Goal: Information Seeking & Learning: Check status

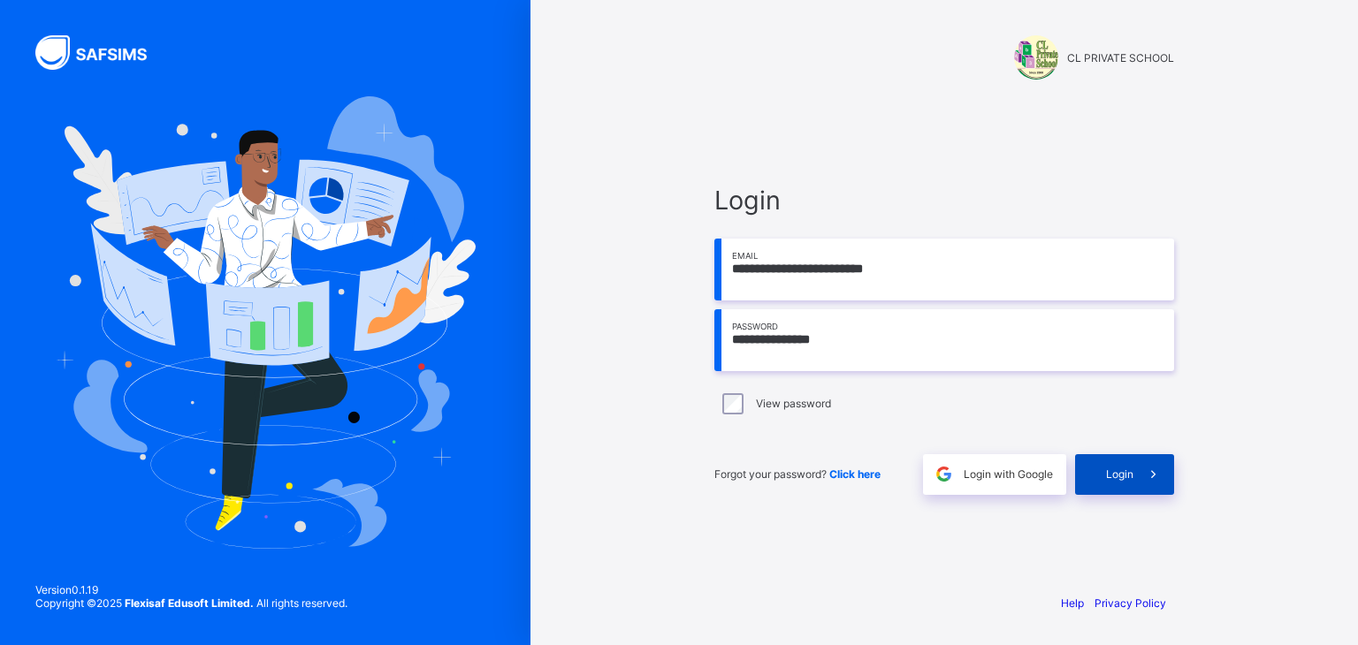
click at [1112, 482] on div "Login" at bounding box center [1124, 474] width 99 height 41
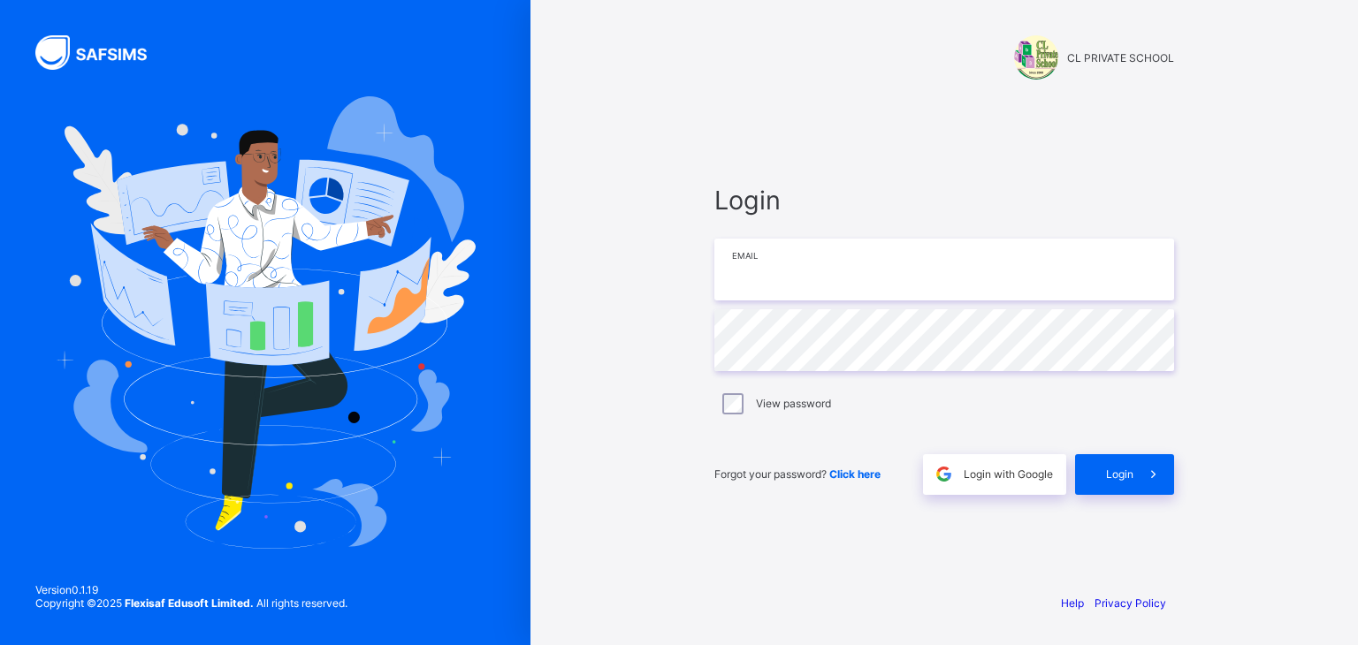
type input "**********"
click at [1100, 473] on div "Login" at bounding box center [1124, 474] width 99 height 41
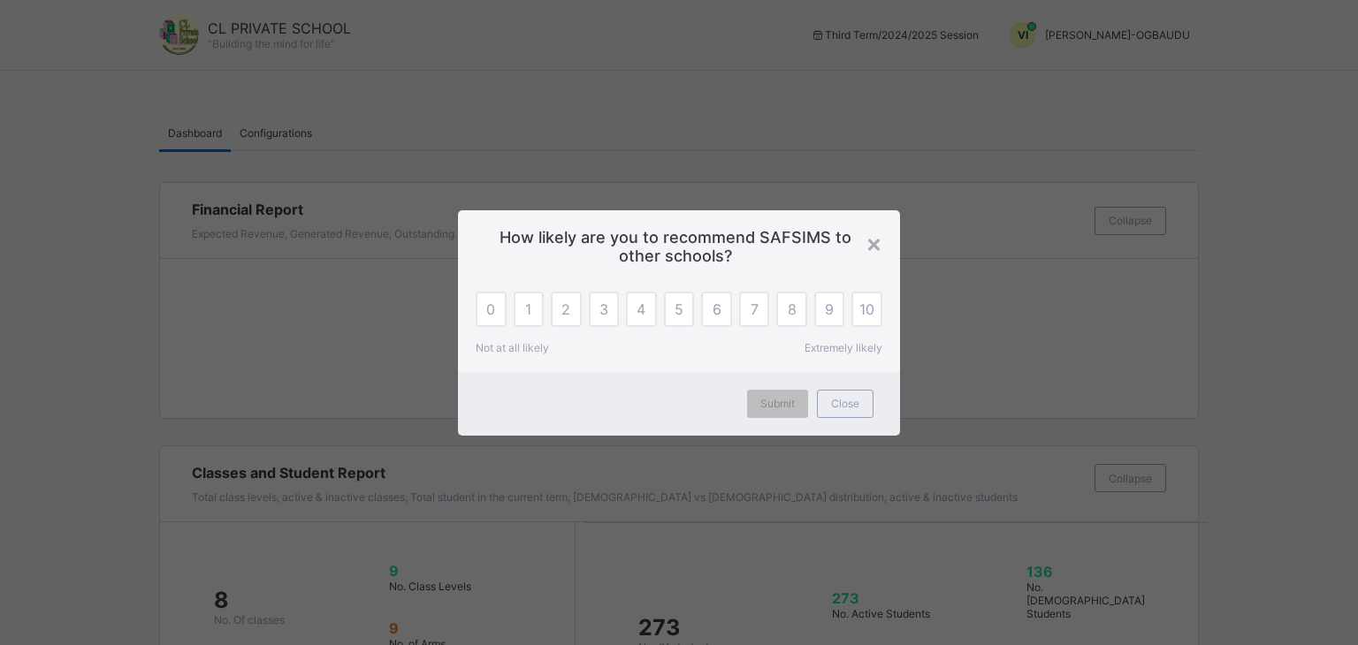
click at [866, 243] on div "×" at bounding box center [873, 243] width 17 height 30
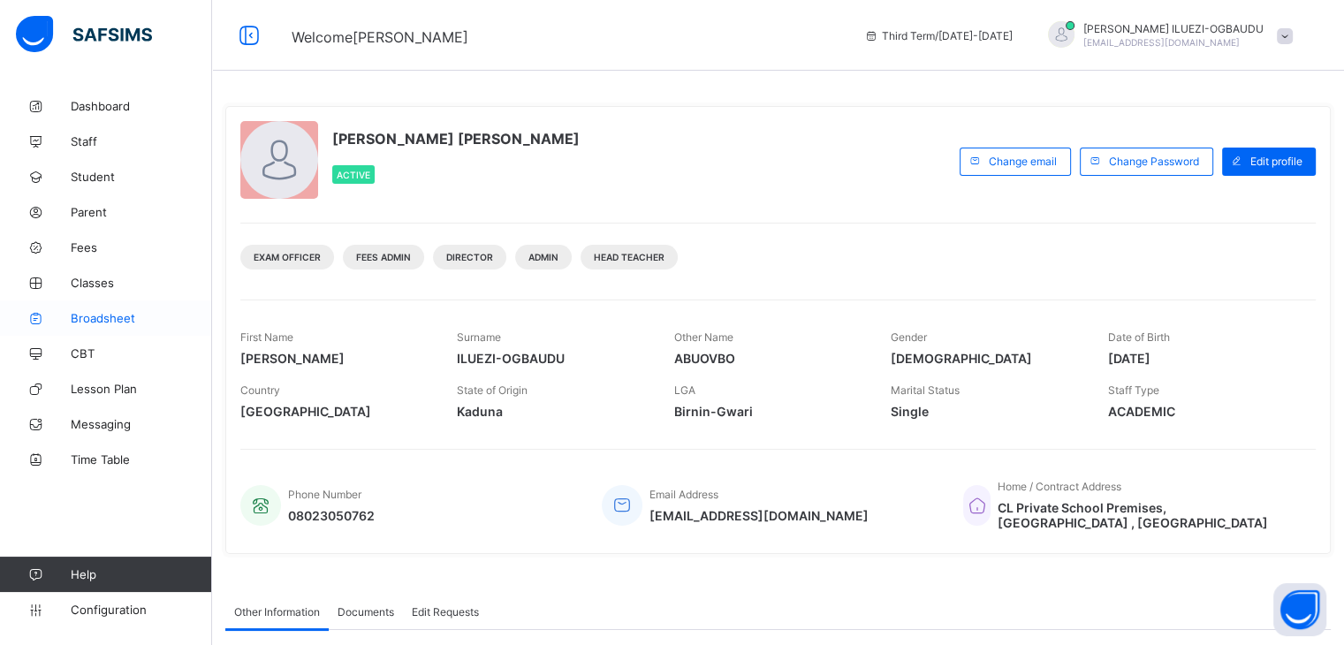
click at [114, 319] on span "Broadsheet" at bounding box center [141, 318] width 141 height 14
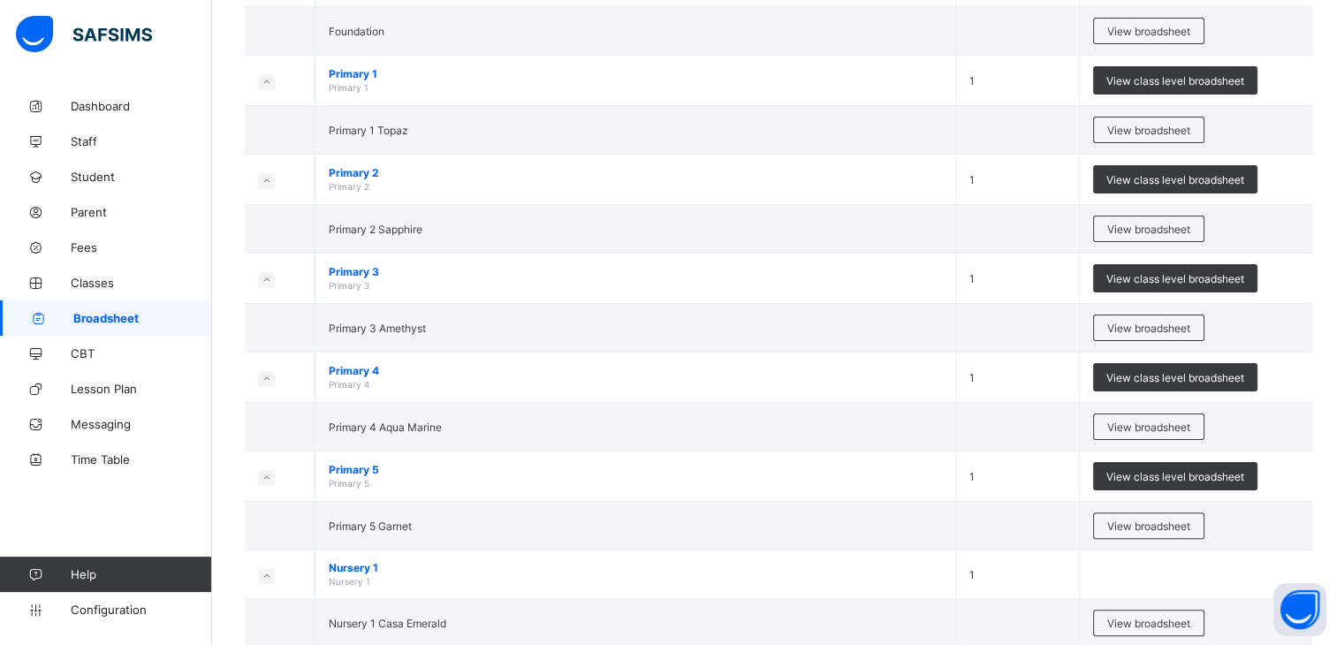
scroll to position [392, 0]
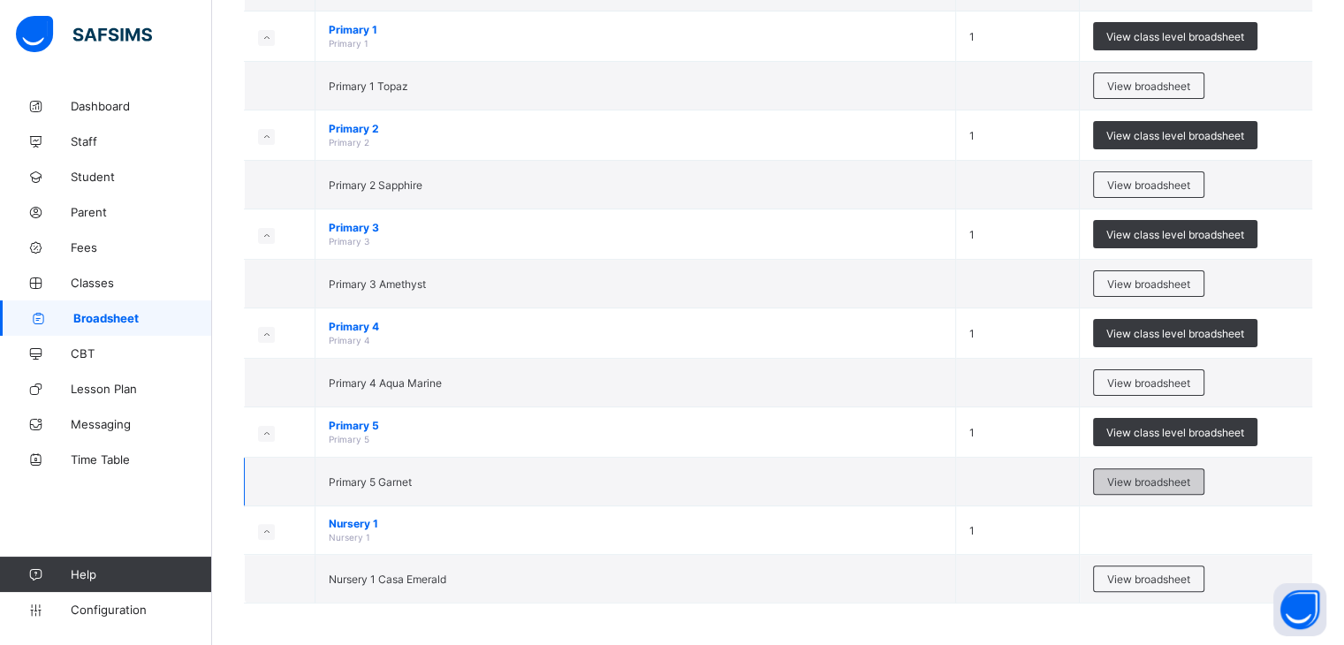
click at [1173, 481] on span "View broadsheet" at bounding box center [1149, 482] width 83 height 13
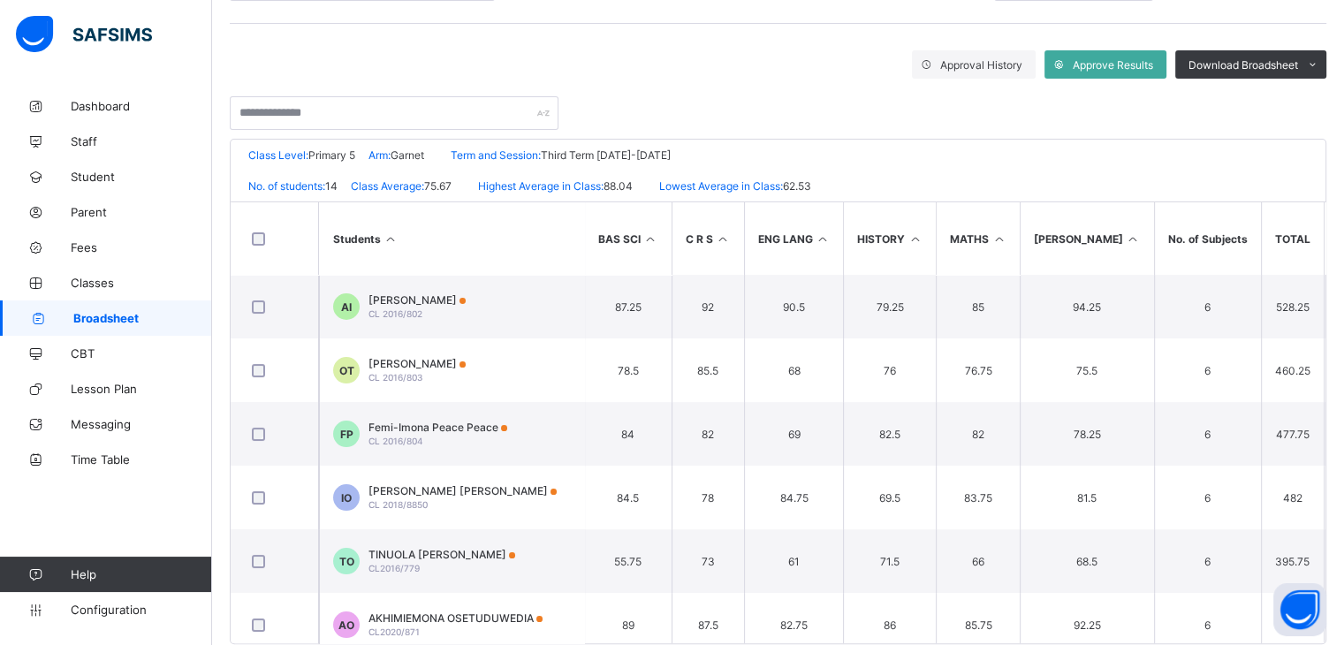
scroll to position [311, 0]
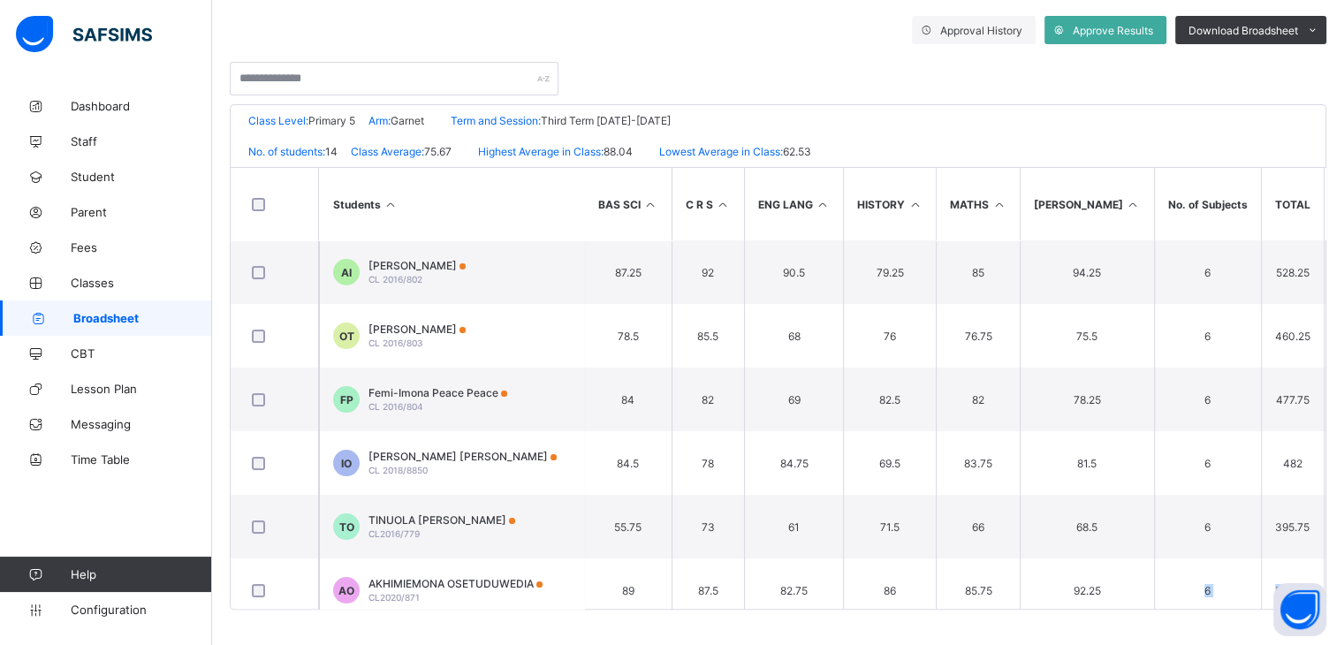
drag, startPoint x: 1158, startPoint y: 610, endPoint x: 1294, endPoint y: 645, distance: 140.6
click at [1294, 644] on html "Primary 5 Garnet Broadsheet Third Term / [DATE]-[DATE] [PERSON_NAME]-OGBAUDU [E…" at bounding box center [672, 167] width 1344 height 955
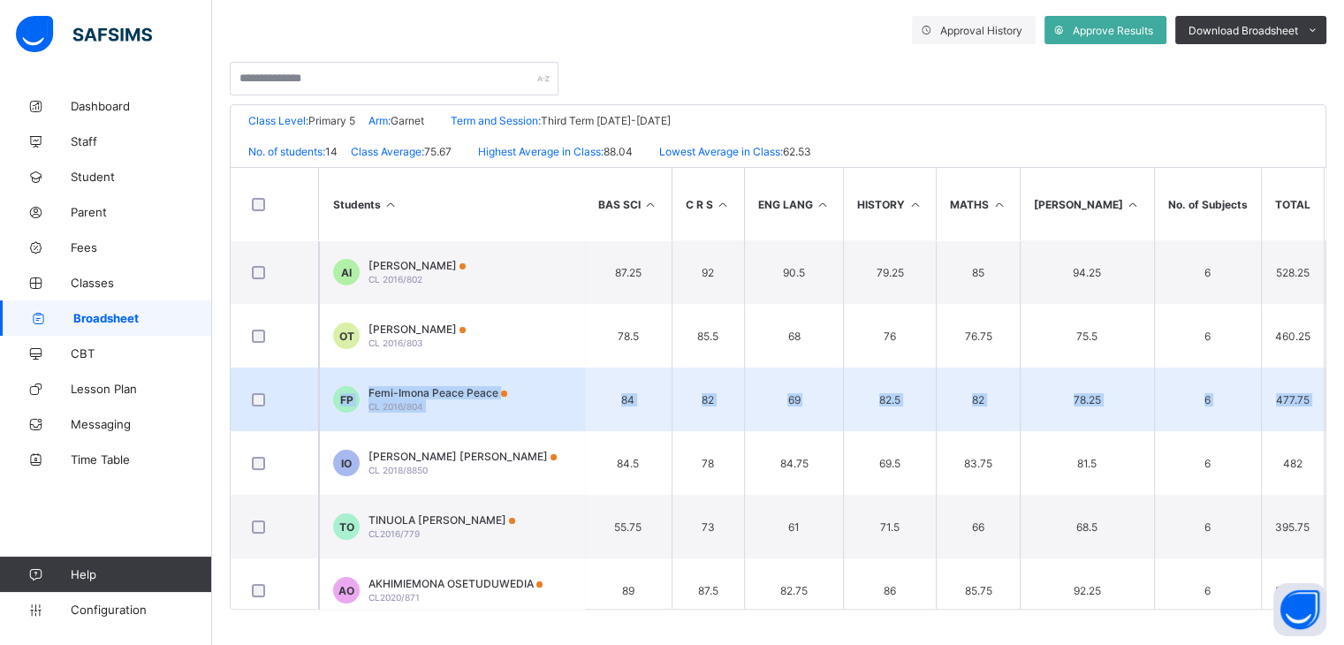
drag, startPoint x: 1339, startPoint y: 347, endPoint x: 1322, endPoint y: 377, distance: 33.7
click at [1342, 407] on div "Broadsheet / Primary 5 Garnet Class Arm Broadsheet Cumulative Third Term 2024-2…" at bounding box center [778, 211] width 1132 height 867
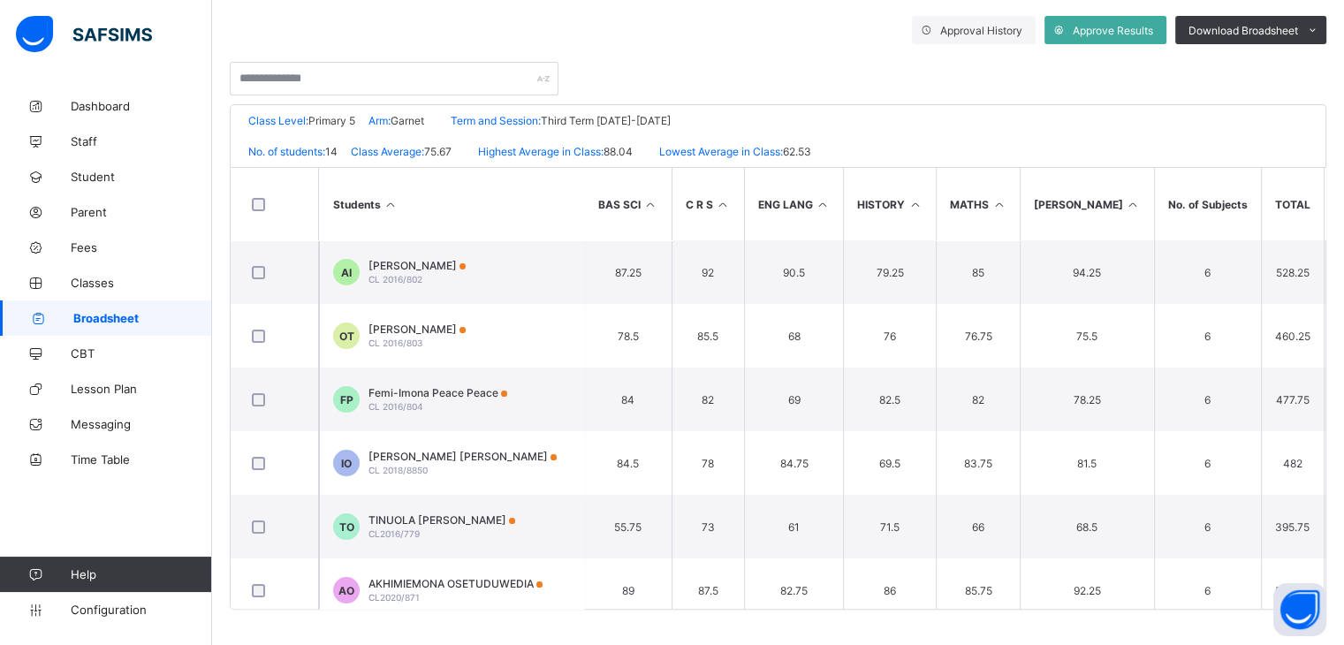
click at [1254, 137] on div "No. of students: 14 Class Average: 75.67 Highest Average in Class: 88.04 Lowest…" at bounding box center [778, 151] width 1095 height 31
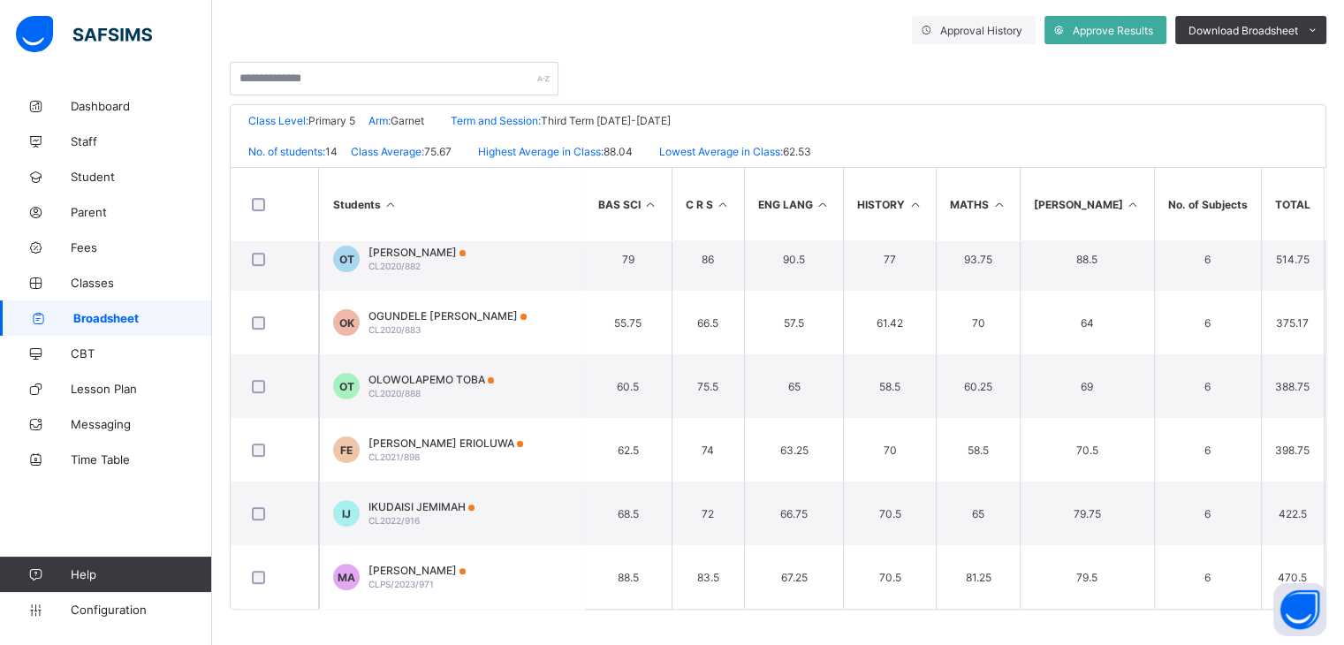
scroll to position [529, 0]
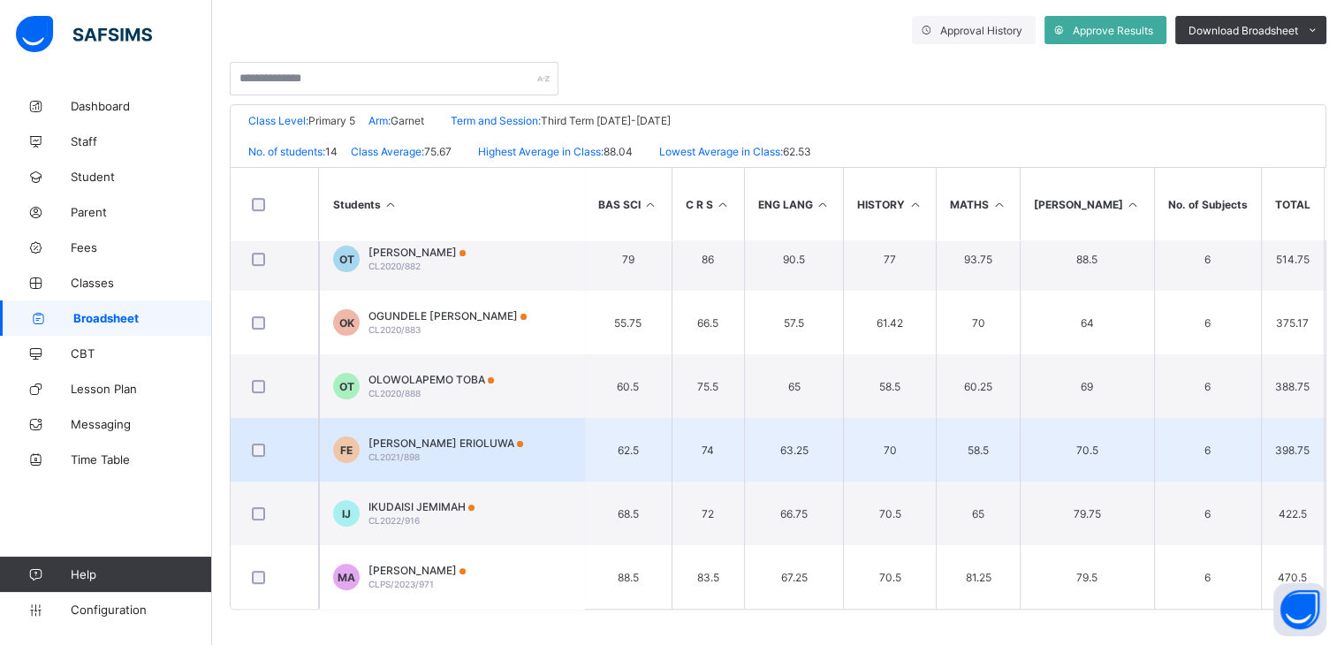
click at [533, 440] on td "[PERSON_NAME] ERIOLUWA CL2021/898" at bounding box center [451, 450] width 265 height 64
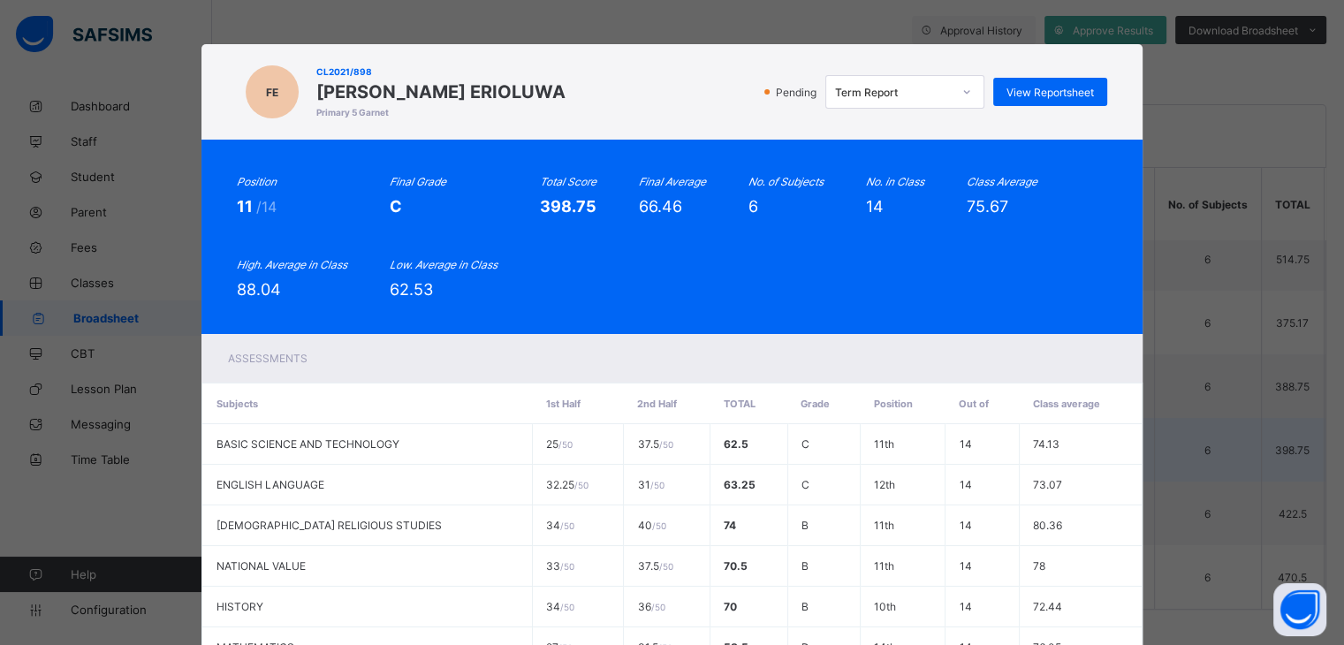
click at [533, 440] on td "25 / 50" at bounding box center [578, 444] width 91 height 41
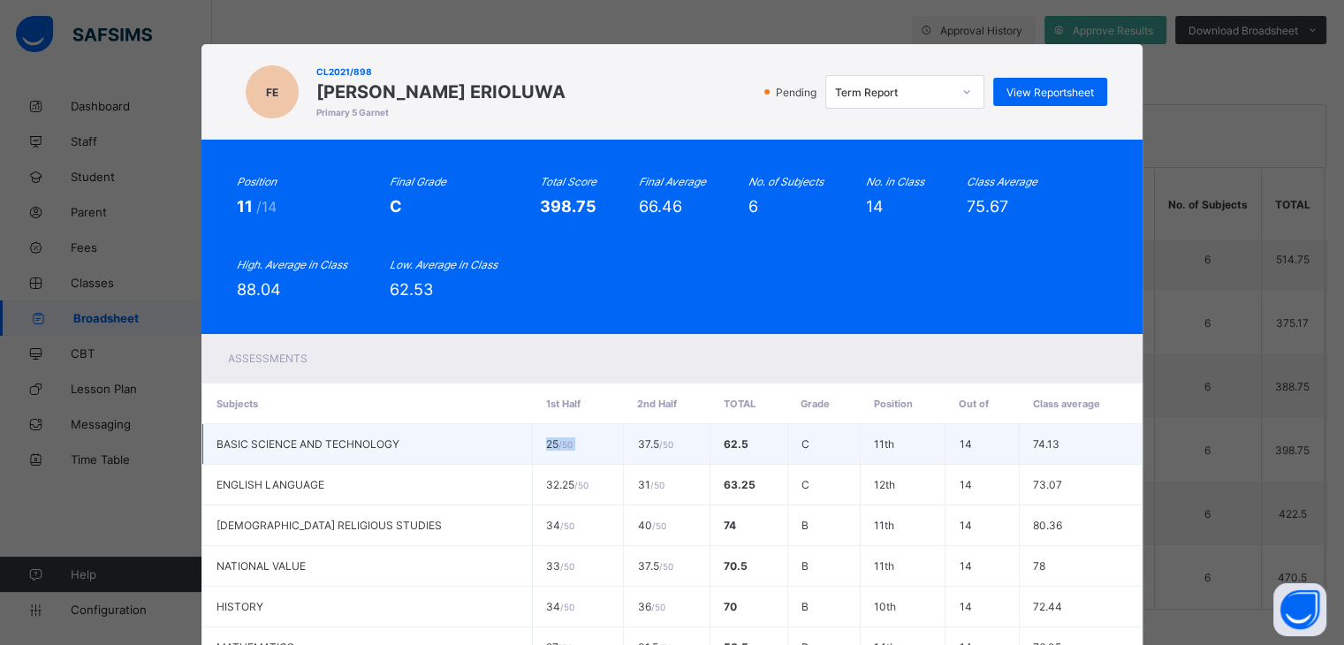
click at [533, 440] on td "25 / 50" at bounding box center [578, 444] width 91 height 41
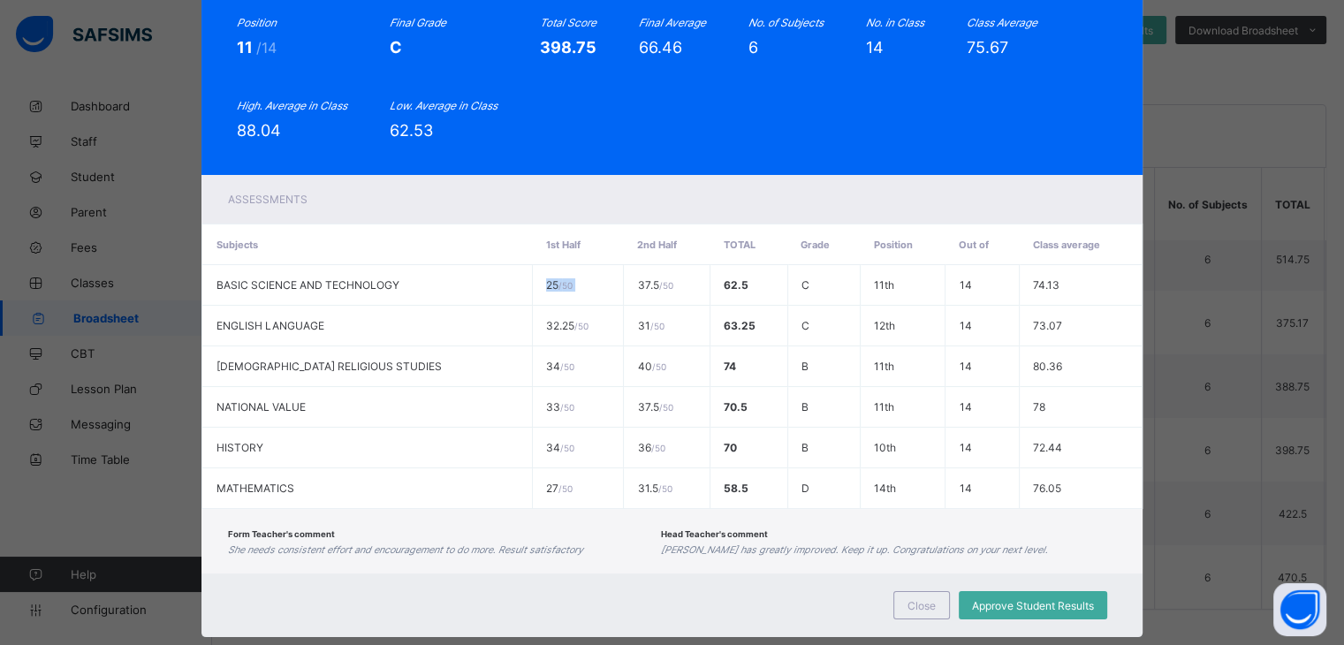
scroll to position [197, 0]
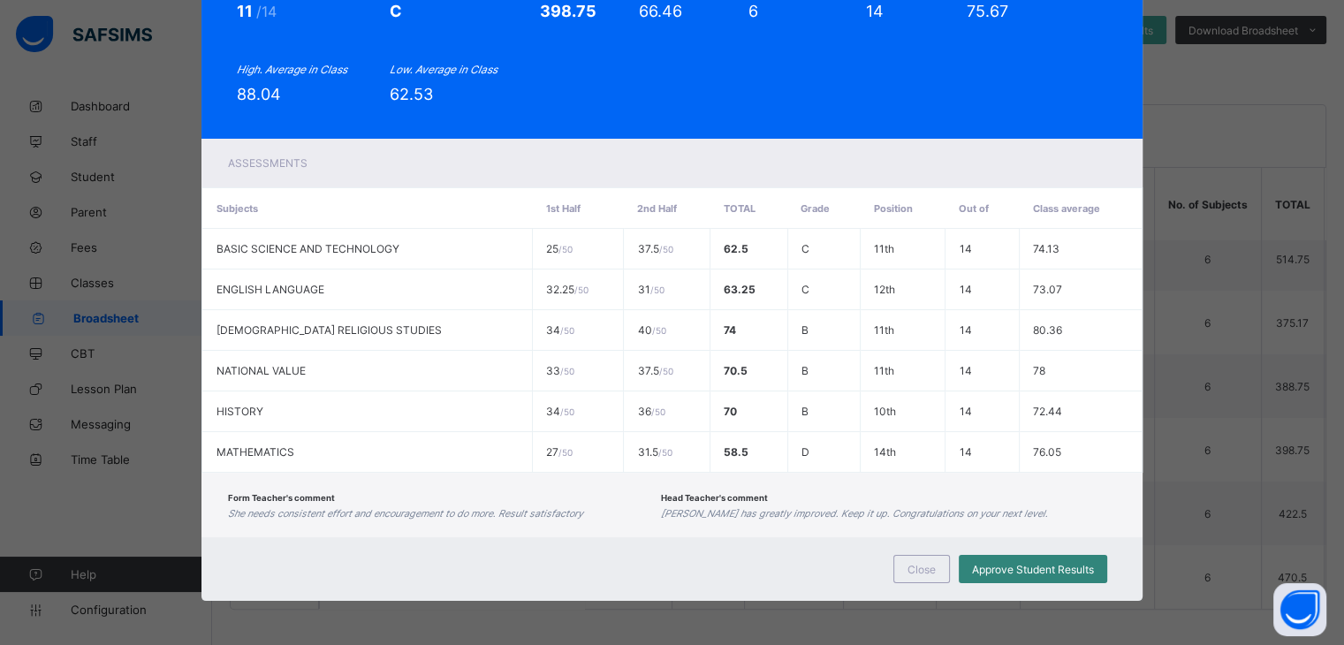
click at [1046, 570] on span "Approve Student Results" at bounding box center [1033, 569] width 122 height 13
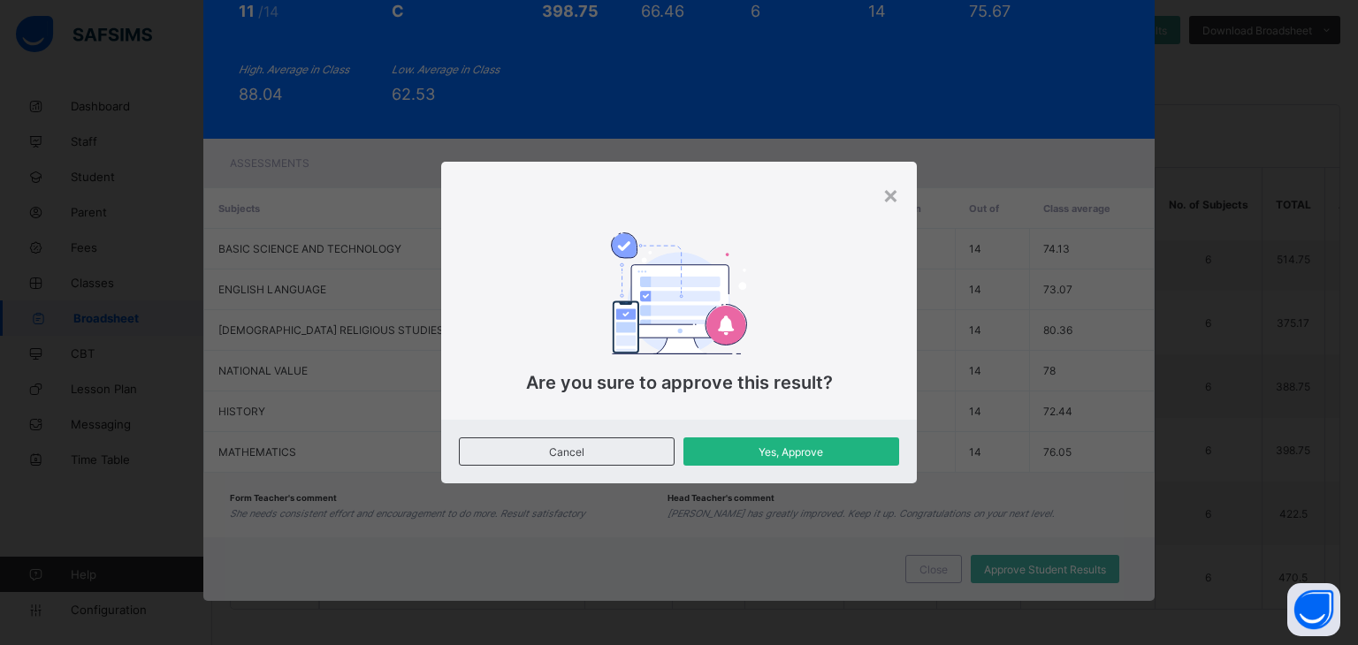
click at [809, 442] on div "Yes, Approve" at bounding box center [791, 452] width 216 height 28
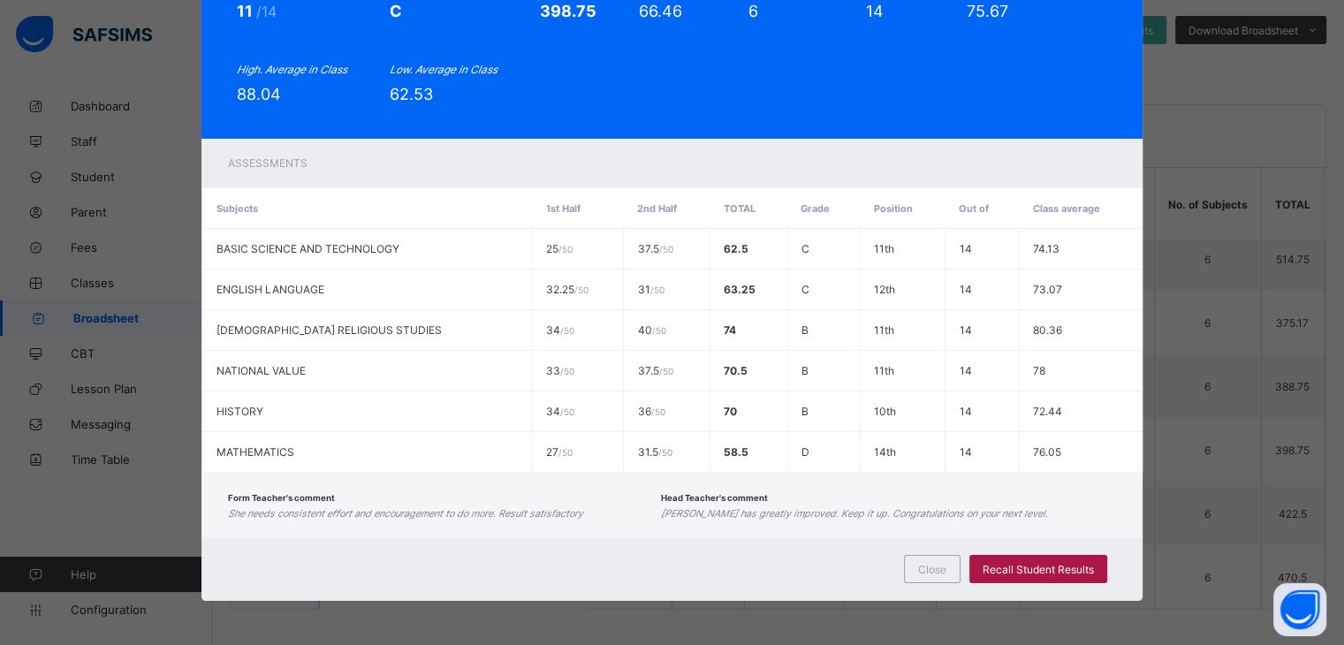
click at [1009, 567] on span "Recall Student Results" at bounding box center [1038, 569] width 111 height 13
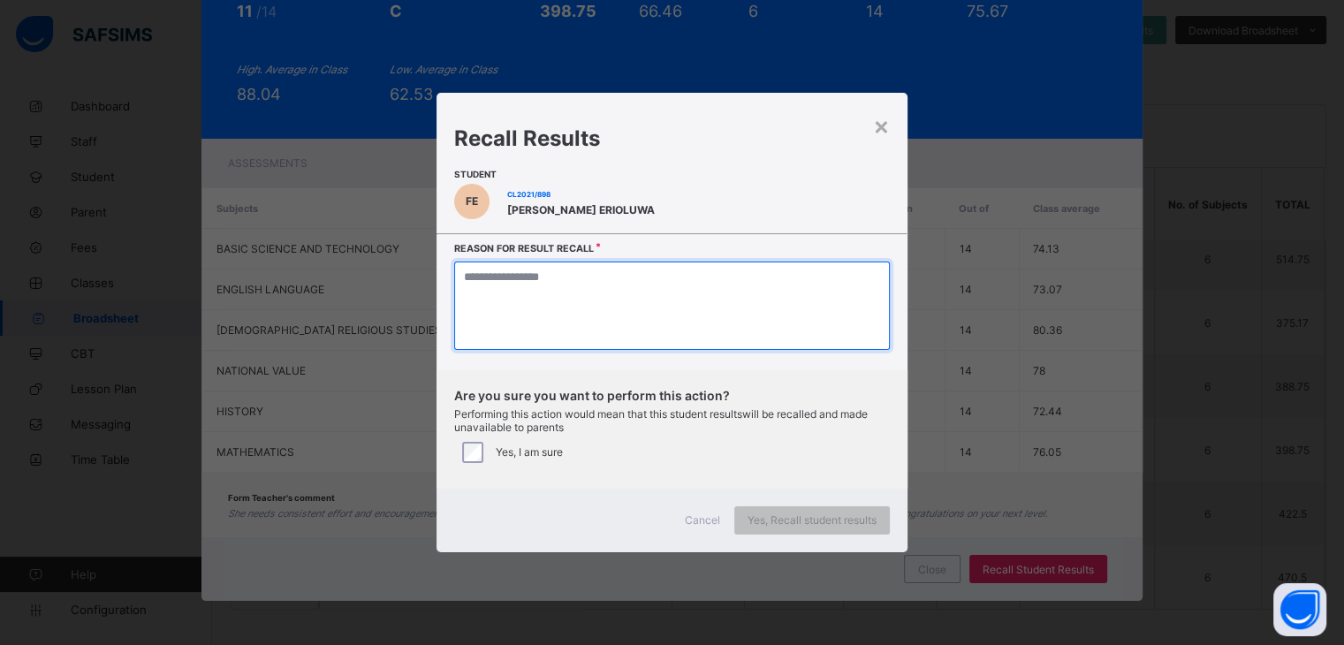
click at [471, 280] on textarea at bounding box center [671, 306] width 435 height 88
type textarea "**********"
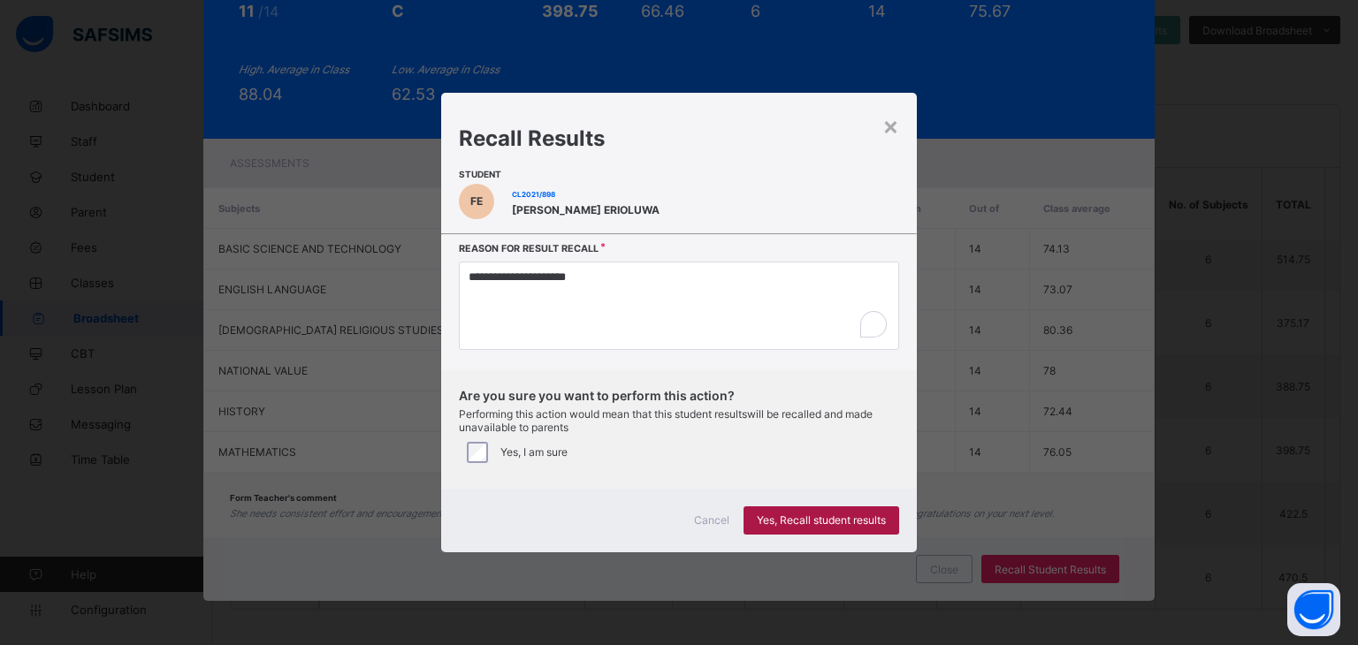
click at [772, 549] on div "Cancel Yes, Recall student results" at bounding box center [679, 521] width 476 height 64
click at [788, 519] on span "Yes, Recall student results" at bounding box center [821, 520] width 129 height 13
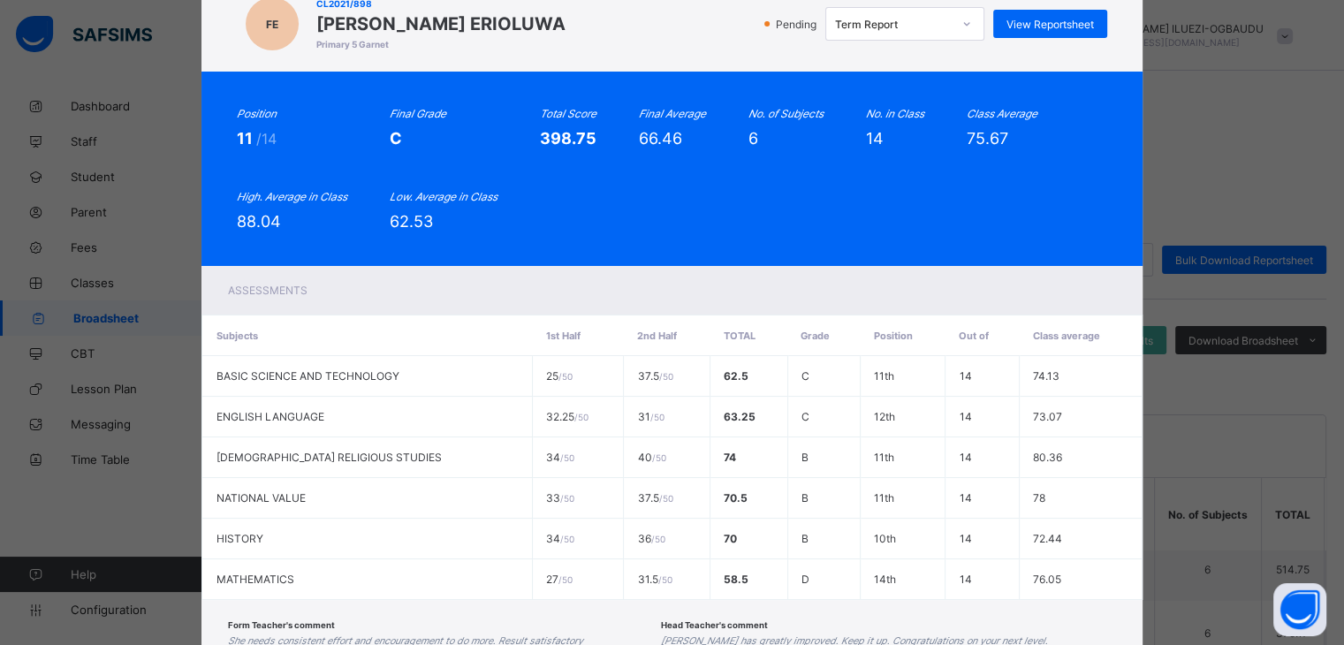
scroll to position [0, 0]
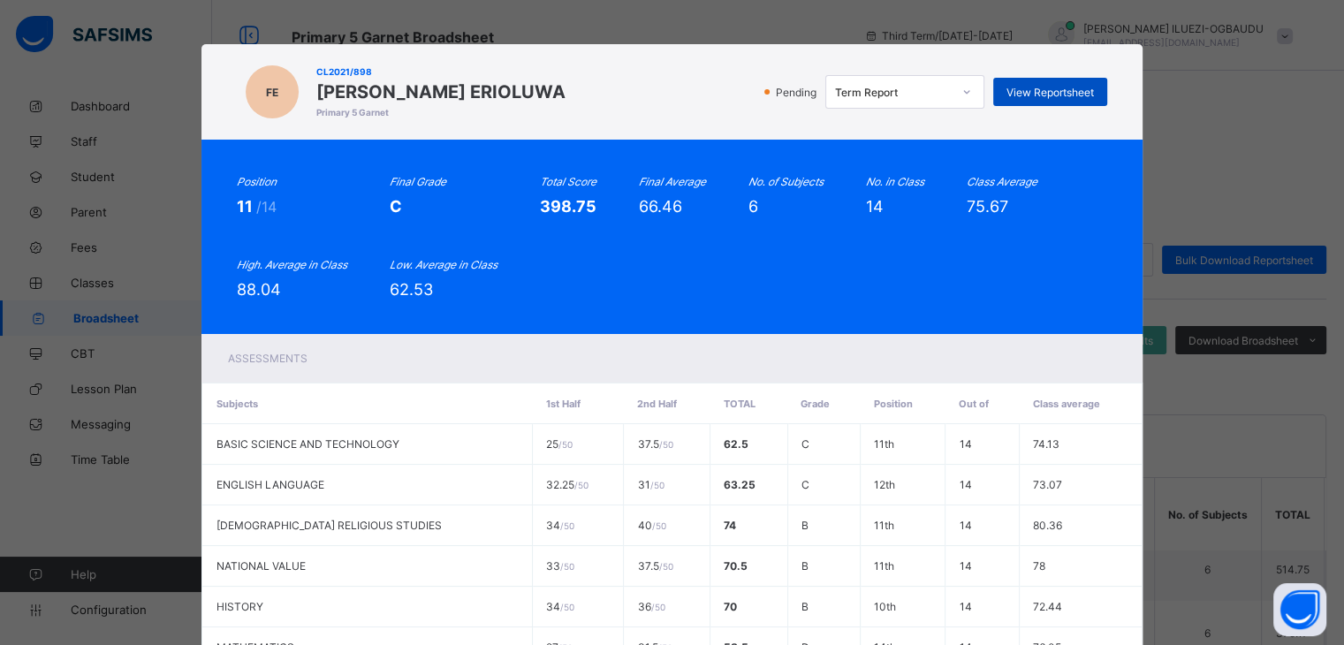
click at [1039, 93] on span "View Reportsheet" at bounding box center [1051, 92] width 88 height 13
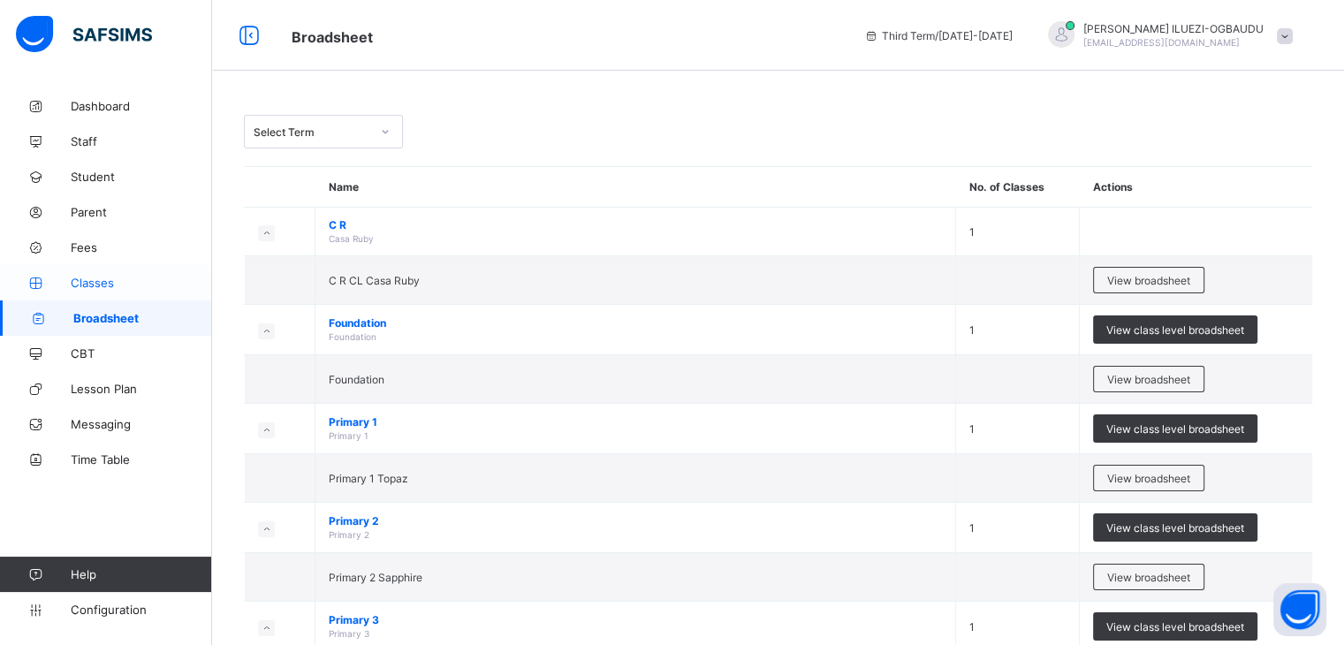
click at [86, 281] on span "Classes" at bounding box center [141, 283] width 141 height 14
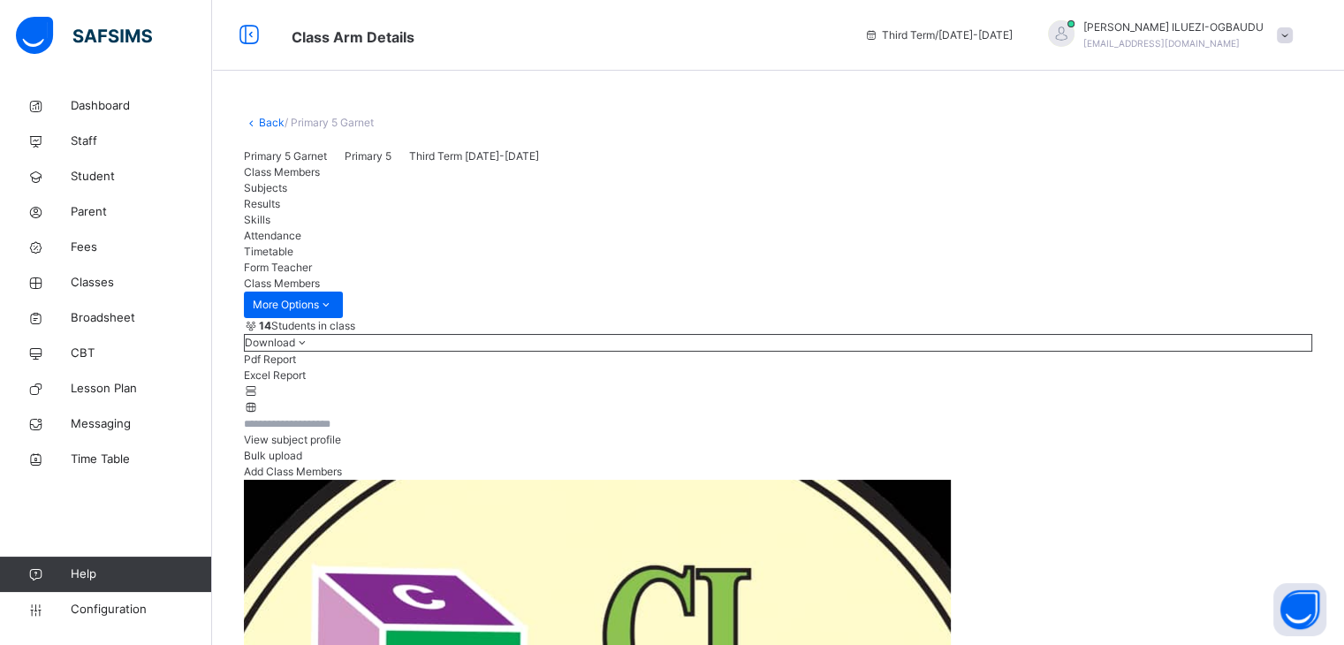
click at [467, 228] on div "Skills" at bounding box center [778, 220] width 1069 height 16
drag, startPoint x: 1308, startPoint y: 420, endPoint x: 1261, endPoint y: 464, distance: 64.4
drag, startPoint x: 1261, startPoint y: 464, endPoint x: 1153, endPoint y: 568, distance: 150.7
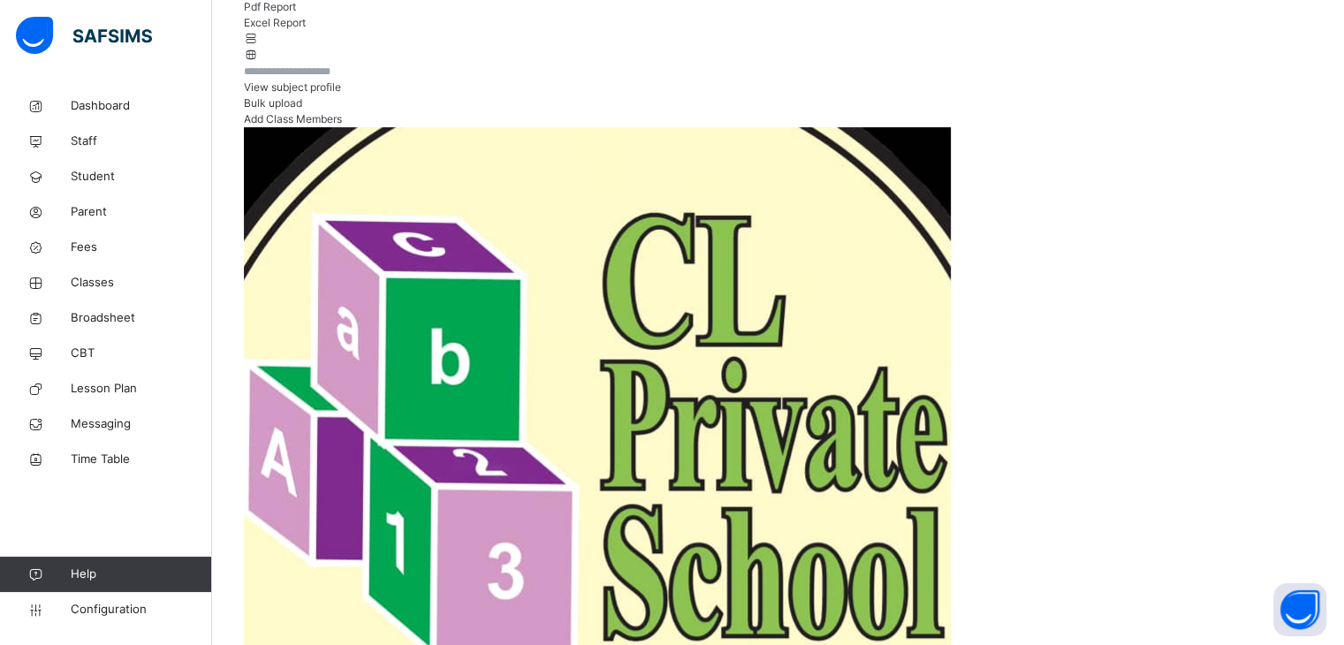
scroll to position [158, 0]
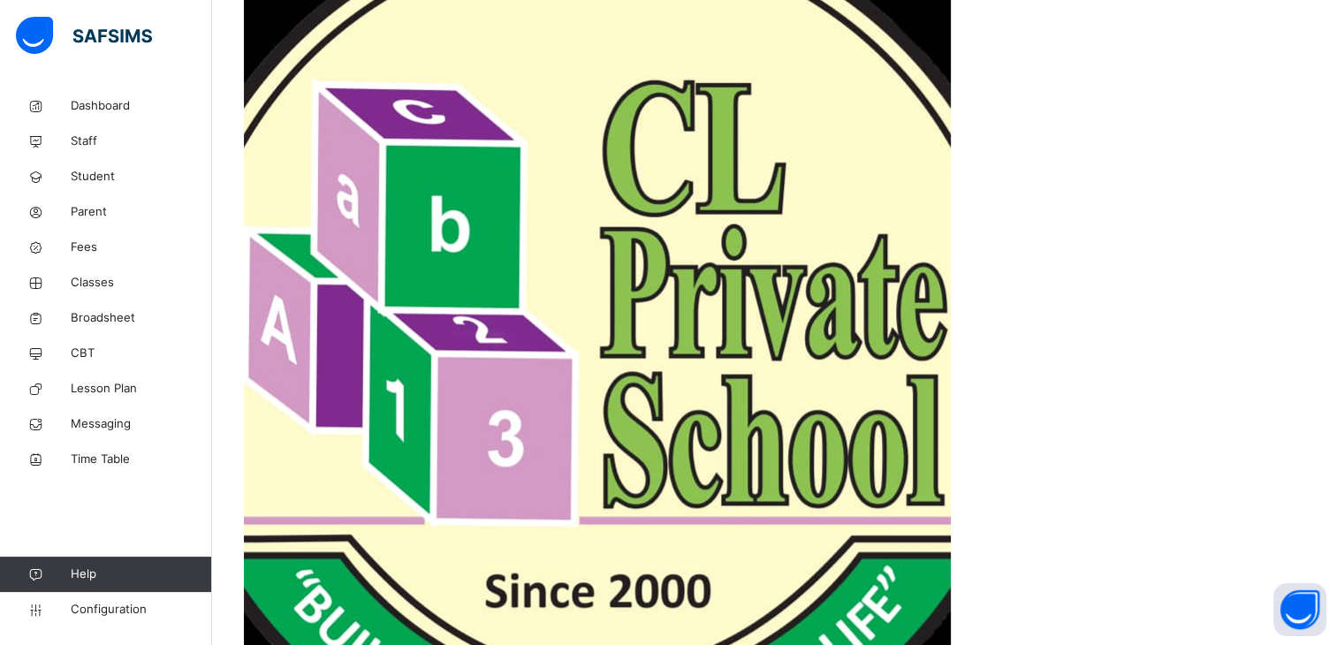
scroll to position [169, 0]
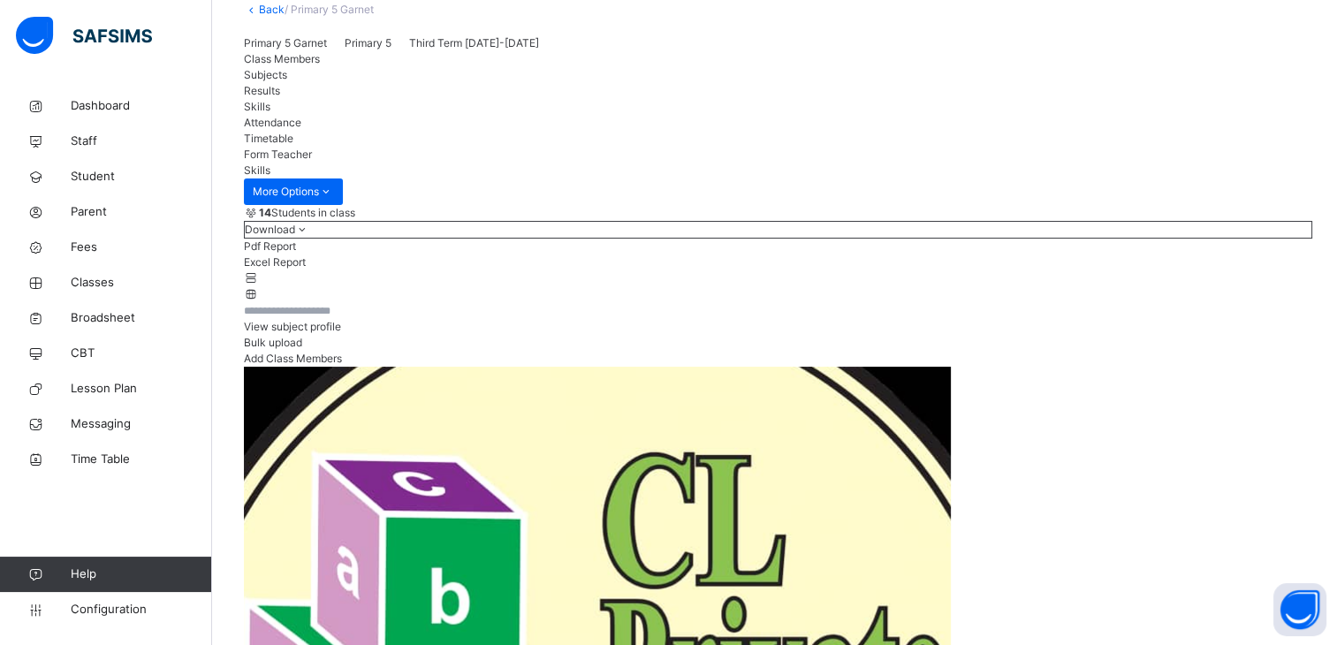
scroll to position [0, 0]
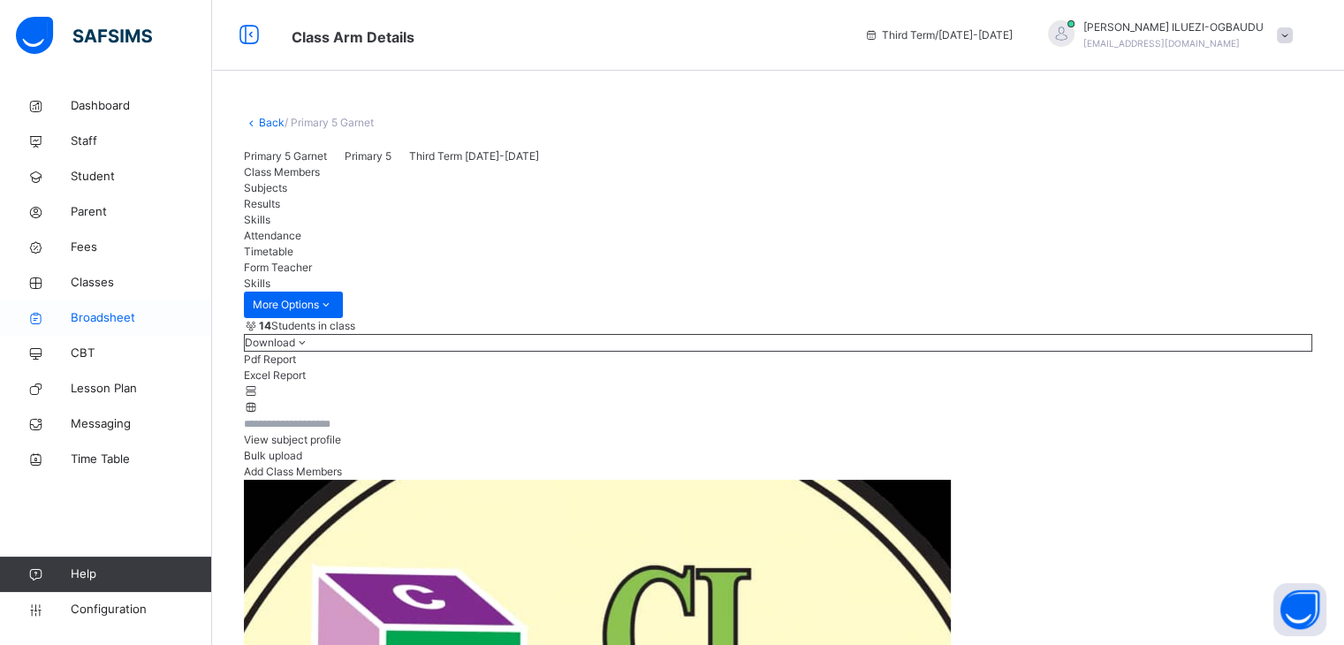
click at [92, 314] on span "Broadsheet" at bounding box center [141, 318] width 141 height 18
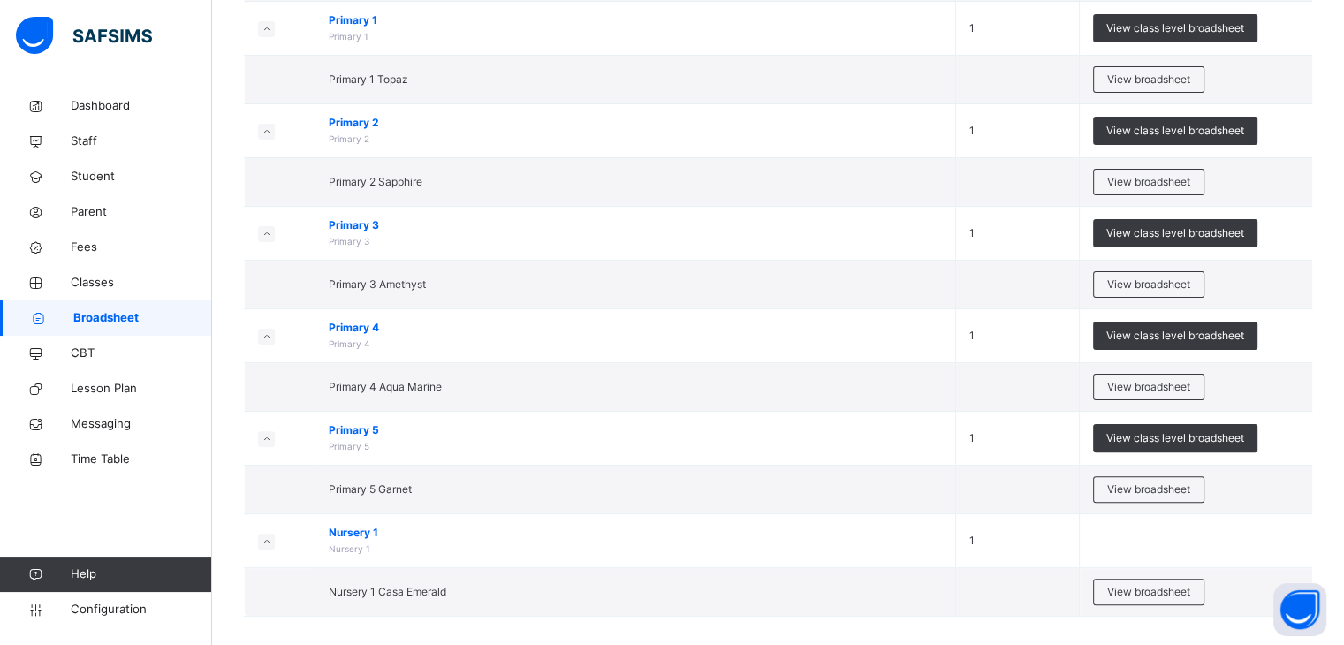
scroll to position [427, 0]
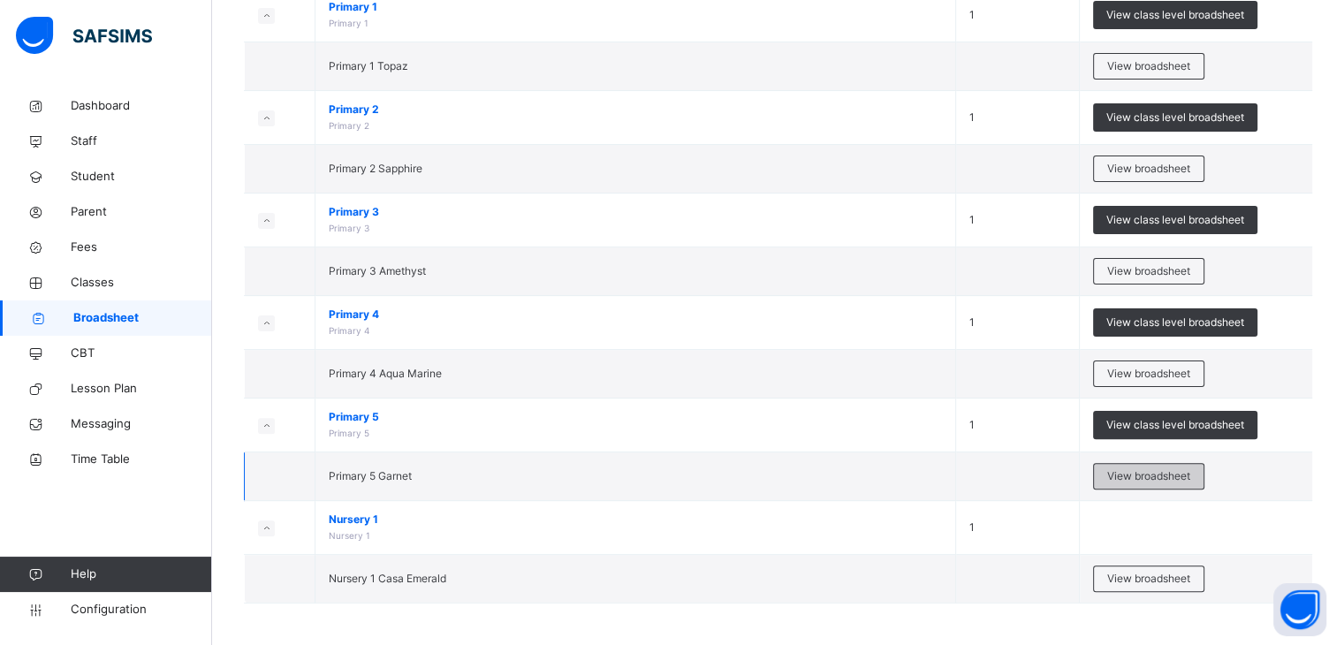
click at [1164, 476] on span "View broadsheet" at bounding box center [1149, 476] width 83 height 16
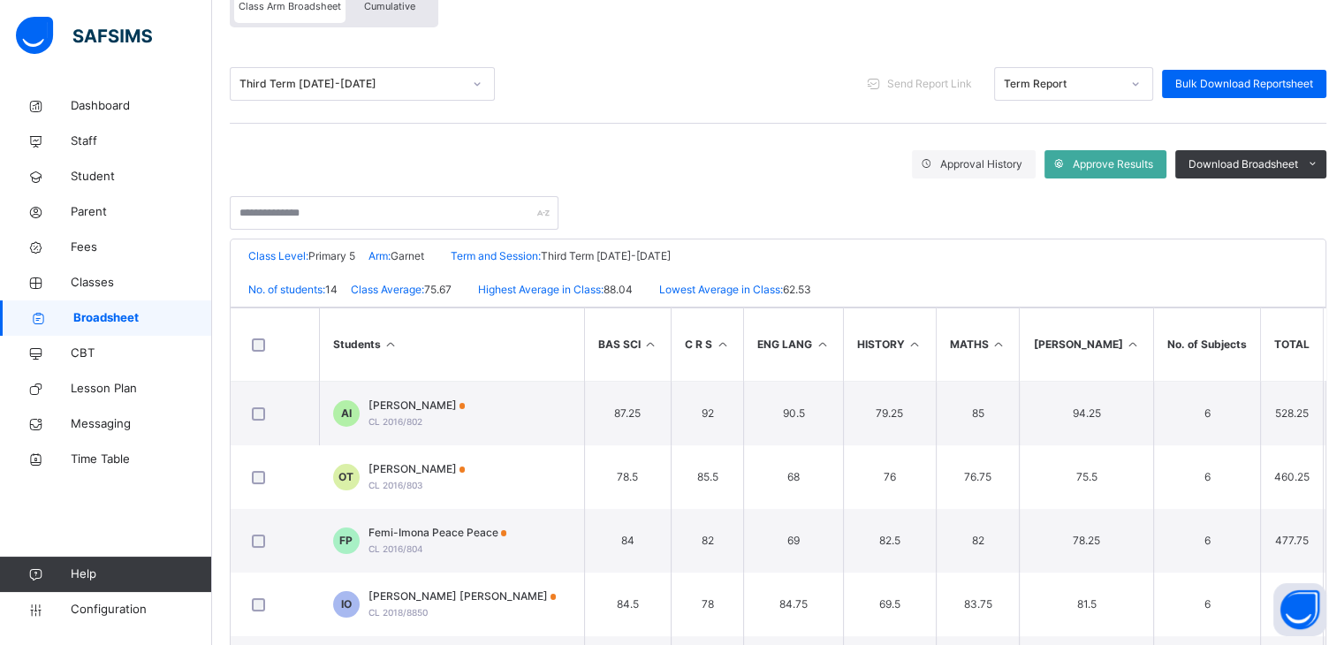
scroll to position [321, 0]
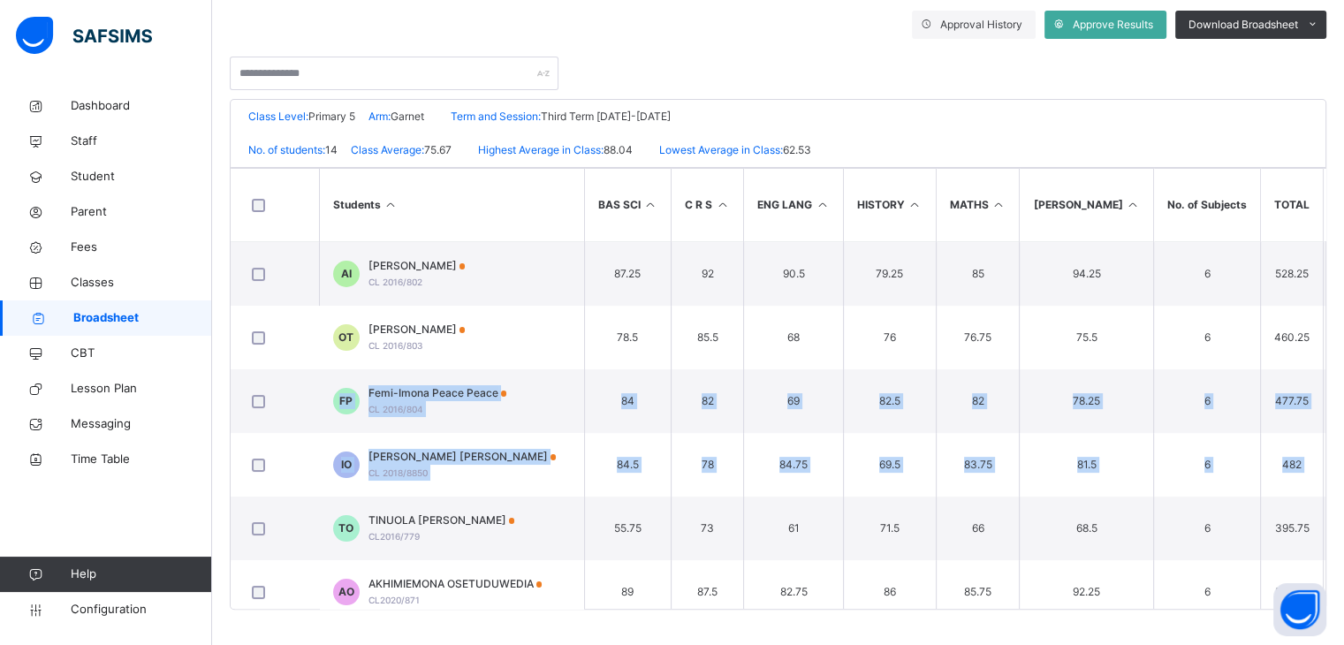
drag, startPoint x: 1340, startPoint y: 343, endPoint x: 1357, endPoint y: 443, distance: 101.3
click at [1344, 443] on html "Primary 5 Garnet Broadsheet Third Term / 2024-2025 VERONICA ILUEZI-OGBAUDU vero…" at bounding box center [672, 162] width 1344 height 966
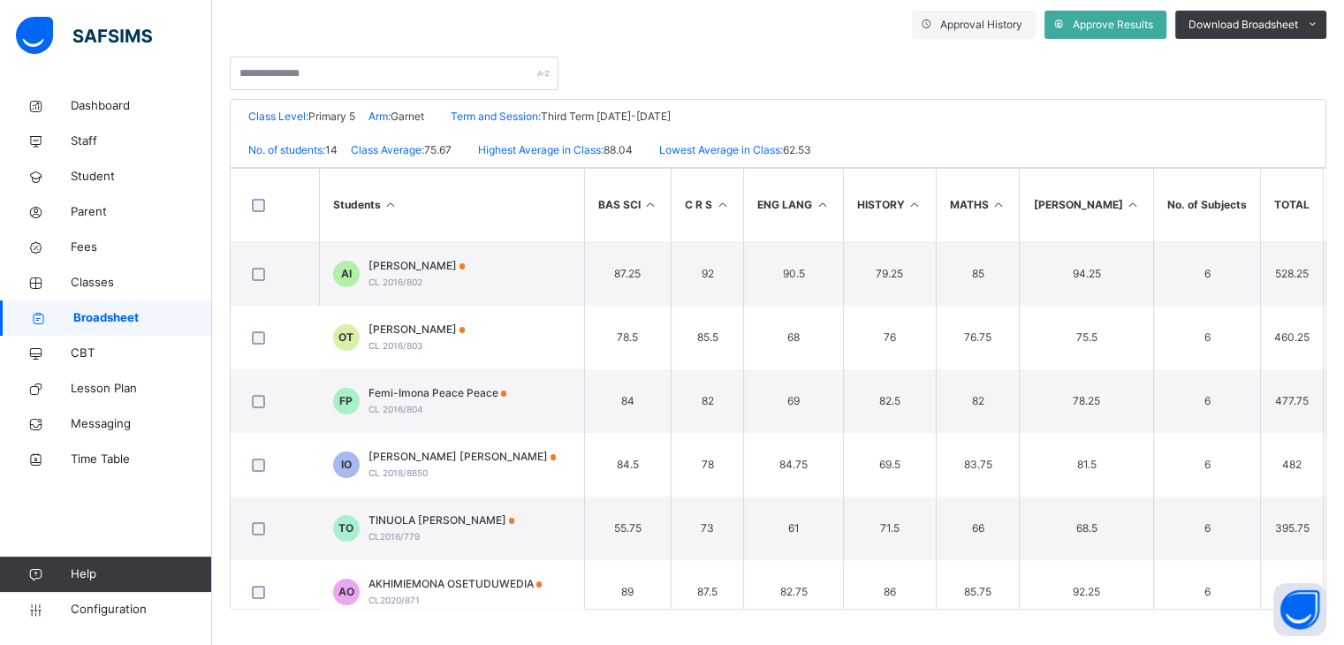
click at [971, 120] on div "Class Level: Primary 5 Arm: Garnet Term and Session: Third Term 2024-2025" at bounding box center [778, 117] width 1095 height 34
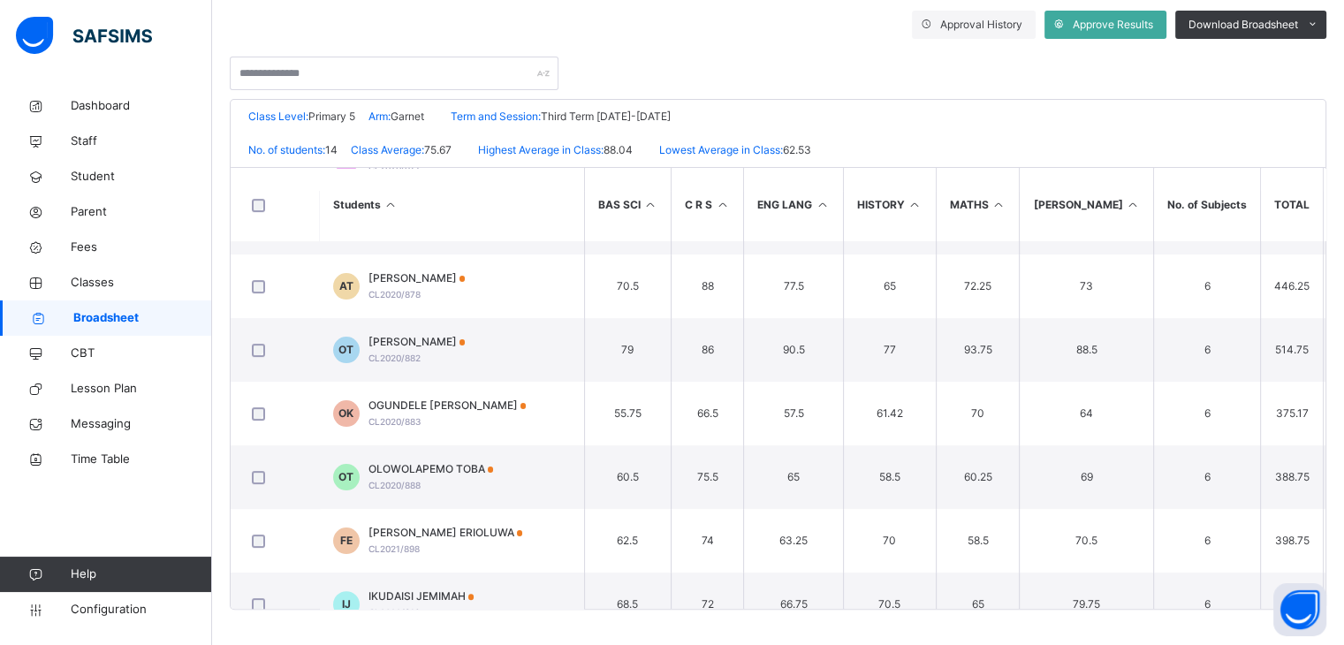
scroll to position [438, 0]
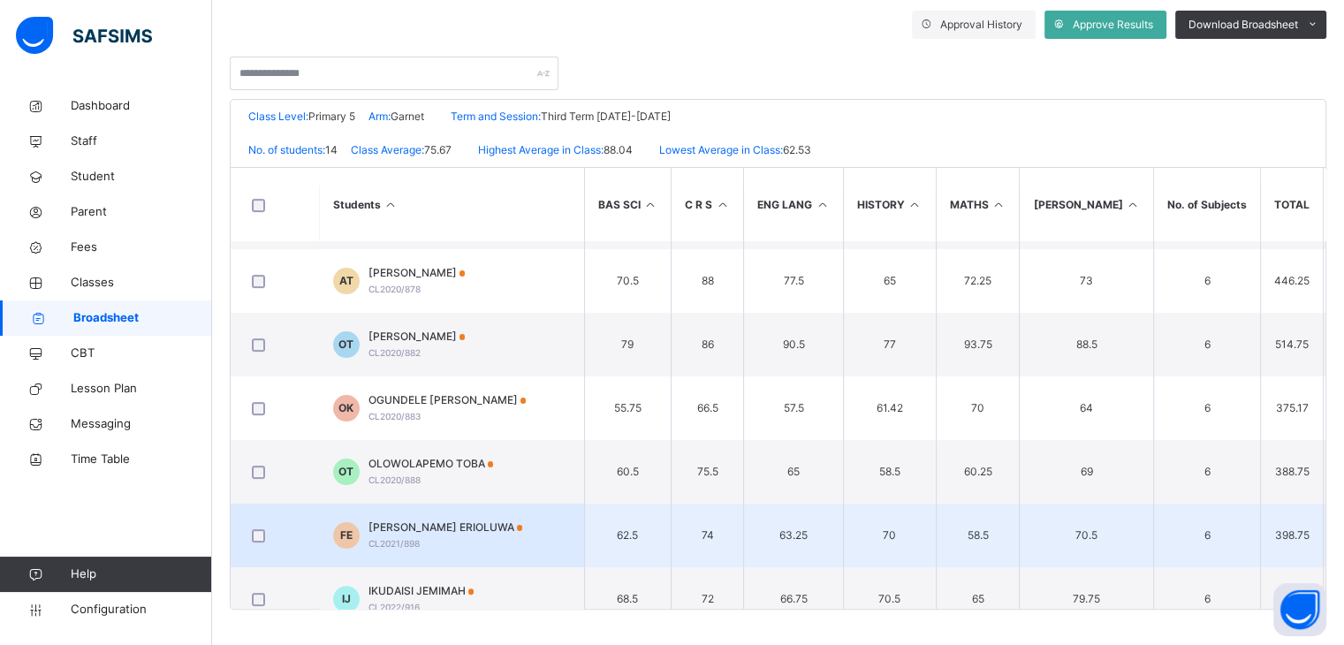
click at [541, 533] on td "FE FAKOYA ERIOLUWA CL2021/898" at bounding box center [451, 536] width 265 height 64
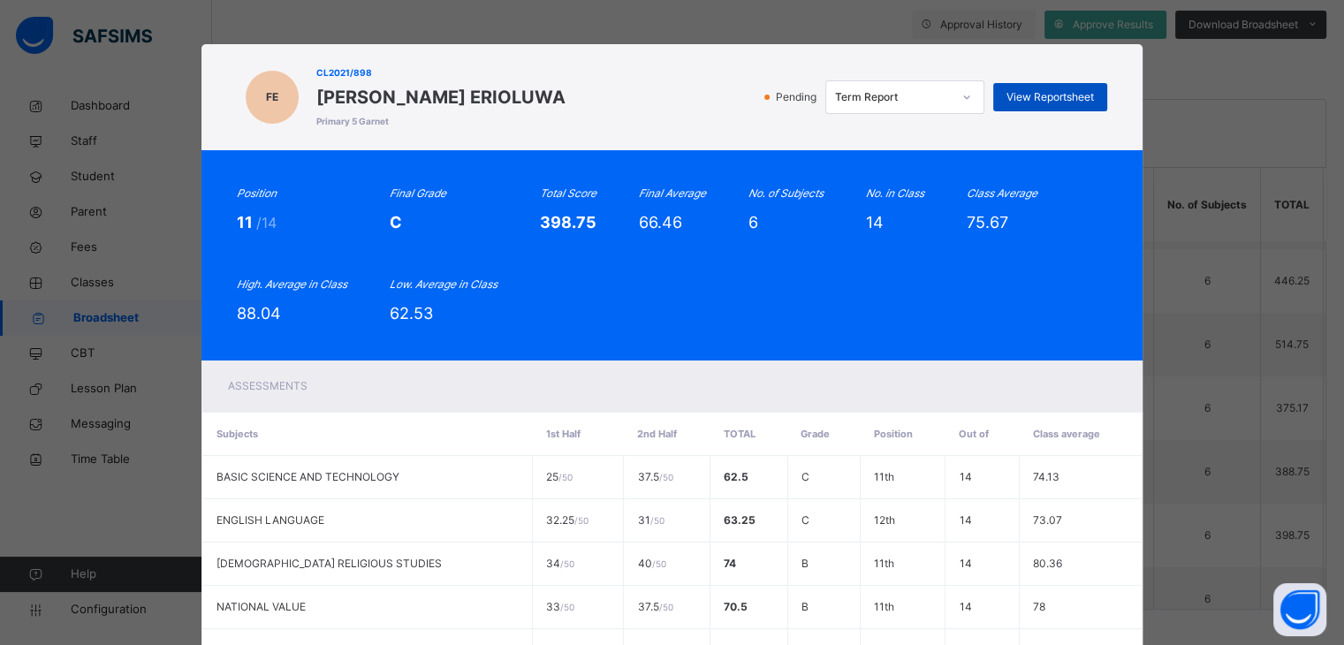
click at [1066, 90] on span "View Reportsheet" at bounding box center [1051, 97] width 88 height 16
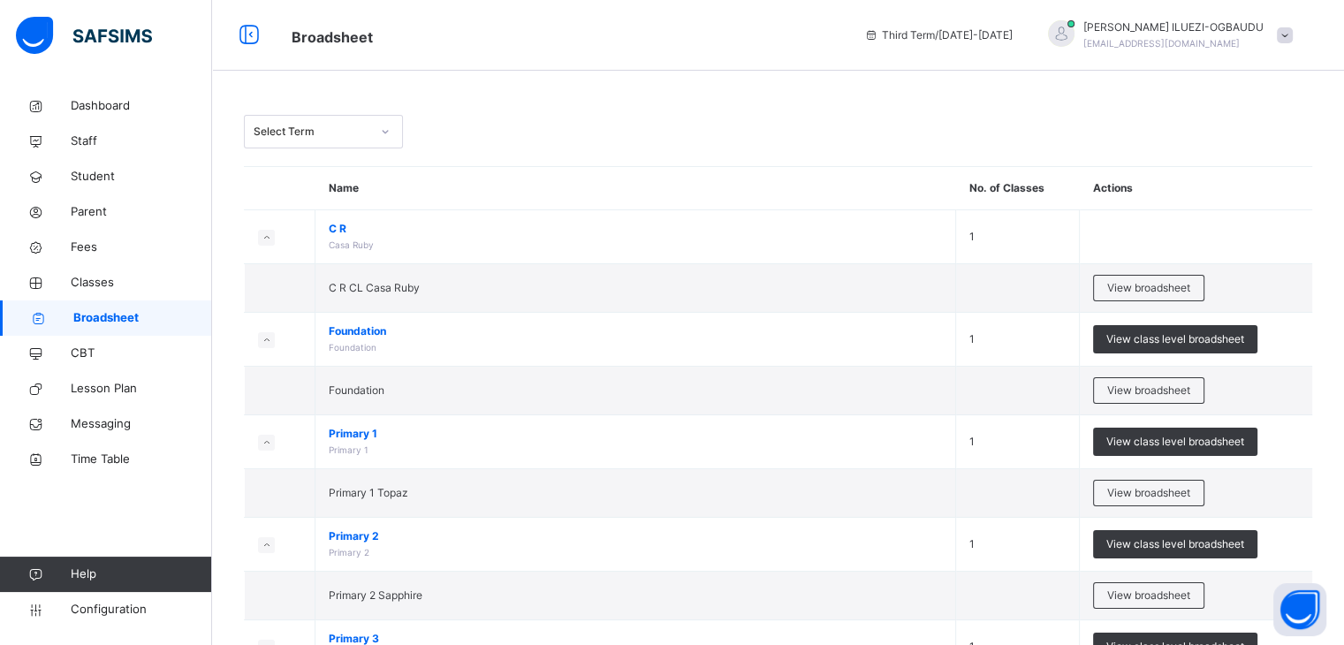
drag, startPoint x: 1108, startPoint y: 33, endPoint x: 1300, endPoint y: 34, distance: 192.7
drag, startPoint x: 1300, startPoint y: 34, endPoint x: 1207, endPoint y: 25, distance: 94.2
click at [1207, 25] on span "VERONICA ILUEZI-OGBAUDU" at bounding box center [1174, 27] width 180 height 16
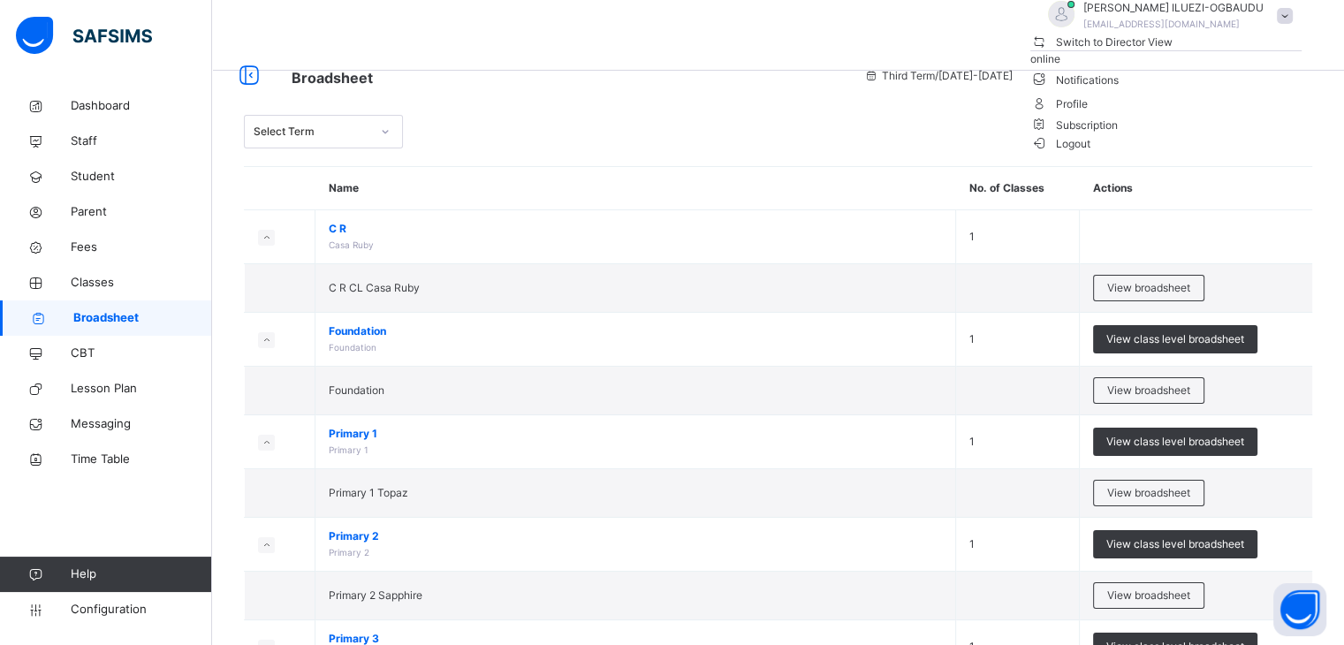
click at [1092, 153] on span "Logout" at bounding box center [1061, 143] width 61 height 19
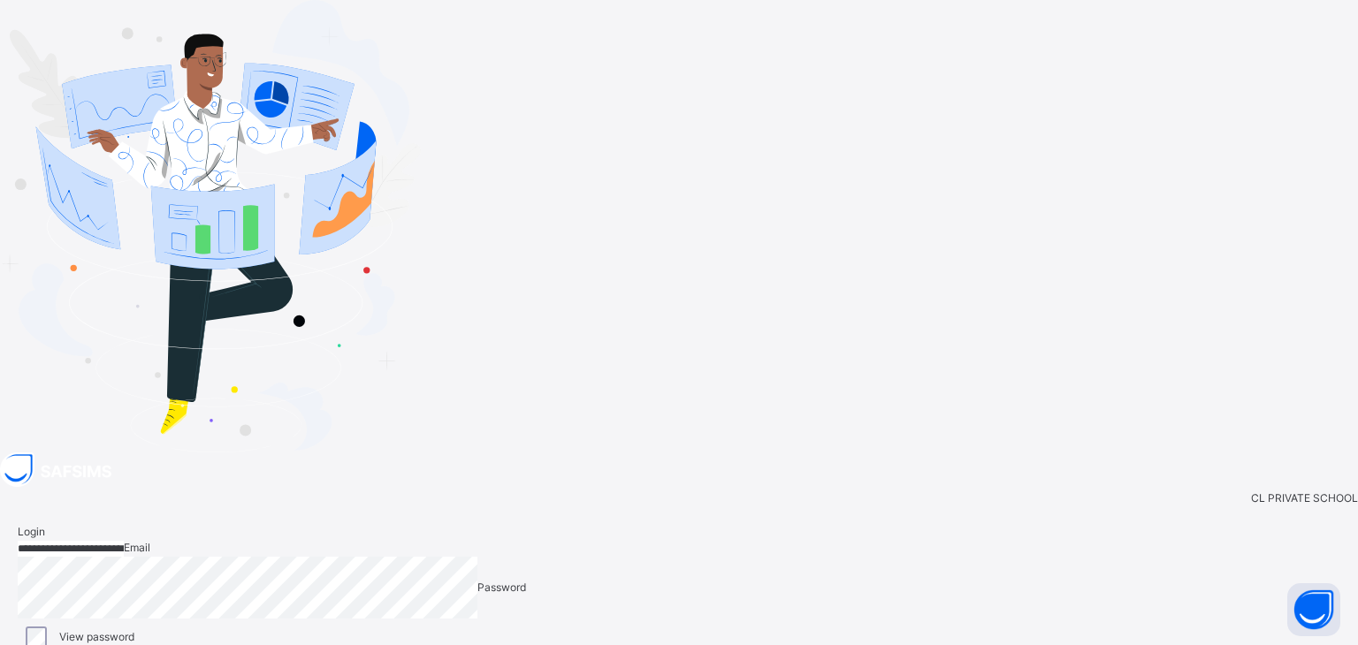
drag, startPoint x: 914, startPoint y: 273, endPoint x: 712, endPoint y: 287, distance: 202.9
click at [712, 506] on div "**********" at bounding box center [679, 642] width 1358 height 272
type input "**********"
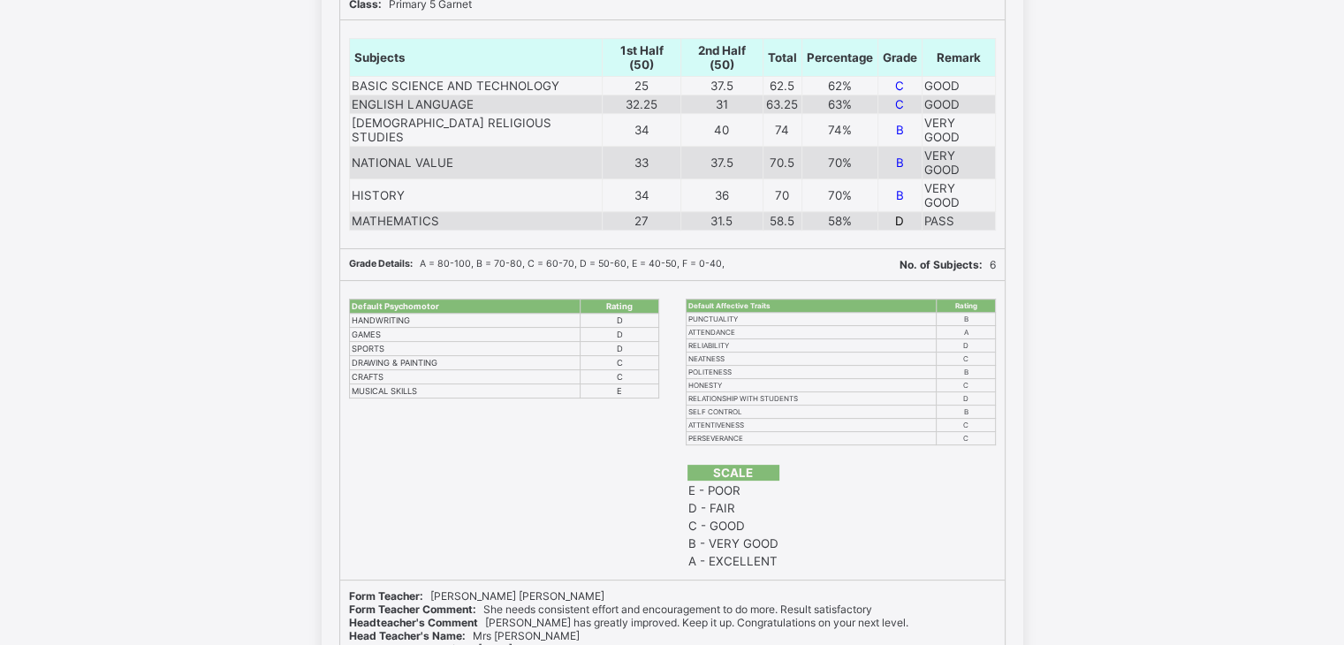
scroll to position [339, 0]
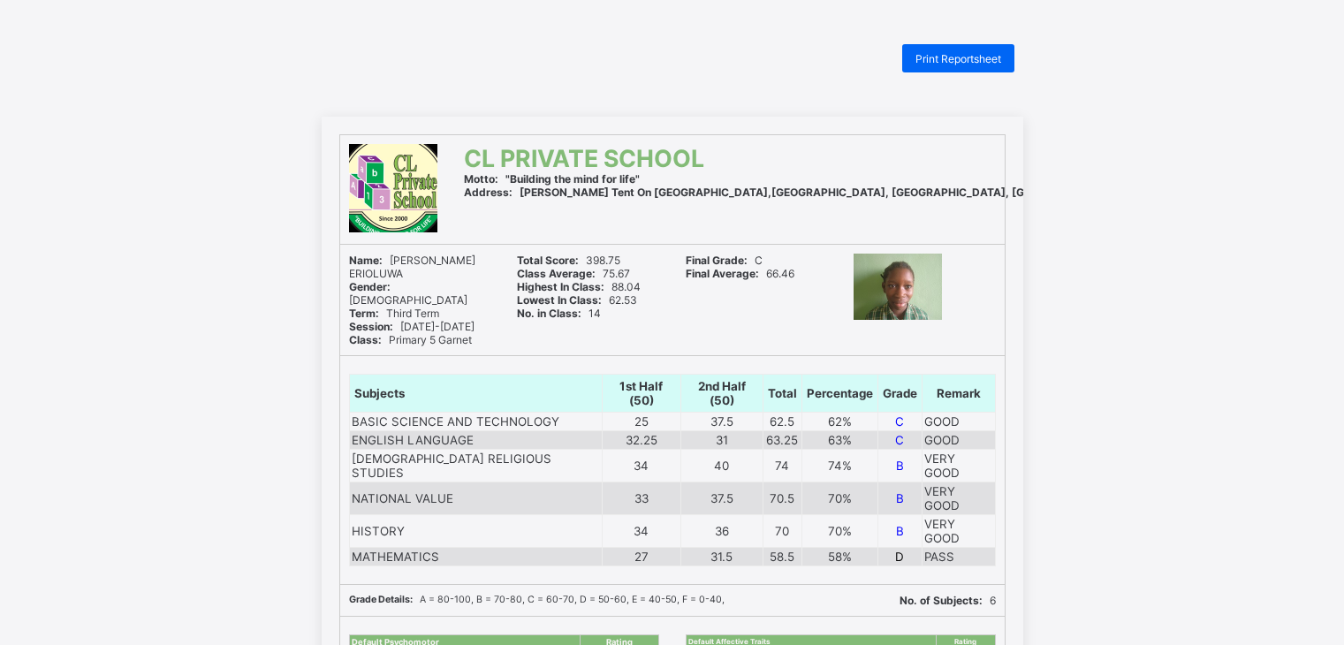
scroll to position [261, 0]
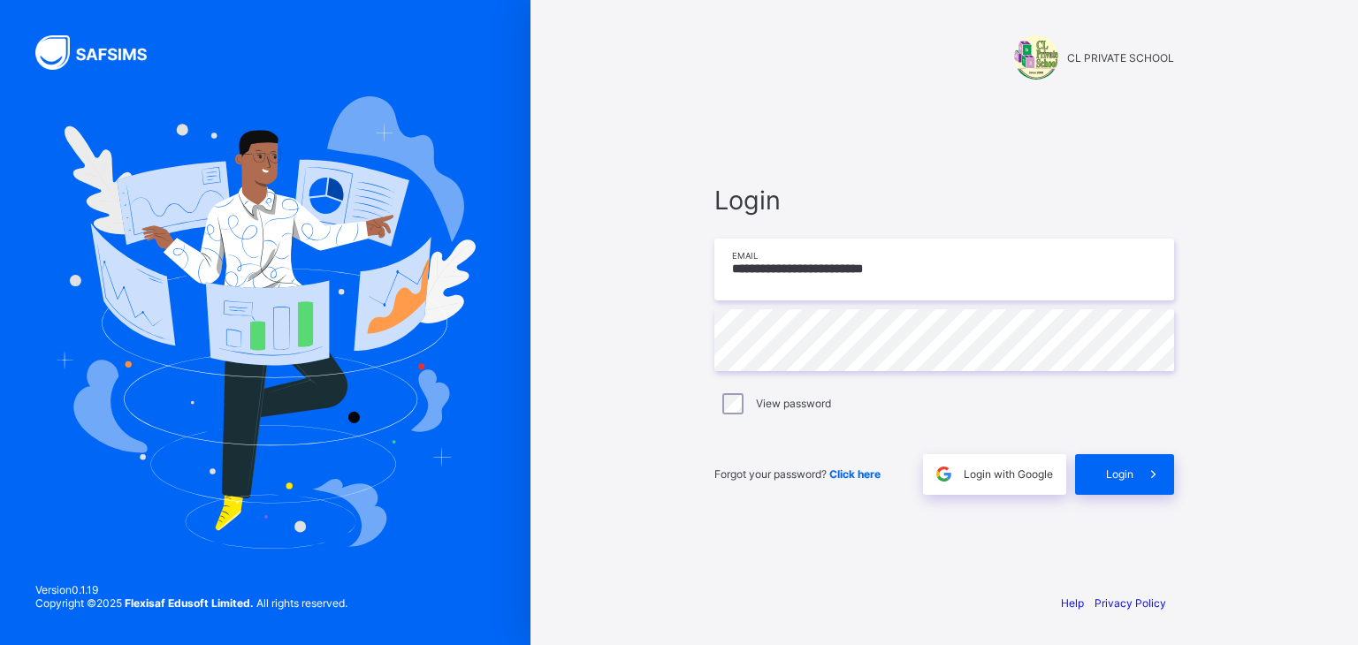
click at [881, 265] on input "**********" at bounding box center [944, 270] width 460 height 62
click at [919, 281] on input "**********" at bounding box center [944, 270] width 460 height 62
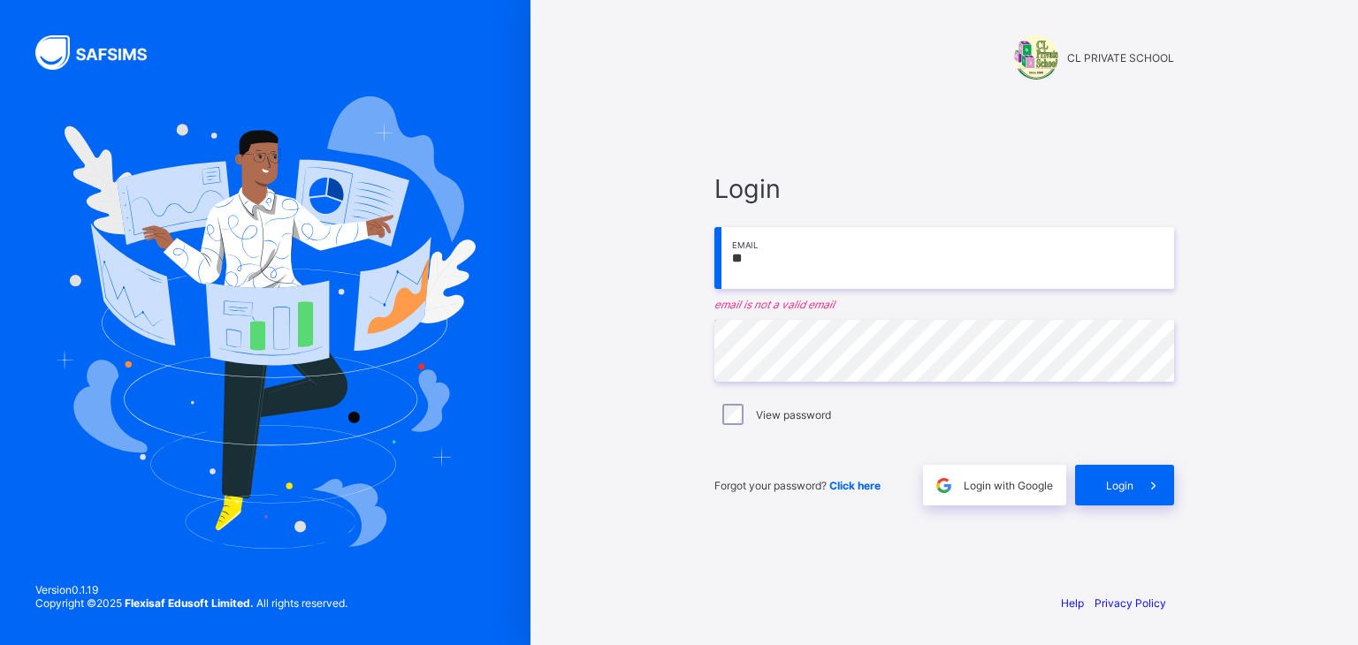
type input "*"
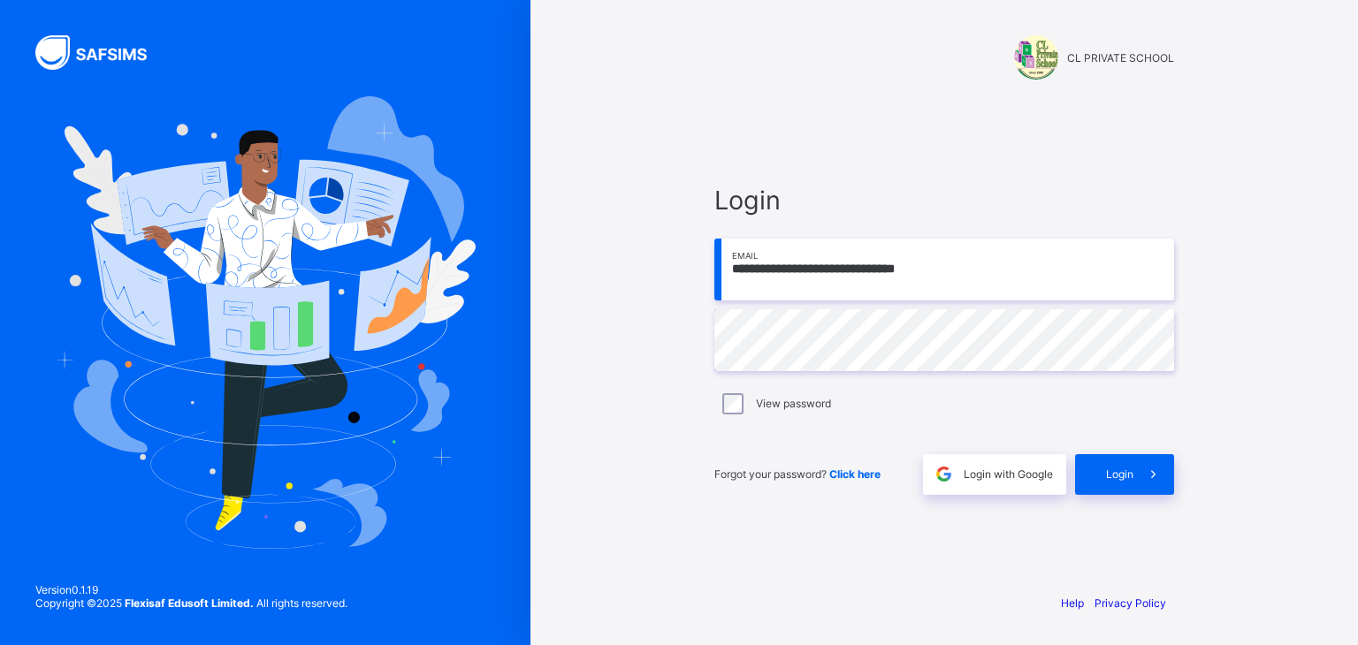
type input "**********"
click at [1119, 474] on span "Login" at bounding box center [1119, 474] width 27 height 13
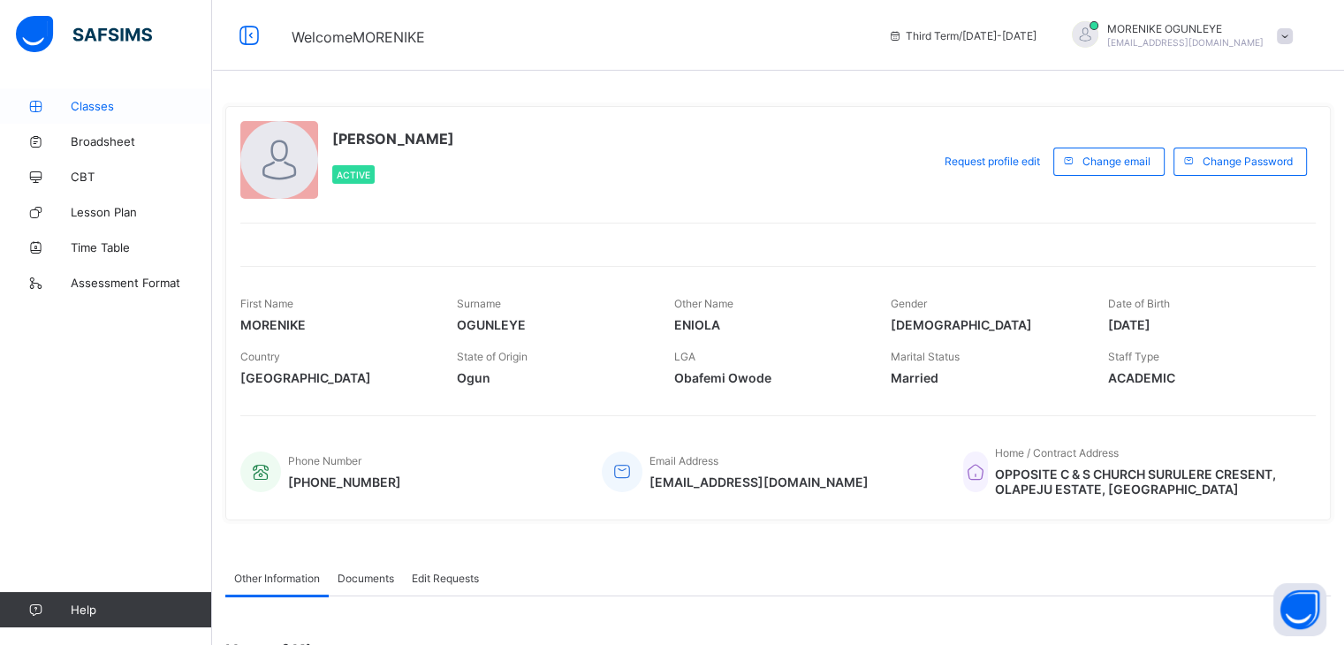
click at [91, 108] on span "Classes" at bounding box center [141, 106] width 141 height 14
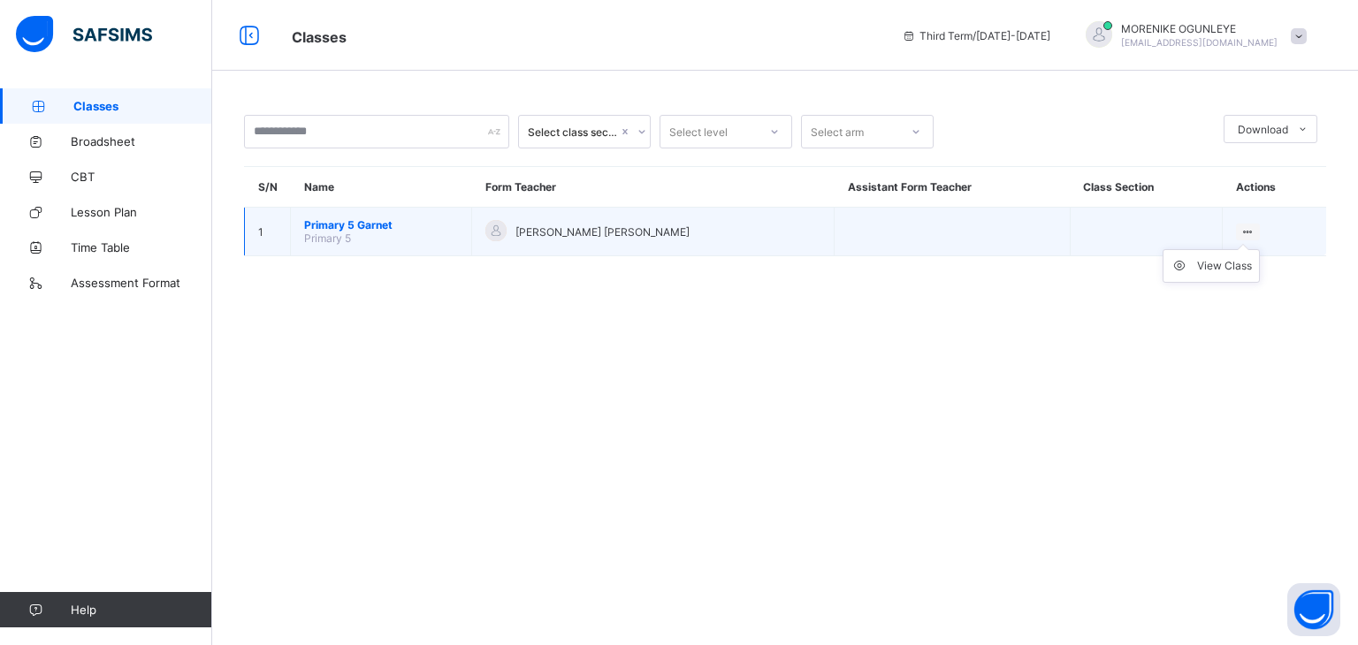
click at [1246, 227] on icon at bounding box center [1247, 231] width 15 height 13
click at [1219, 266] on div "View Class" at bounding box center [1224, 266] width 55 height 18
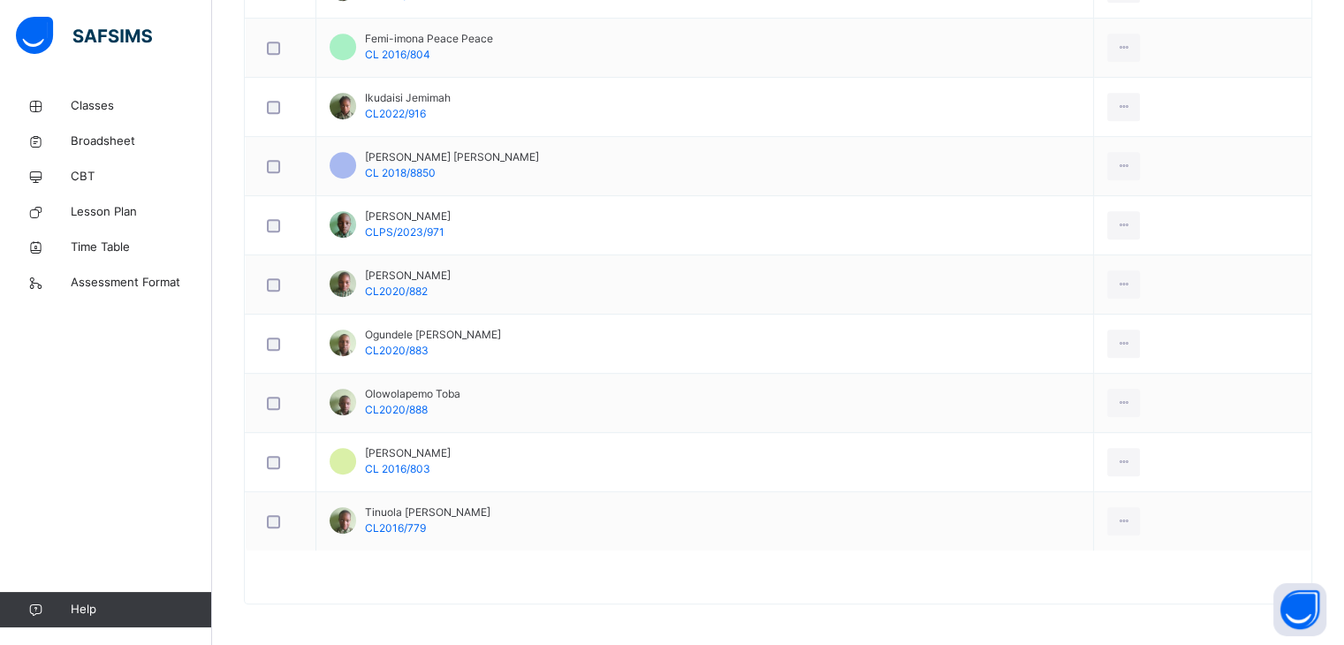
scroll to position [293, 0]
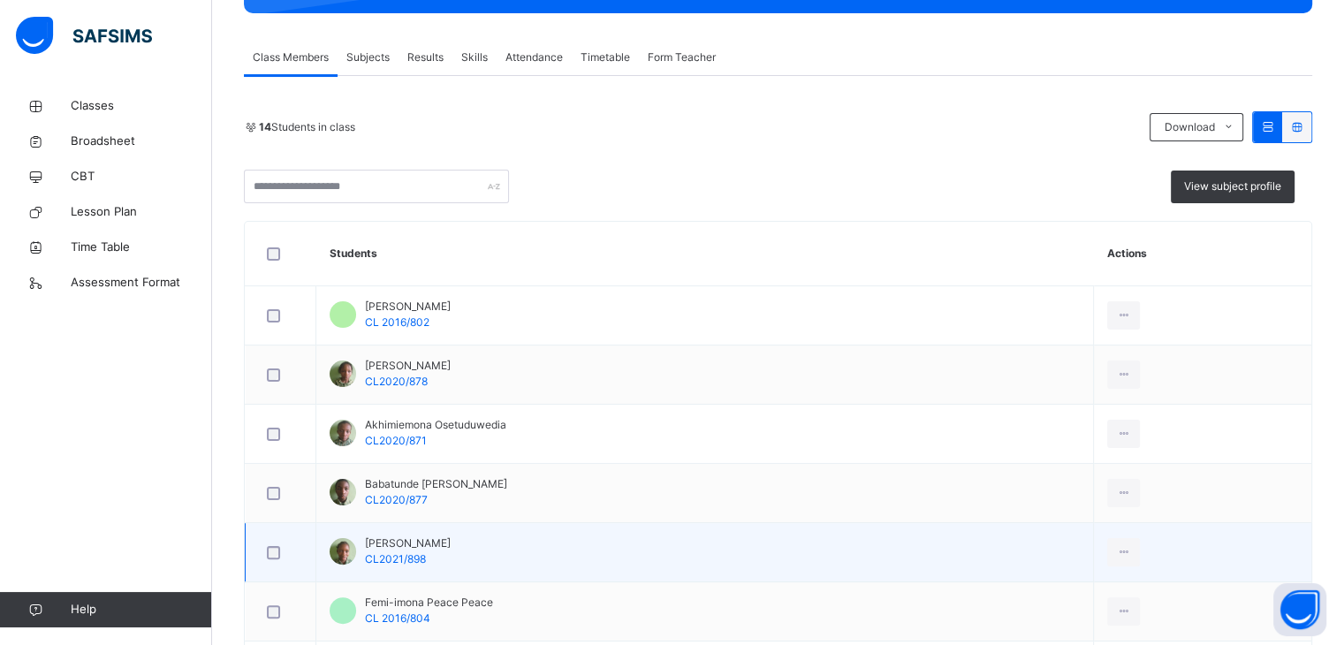
click at [1094, 556] on td at bounding box center [1202, 552] width 217 height 59
click at [1116, 550] on icon at bounding box center [1123, 552] width 15 height 16
click at [1116, 552] on icon at bounding box center [1123, 552] width 15 height 16
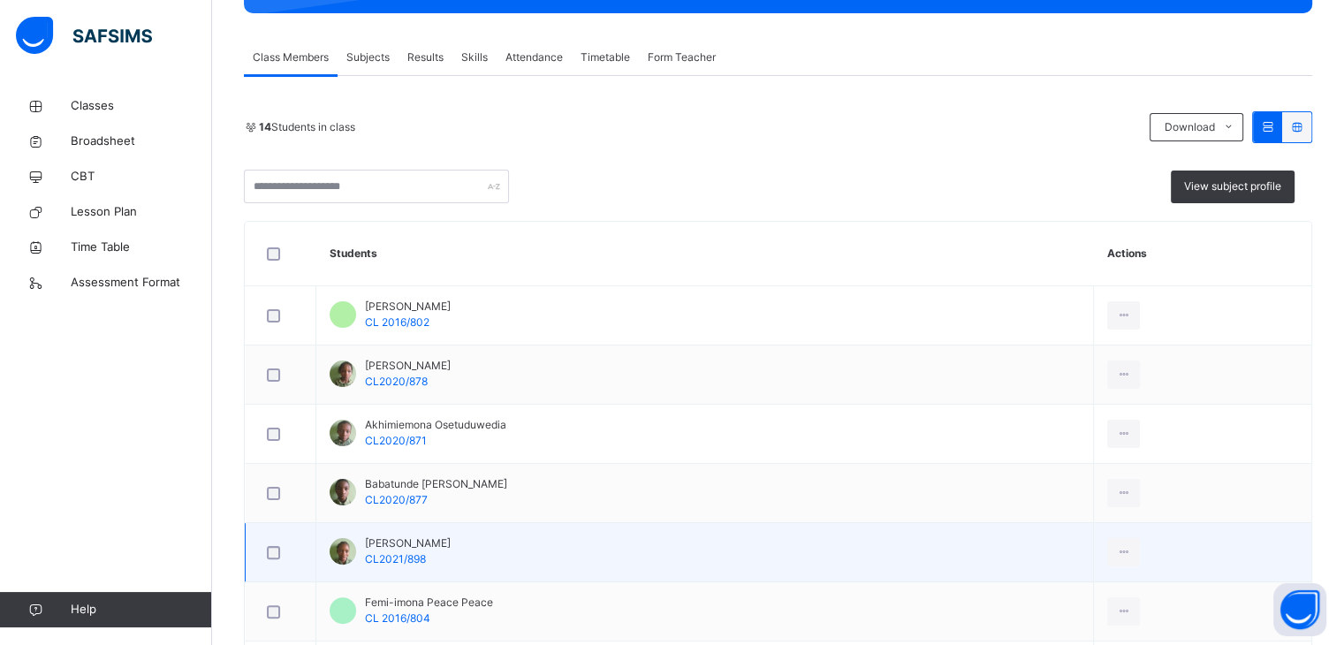
drag, startPoint x: 1115, startPoint y: 552, endPoint x: 1007, endPoint y: 566, distance: 108.8
click at [1007, 566] on td "Fakoya Erioluwa CL2021/898" at bounding box center [705, 552] width 778 height 59
click at [1116, 549] on icon at bounding box center [1123, 552] width 15 height 16
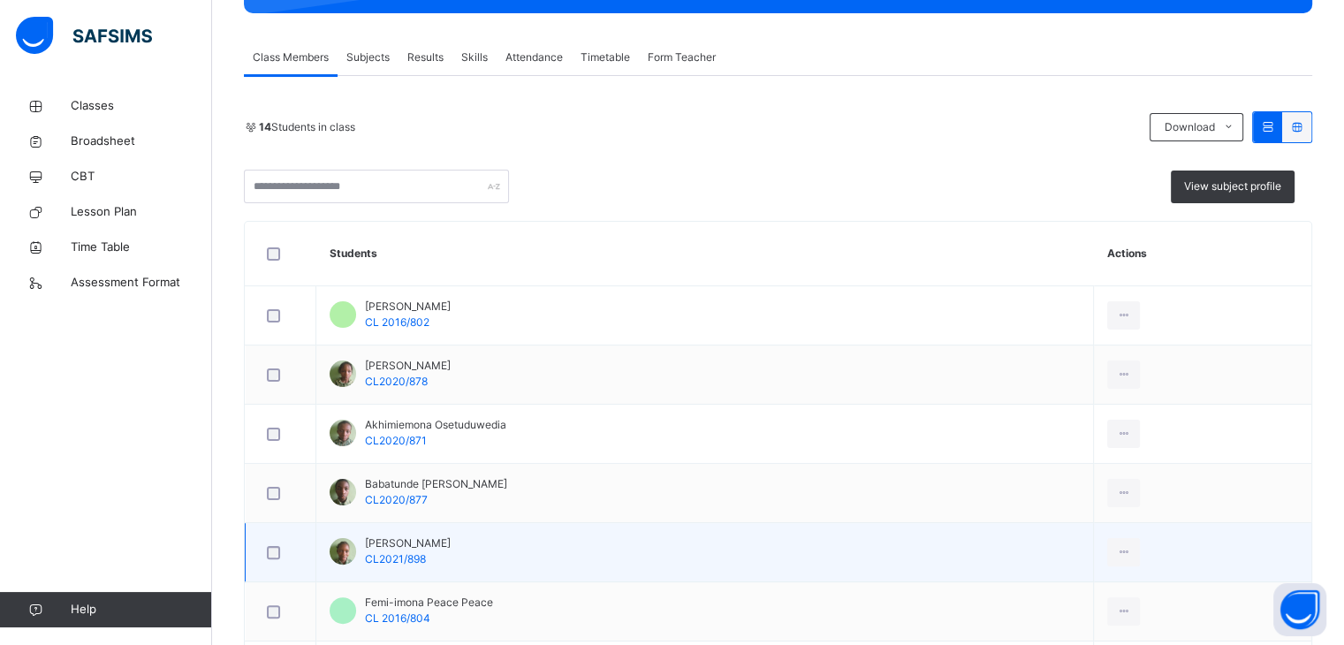
click at [604, 544] on td "Fakoya Erioluwa CL2021/898" at bounding box center [705, 552] width 778 height 59
click at [1116, 556] on icon at bounding box center [1123, 552] width 15 height 16
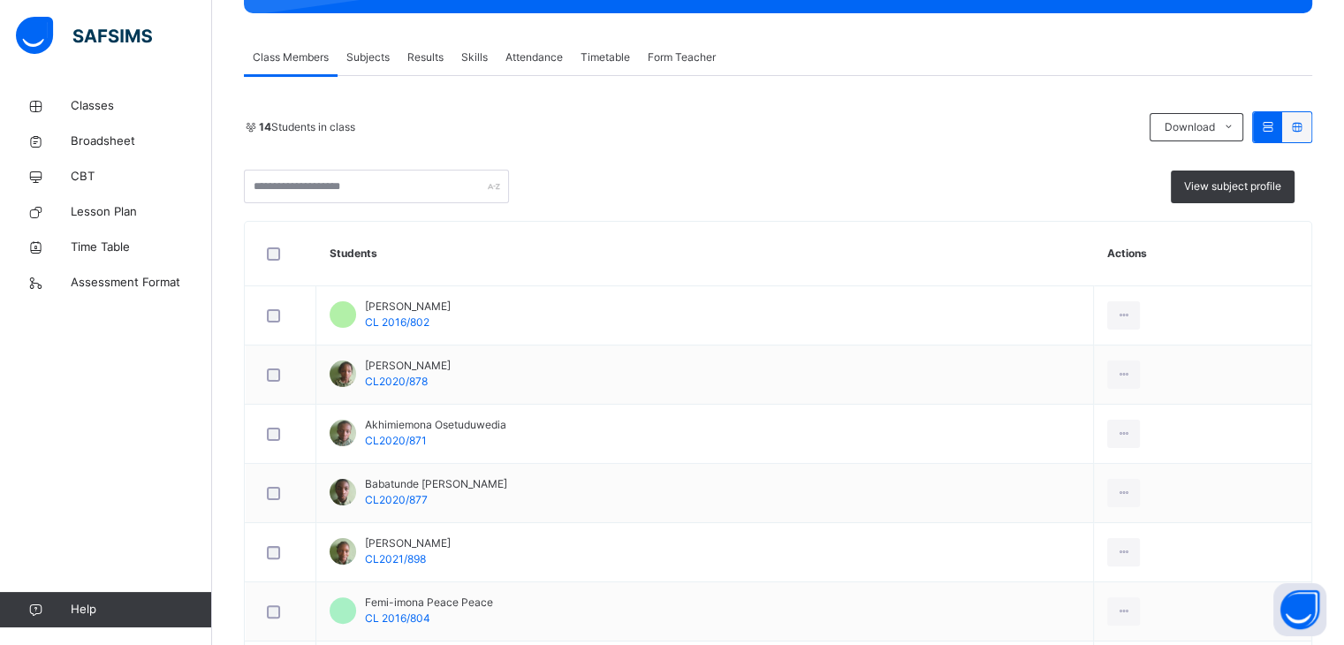
click at [474, 65] on div "Skills" at bounding box center [475, 57] width 44 height 35
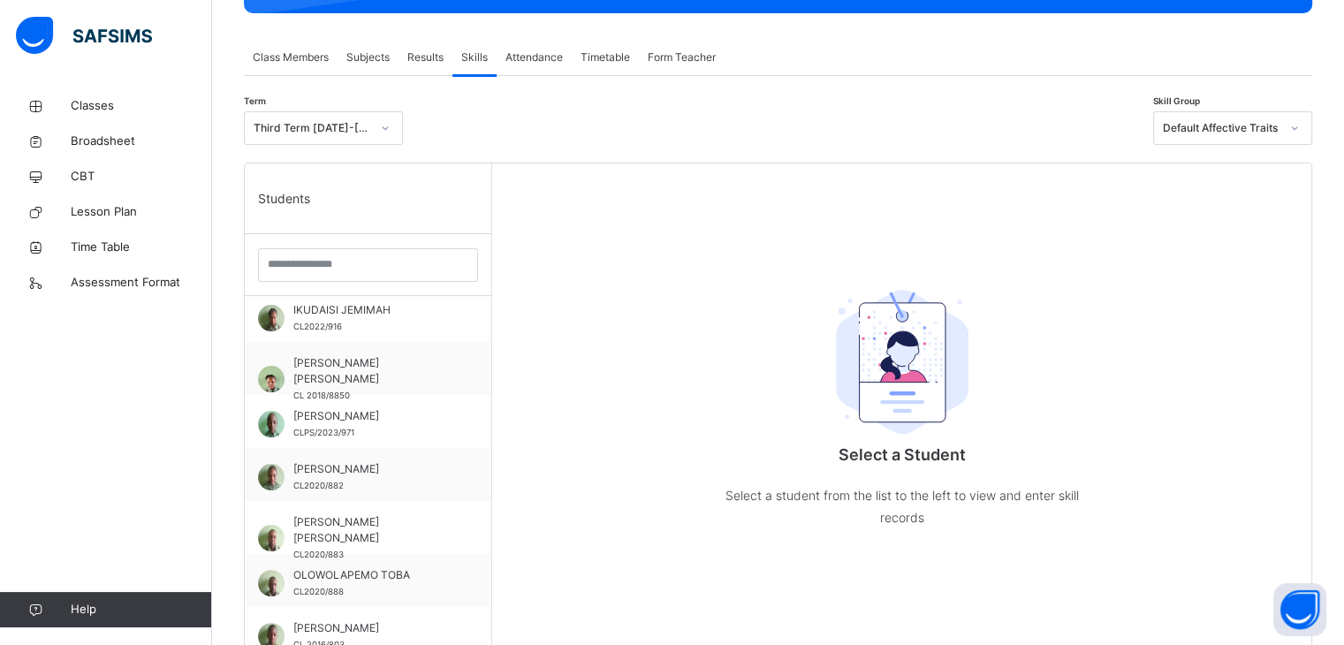
scroll to position [0, 0]
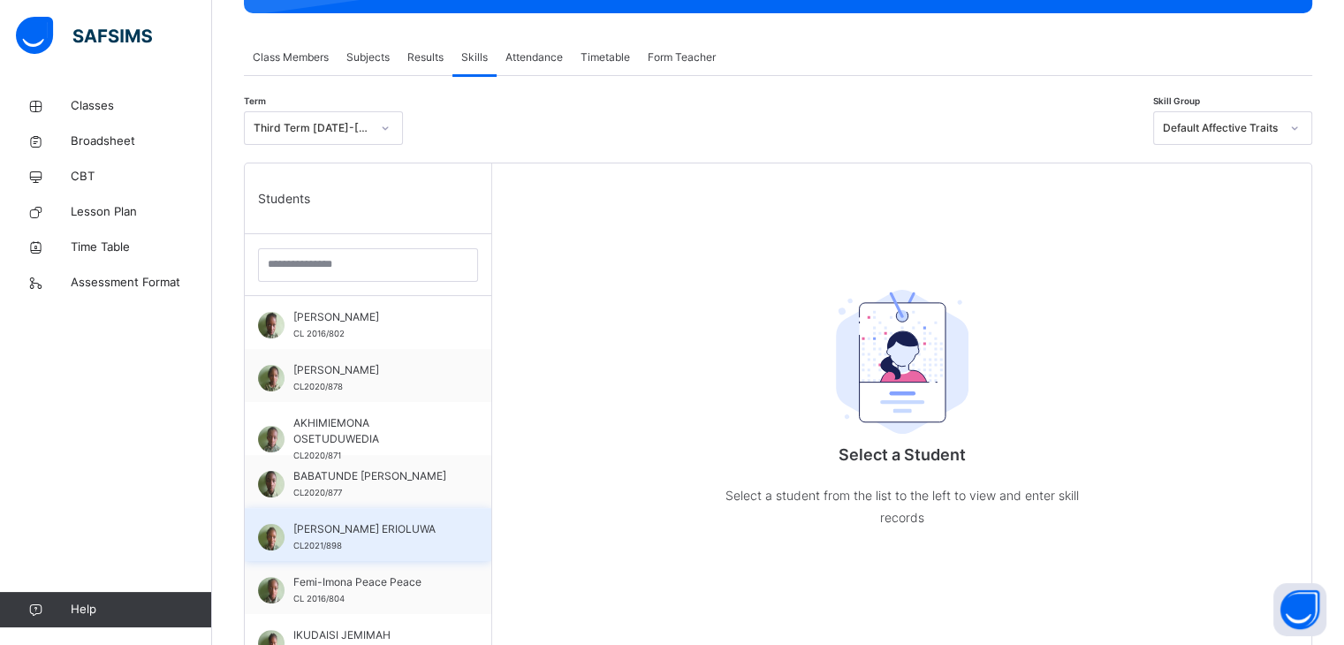
click at [386, 543] on div "FAKOYA ERIOLUWA CL2021/898" at bounding box center [372, 537] width 158 height 32
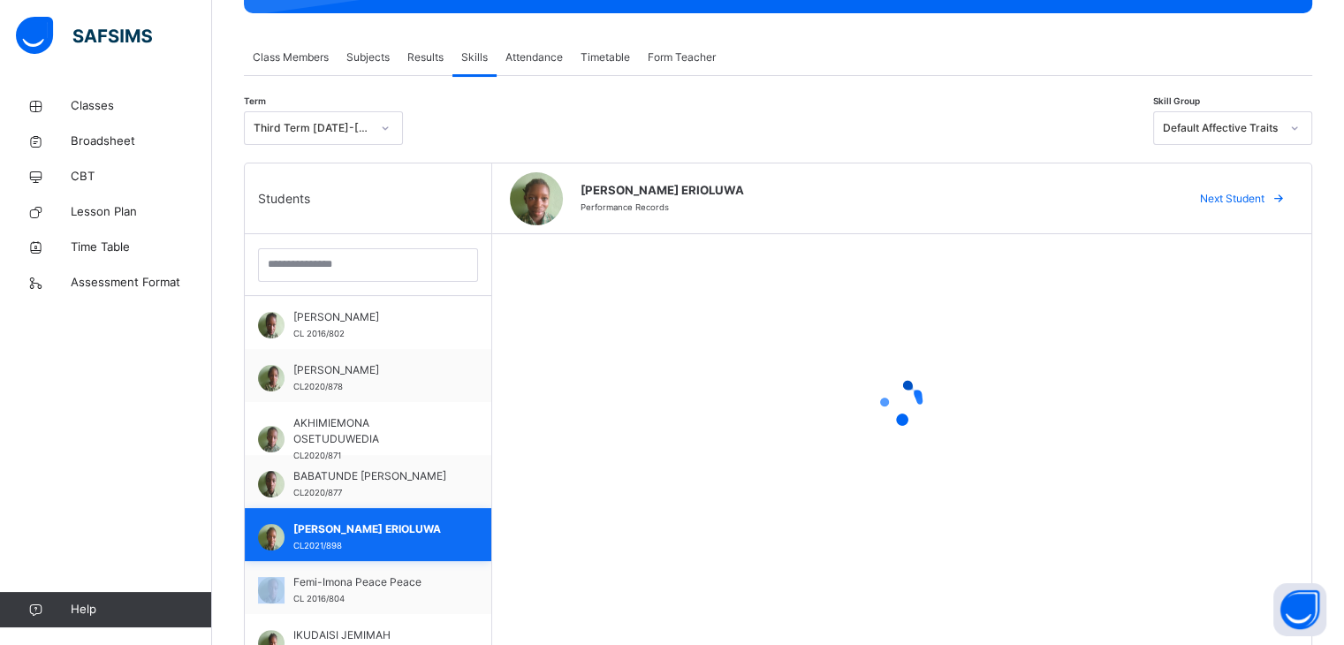
click at [386, 543] on div "FAKOYA ERIOLUWA CL2021/898" at bounding box center [372, 537] width 158 height 32
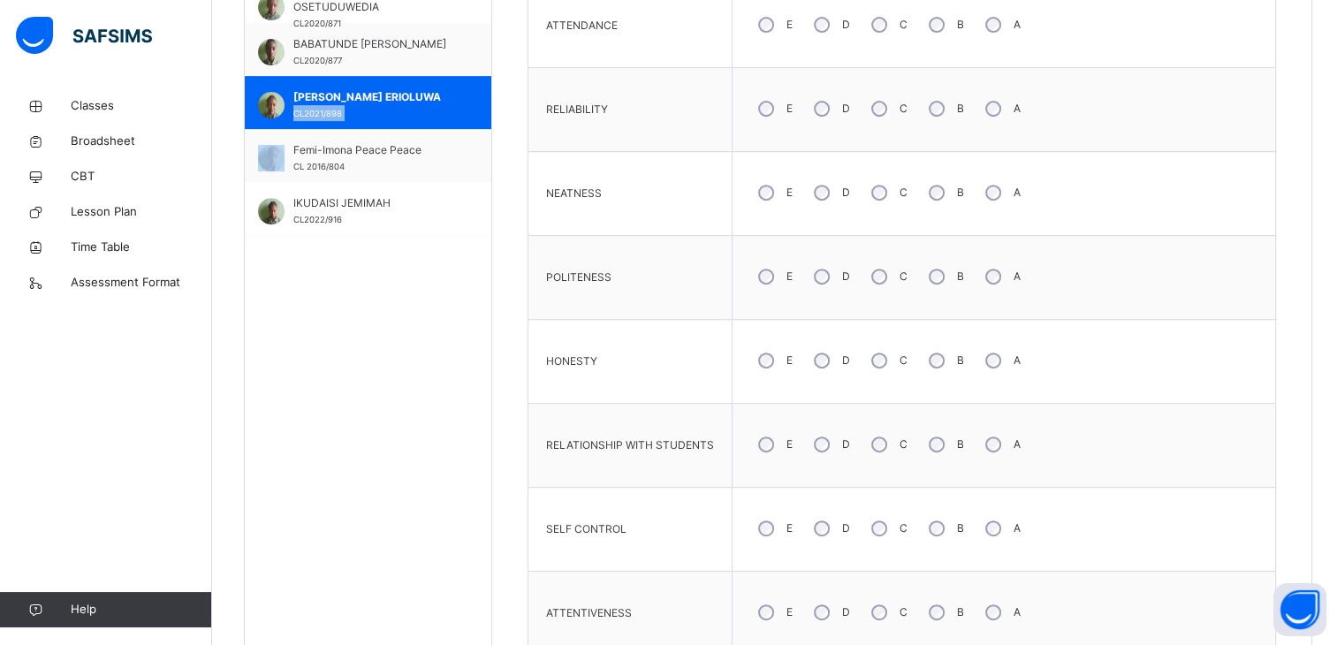
scroll to position [962, 0]
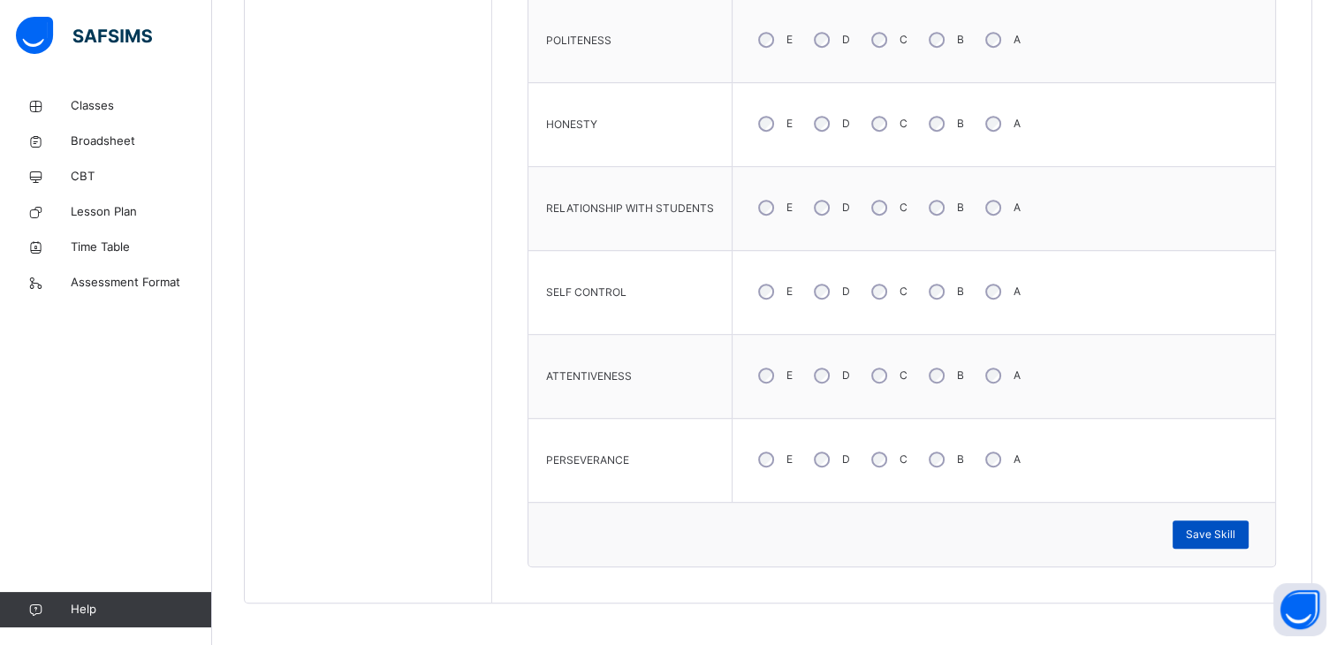
click at [1222, 527] on span "Save Skill" at bounding box center [1210, 535] width 49 height 16
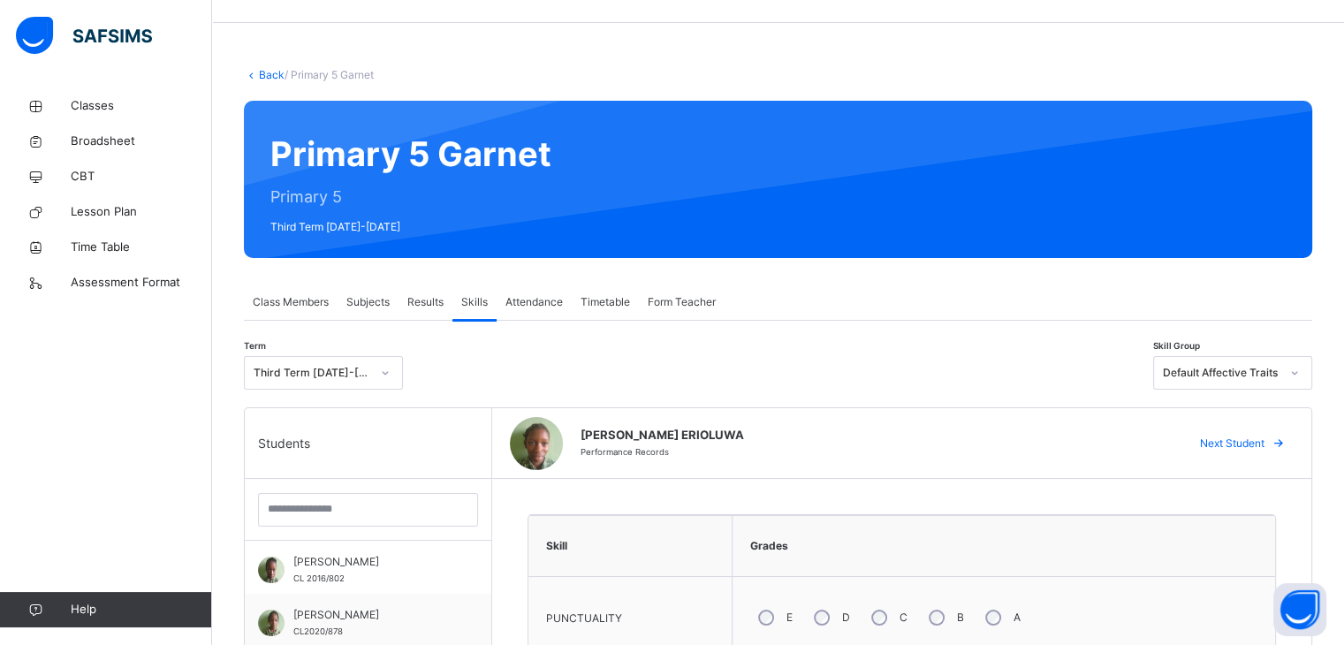
scroll to position [0, 0]
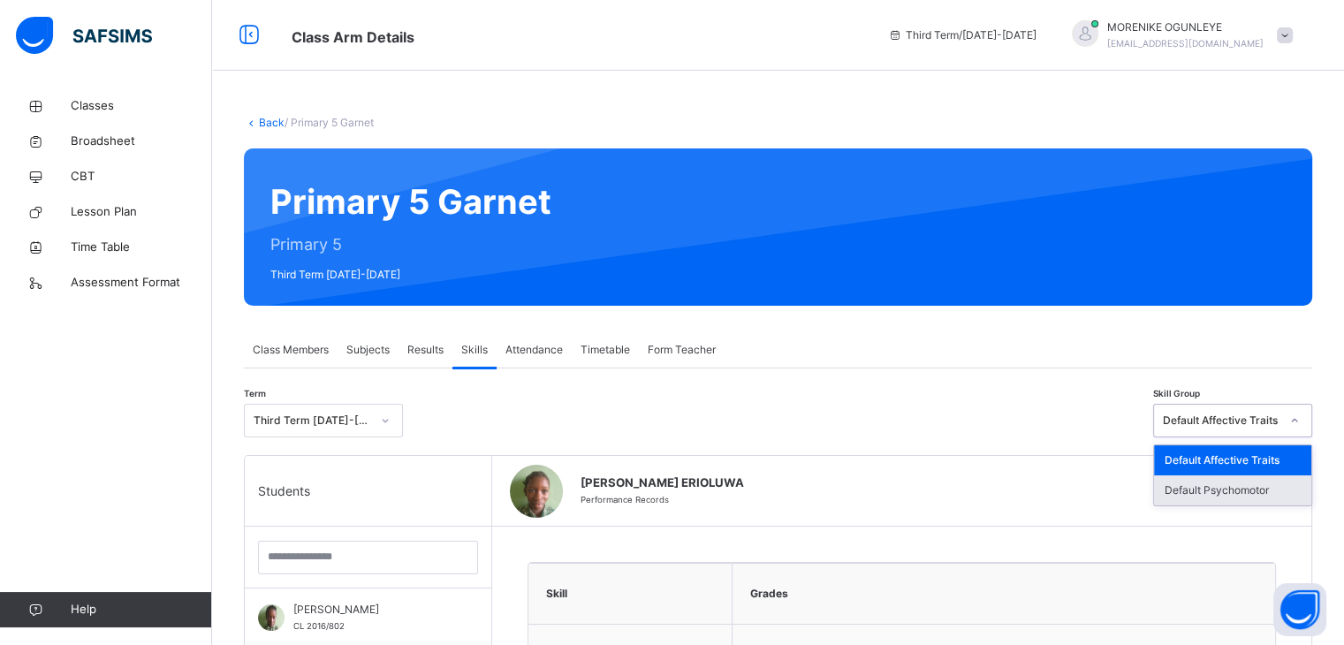
drag, startPoint x: 1308, startPoint y: 418, endPoint x: 1270, endPoint y: 494, distance: 85.0
click at [1270, 494] on div "Default Psychomotor" at bounding box center [1232, 491] width 157 height 30
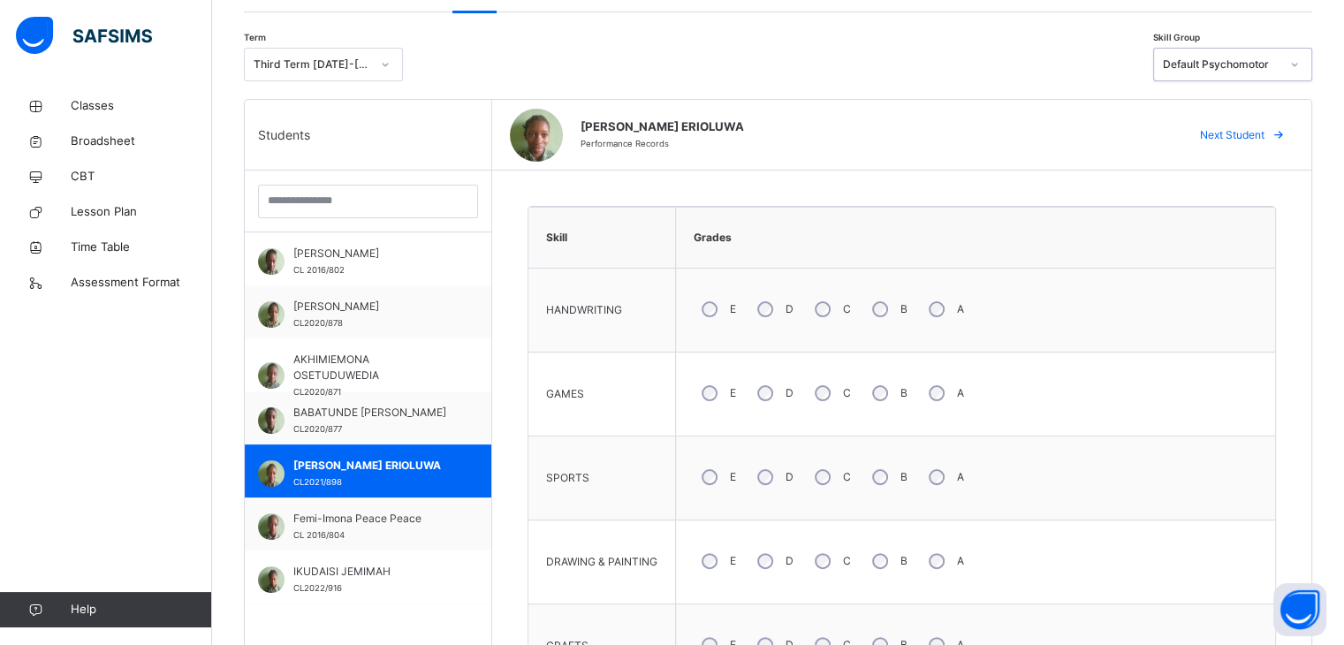
scroll to position [468, 0]
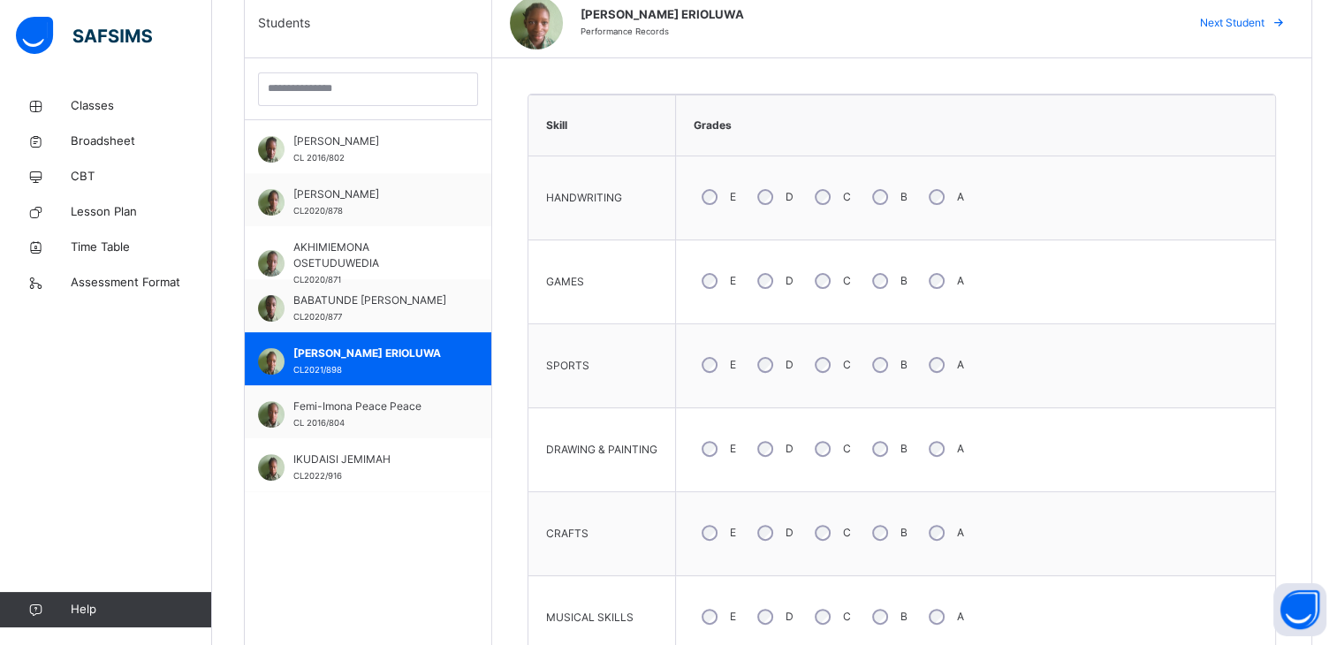
drag, startPoint x: 887, startPoint y: 284, endPoint x: 1303, endPoint y: 448, distance: 447.6
click at [1303, 448] on div "Skill Grades HANDWRITING E D C B A GAMES E D C B A SPORTS E D C B A DRAWING & P…" at bounding box center [901, 409] width 819 height 702
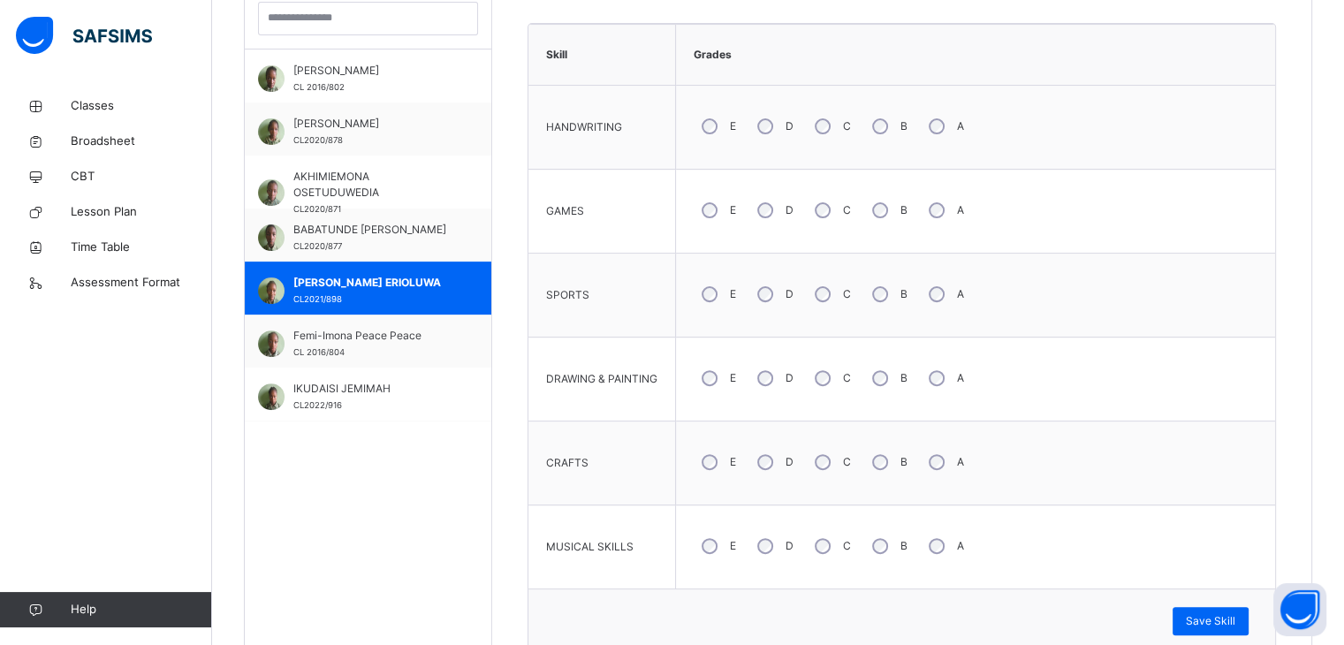
scroll to position [626, 0]
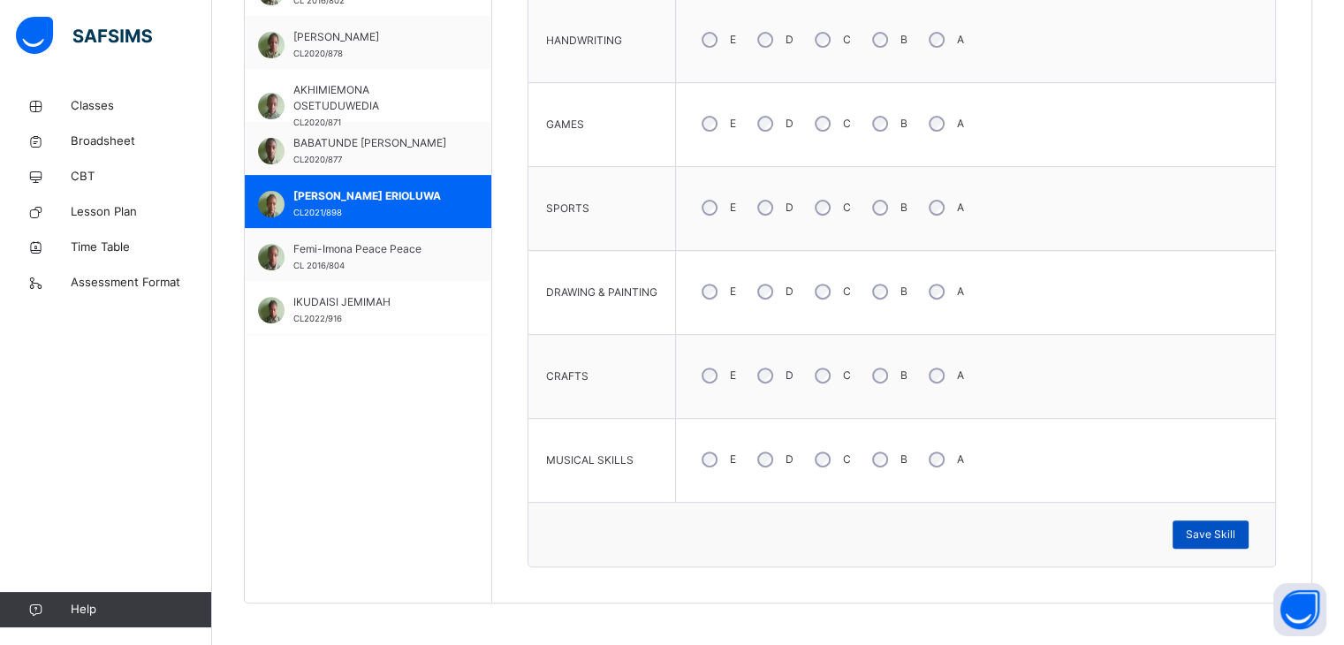
click at [1215, 523] on div "Save Skill" at bounding box center [1211, 535] width 76 height 28
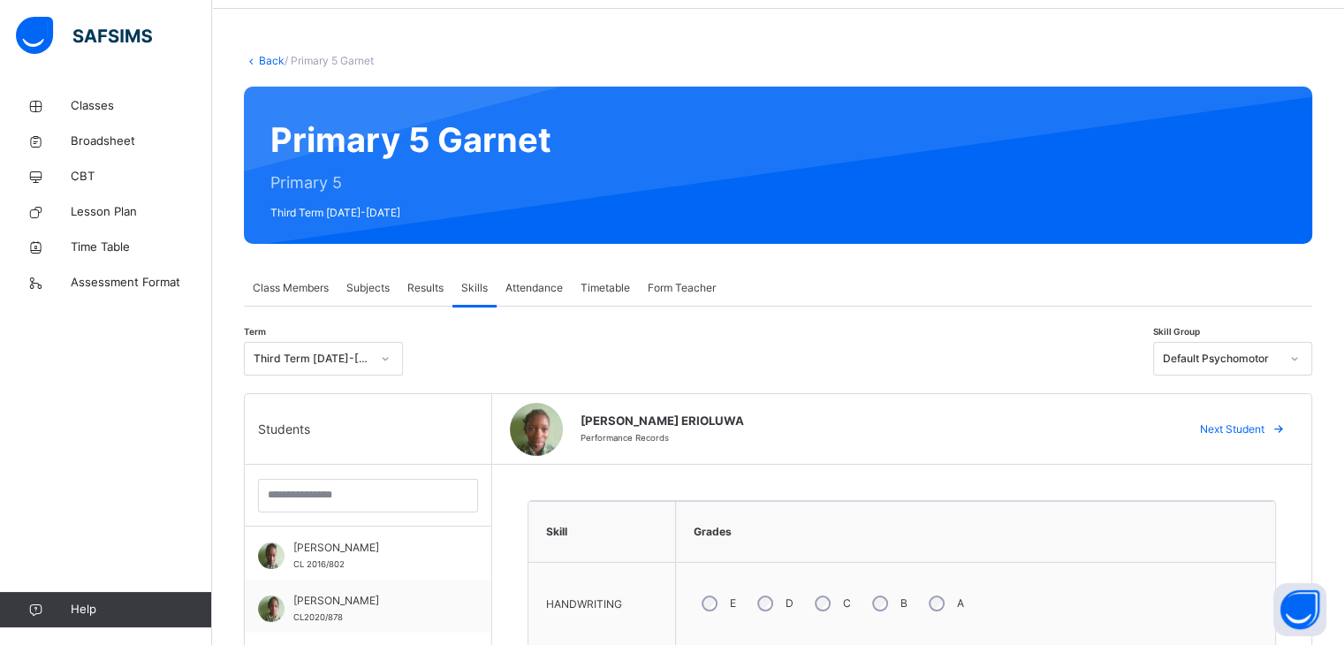
scroll to position [0, 0]
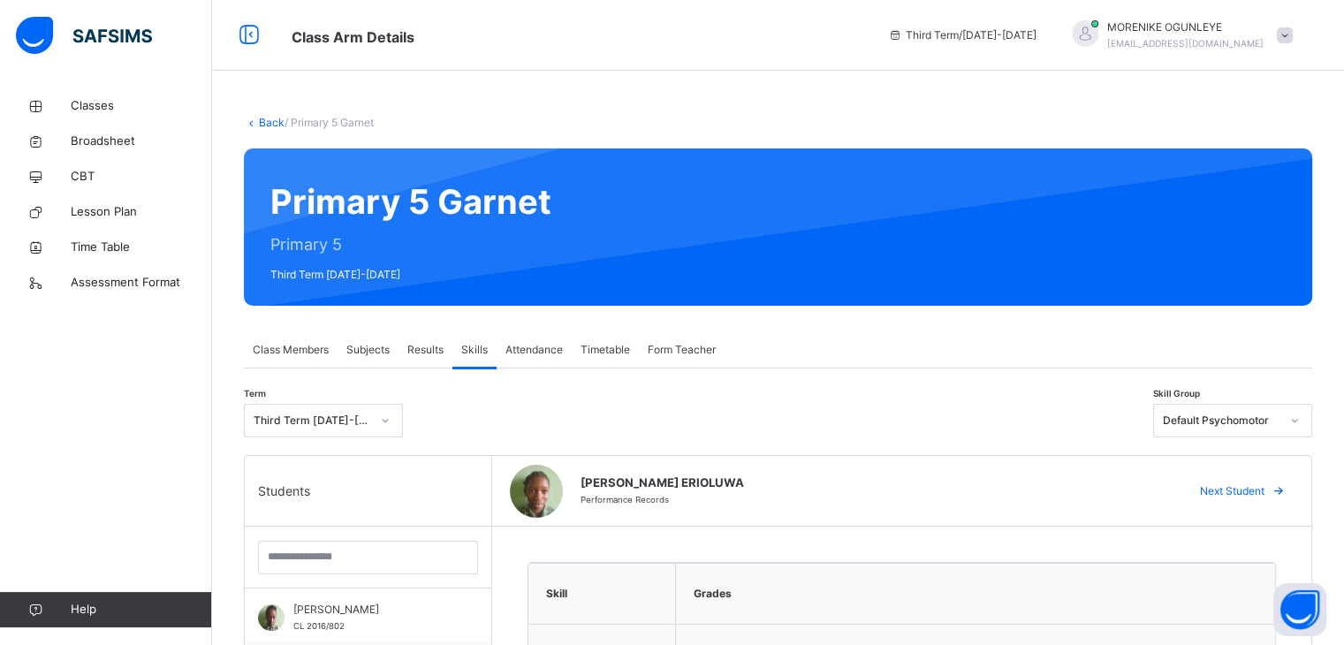
click at [278, 358] on div "Class Members" at bounding box center [291, 349] width 94 height 35
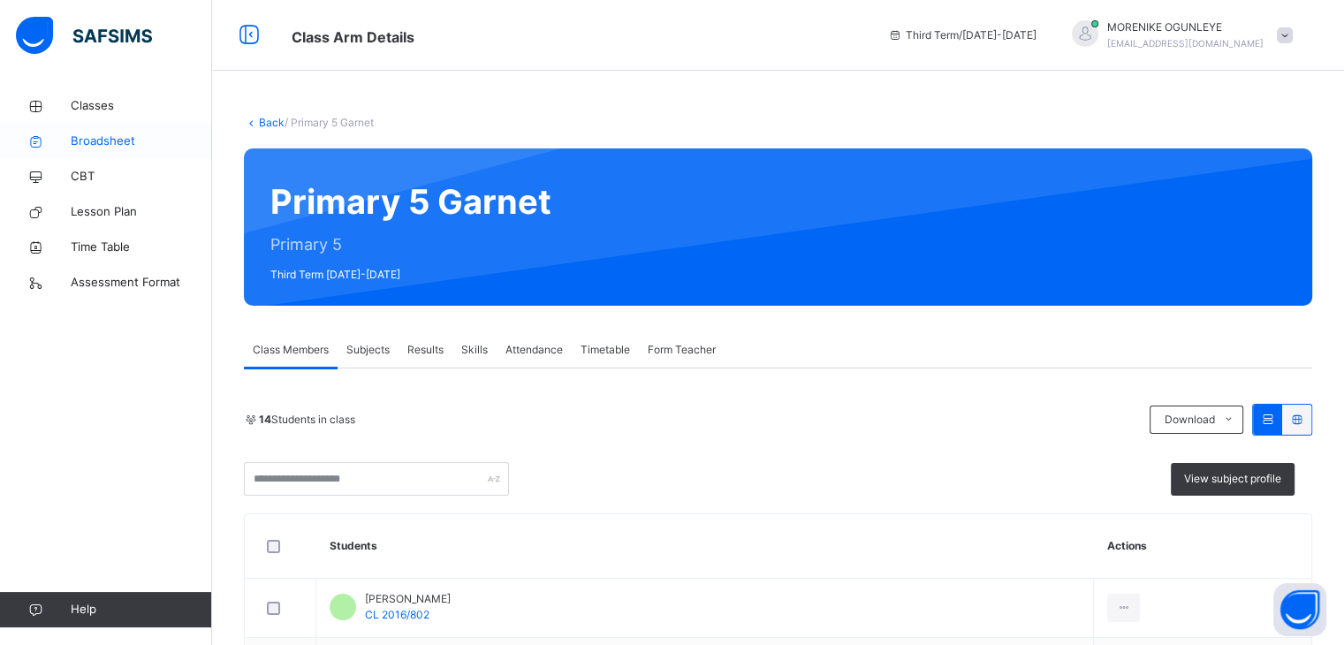
click at [88, 142] on span "Broadsheet" at bounding box center [141, 142] width 141 height 18
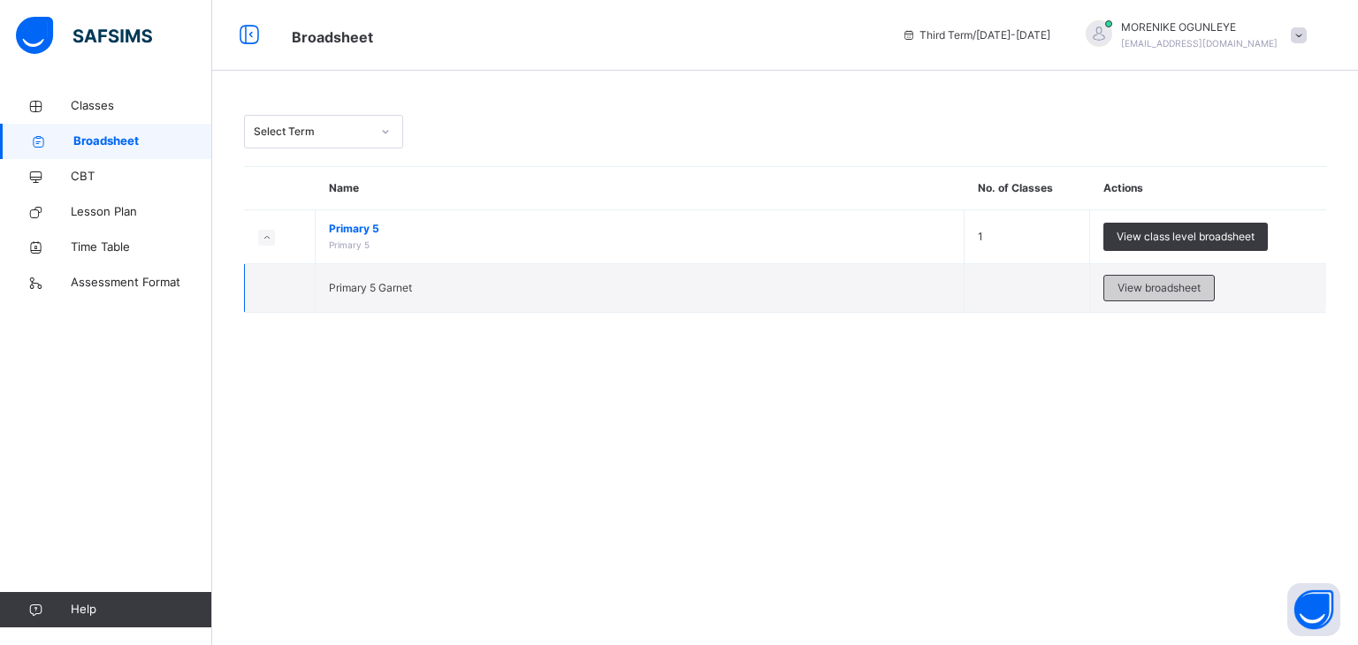
click at [1153, 286] on span "View broadsheet" at bounding box center [1158, 288] width 83 height 16
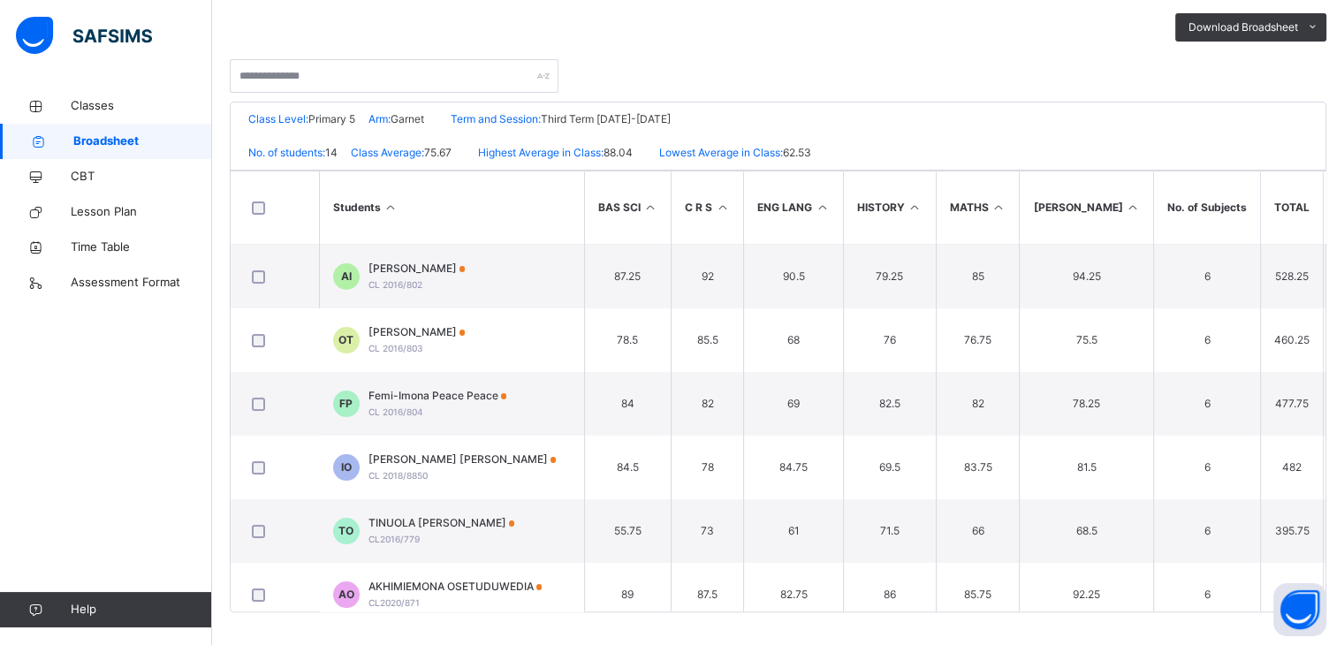
scroll to position [321, 0]
click at [1327, 539] on div "CL PRIVATE SCHOOL Date: 20th Aug 2025, 12:01:47 pm Class Level: Primary 5 Arm: …" at bounding box center [778, 354] width 1097 height 511
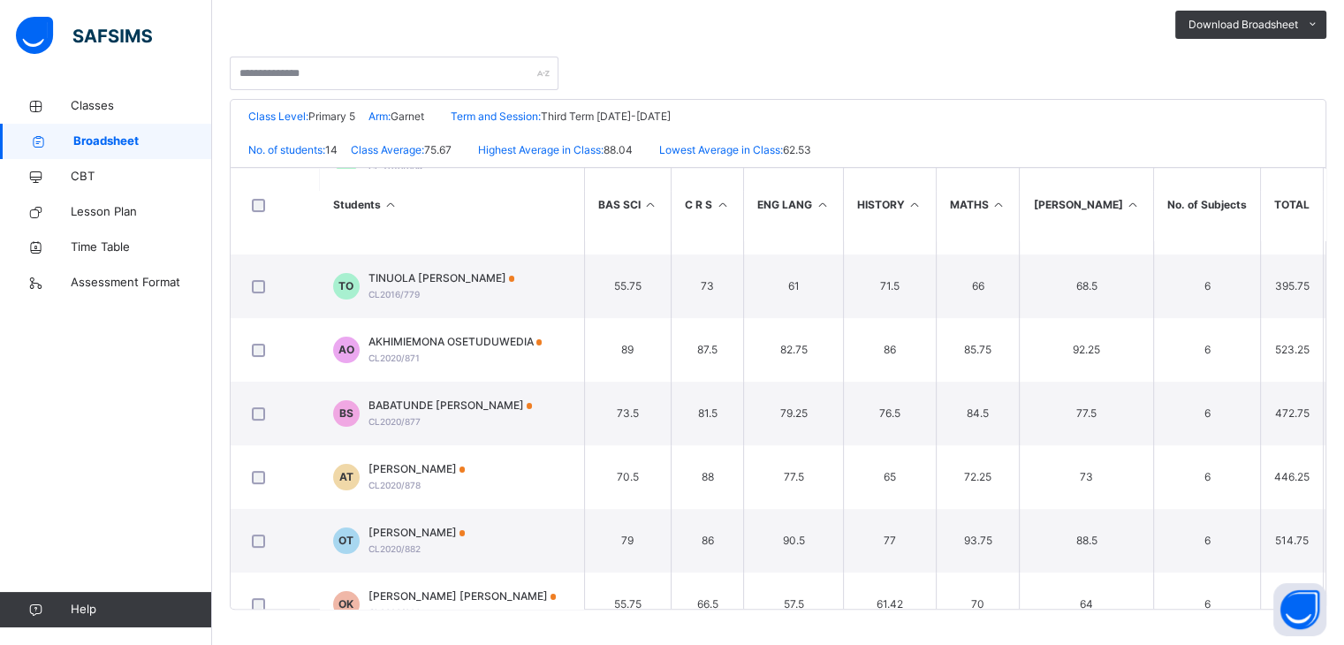
scroll to position [243, 0]
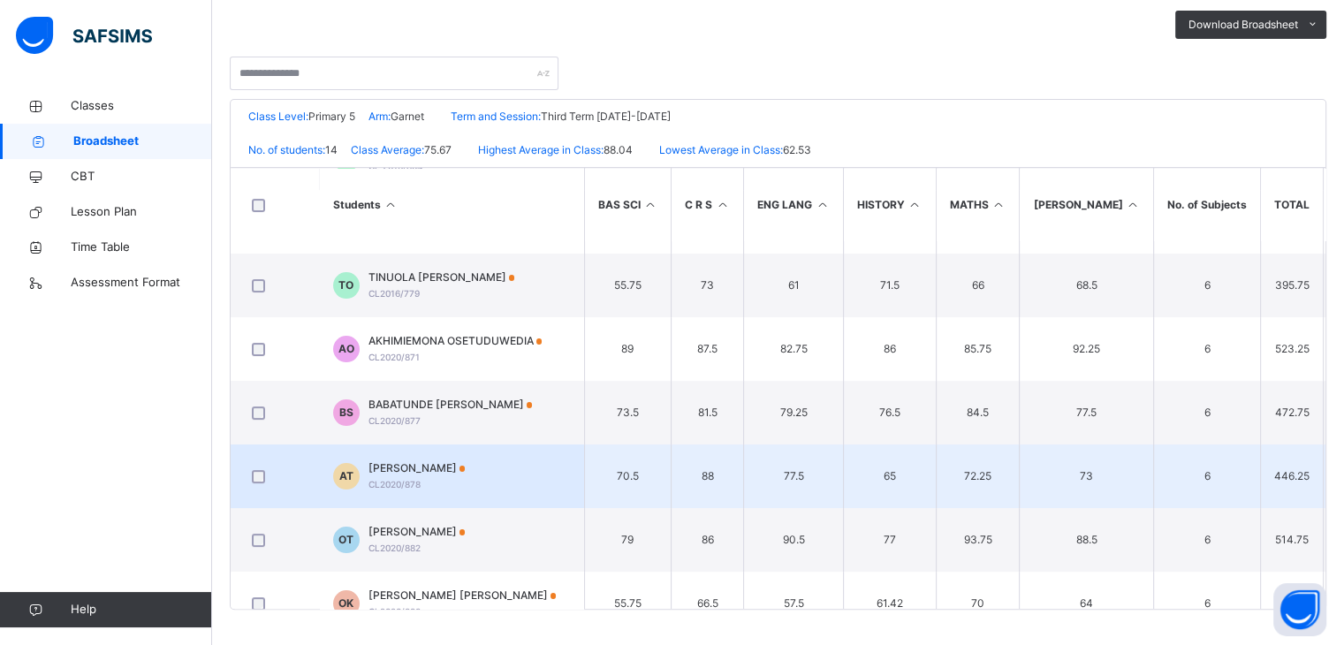
click at [1324, 450] on td "74.38" at bounding box center [1359, 477] width 71 height 64
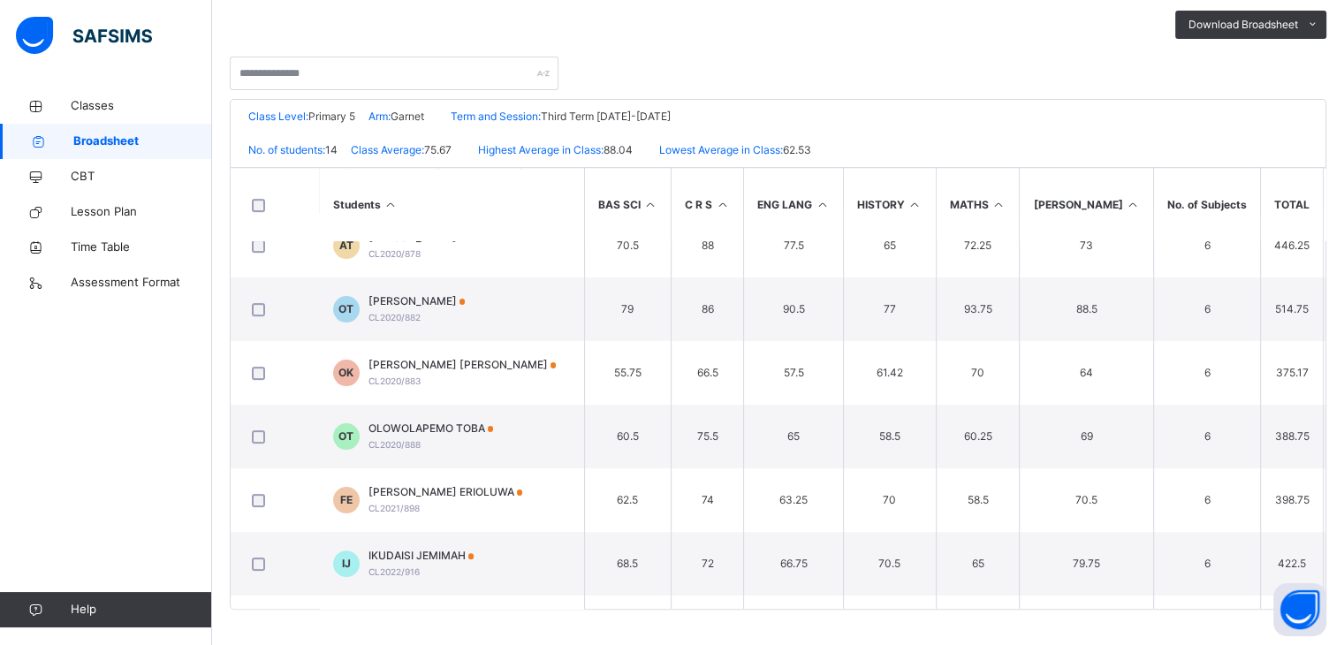
scroll to position [493, 0]
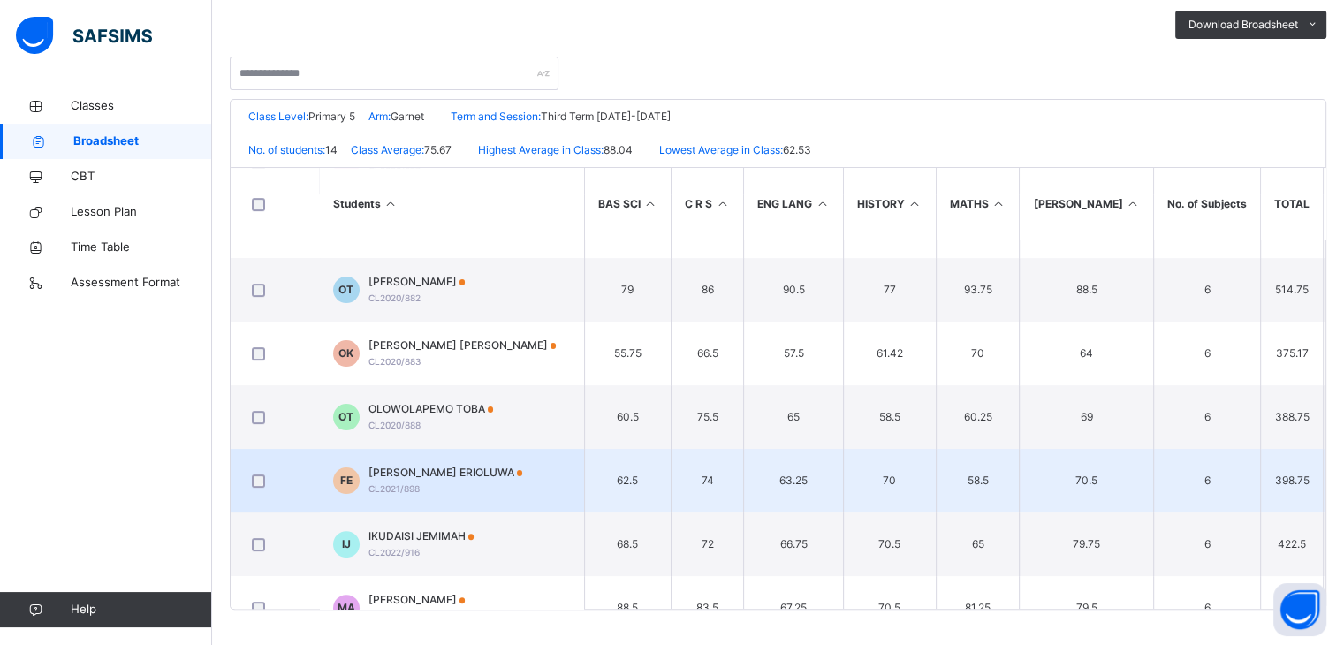
click at [1158, 499] on td "6" at bounding box center [1207, 481] width 107 height 64
click at [905, 485] on td "70" at bounding box center [889, 481] width 93 height 64
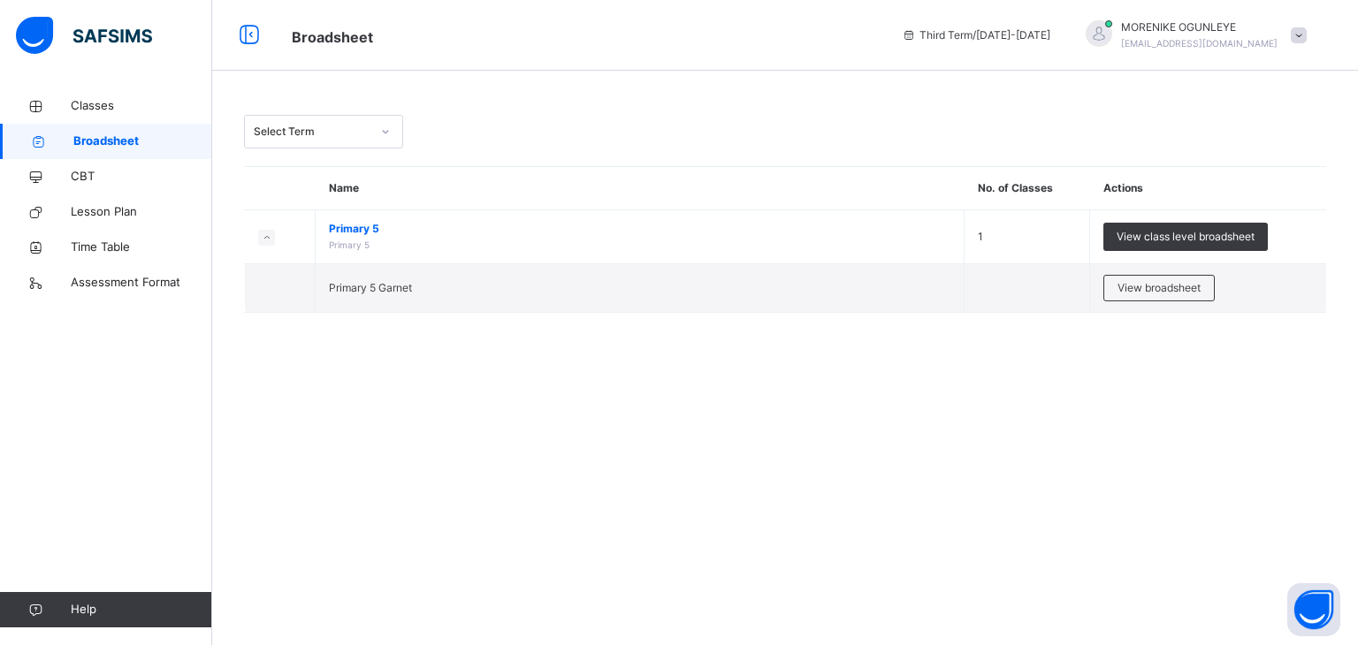
click at [1298, 35] on span at bounding box center [1298, 35] width 16 height 16
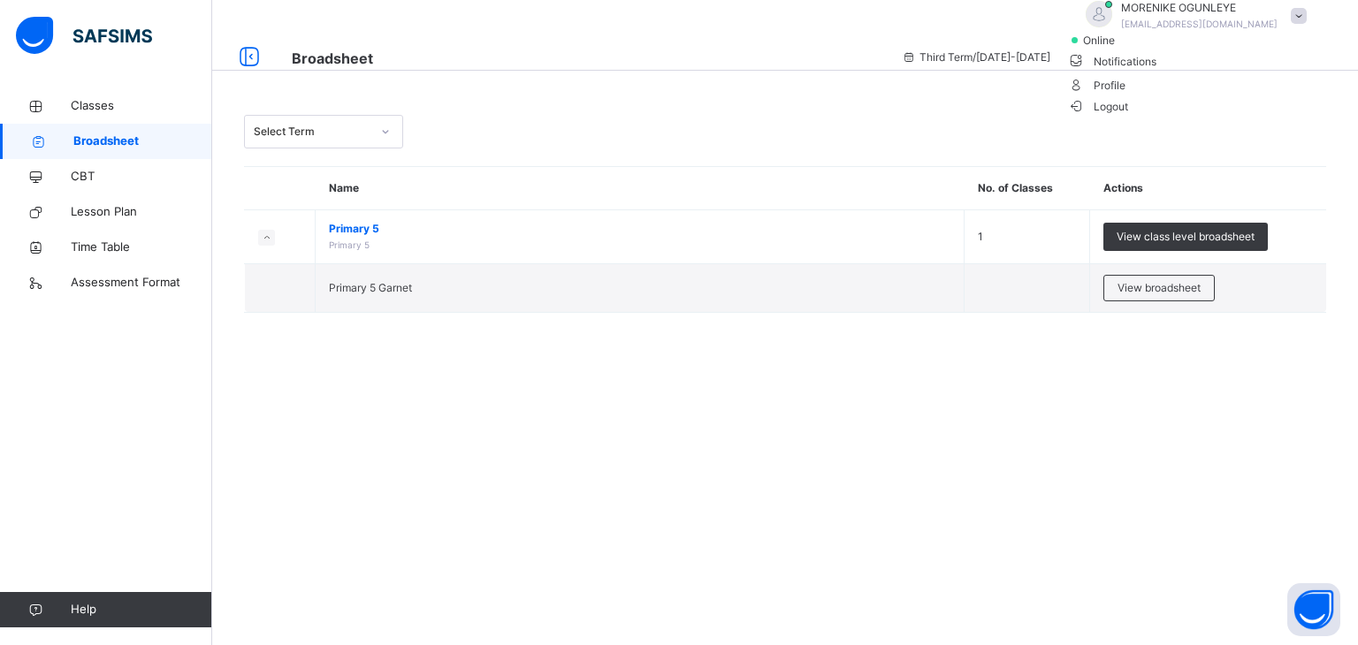
click at [1129, 116] on span "Logout" at bounding box center [1098, 106] width 61 height 19
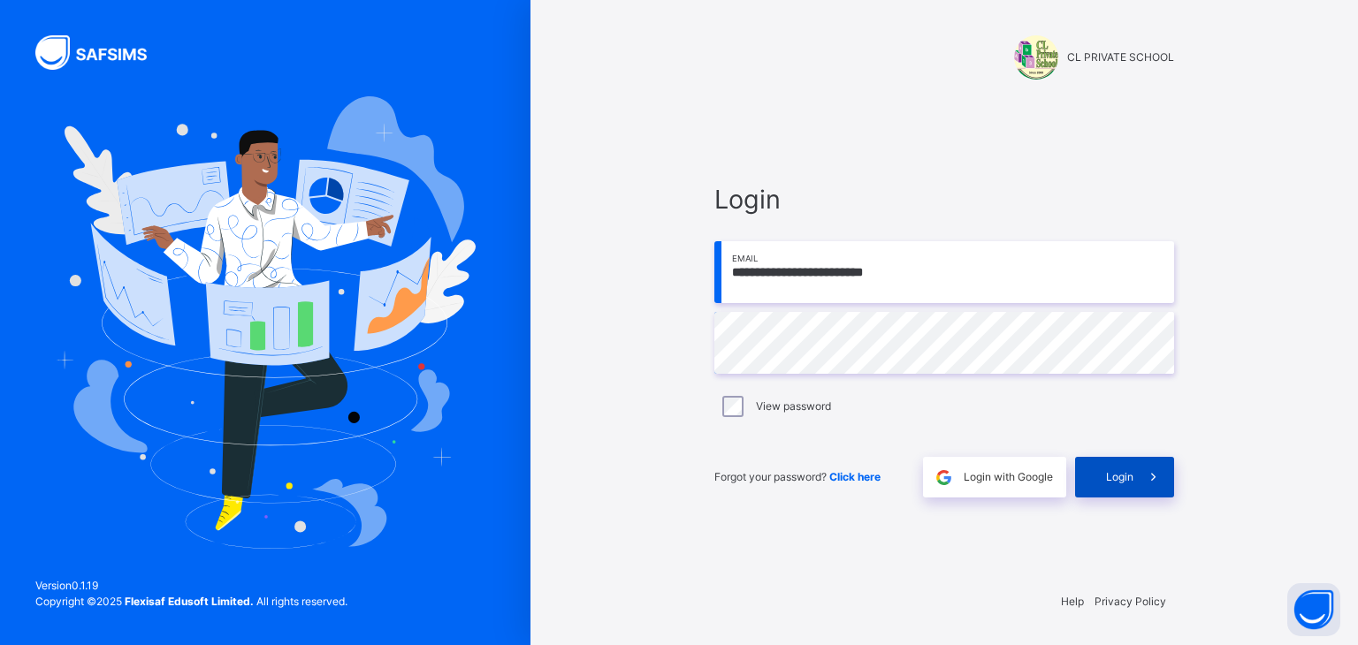
click at [1120, 469] on span "Login" at bounding box center [1119, 477] width 27 height 16
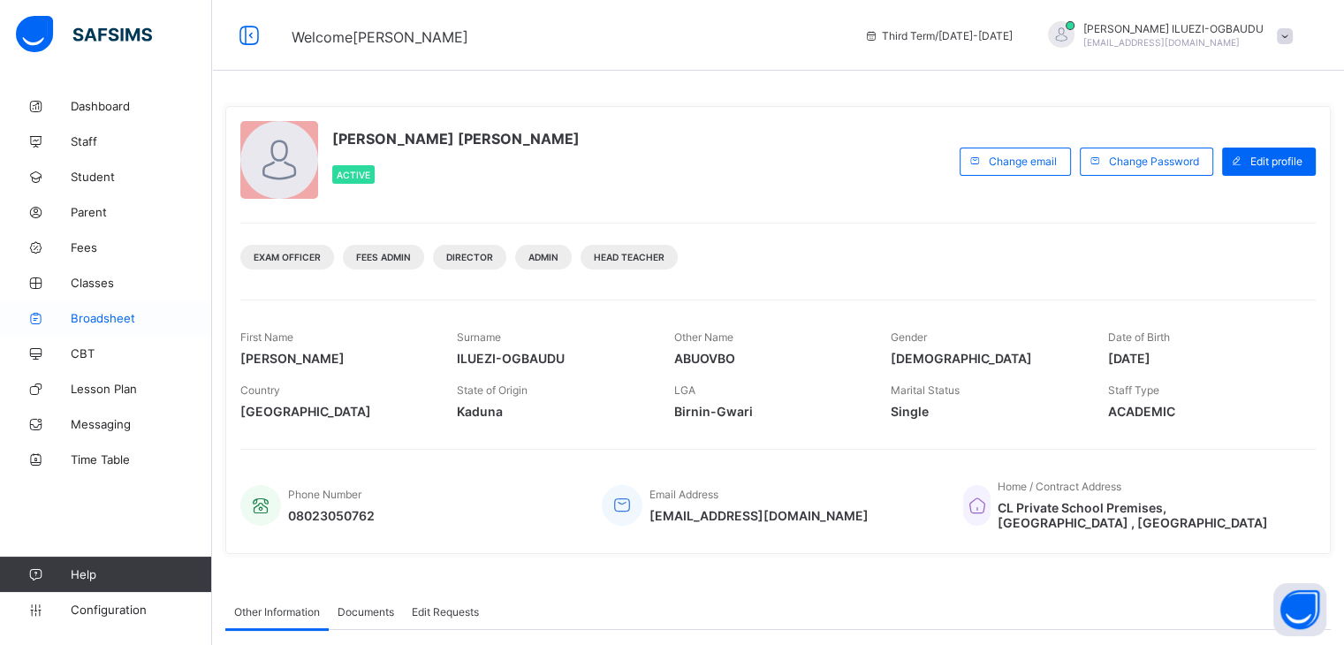
click at [110, 316] on span "Broadsheet" at bounding box center [141, 318] width 141 height 14
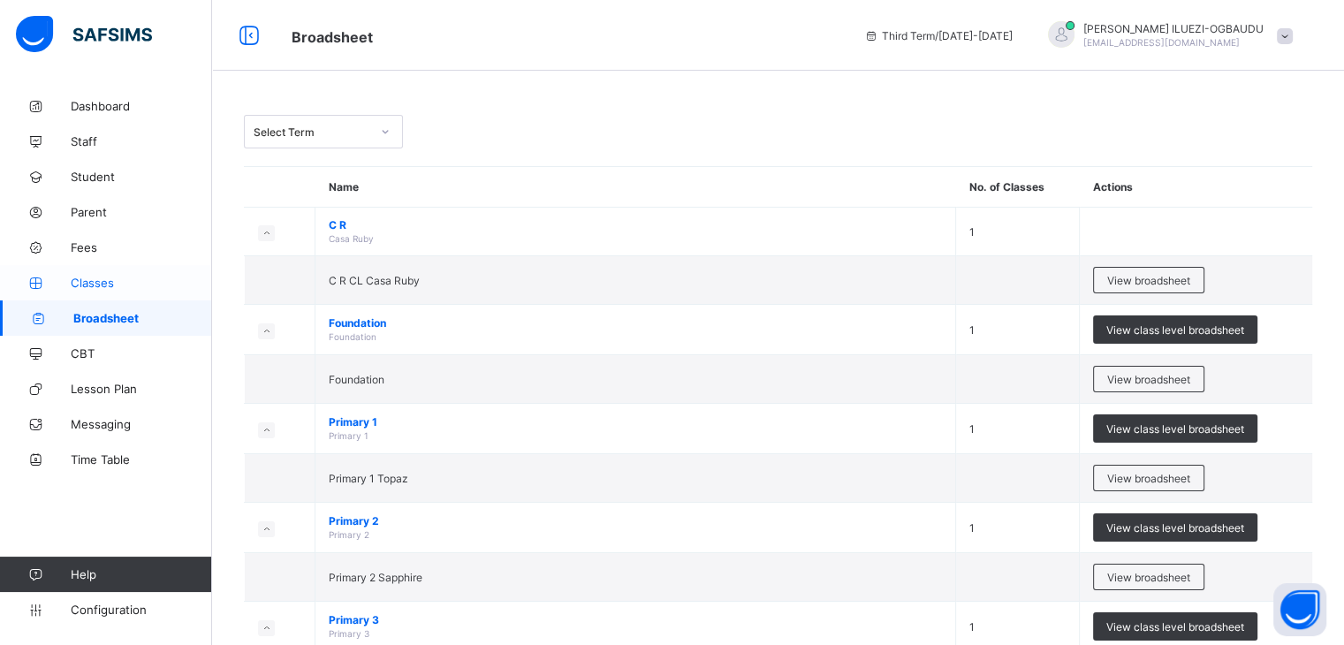
click at [96, 282] on span "Classes" at bounding box center [141, 283] width 141 height 14
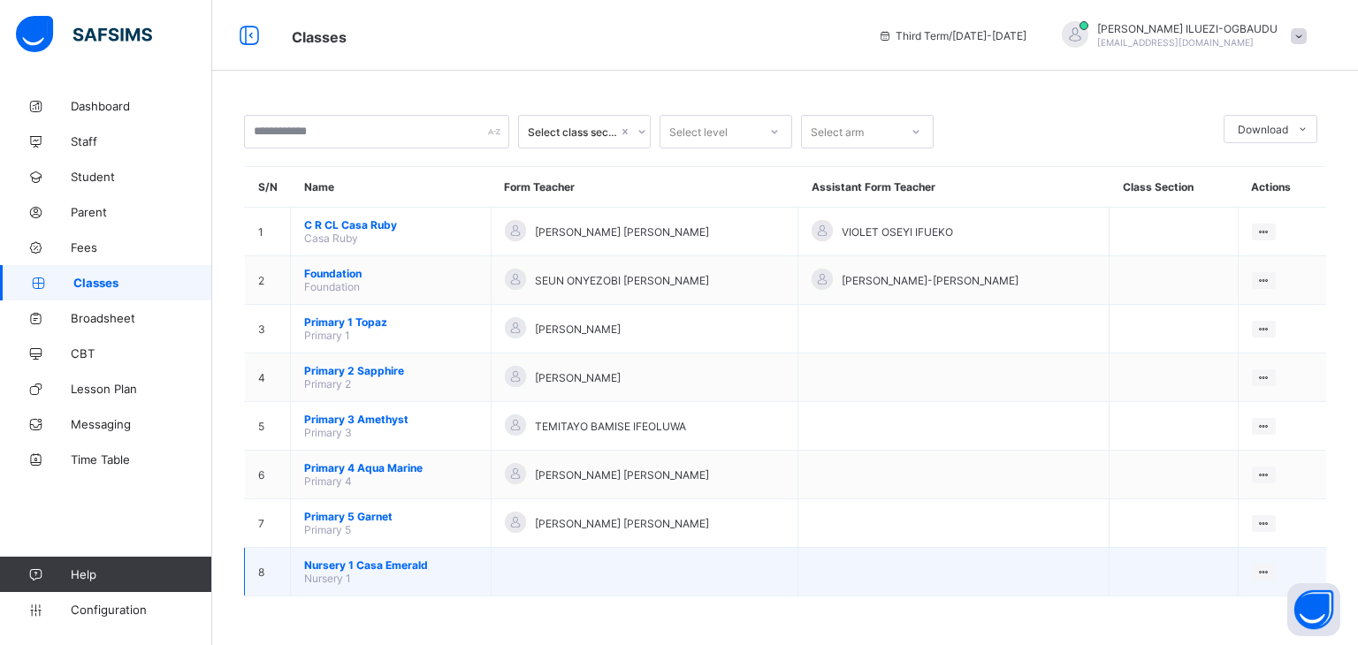
drag, startPoint x: 1213, startPoint y: 559, endPoint x: 922, endPoint y: 572, distance: 291.1
click at [922, 572] on td at bounding box center [953, 572] width 311 height 49
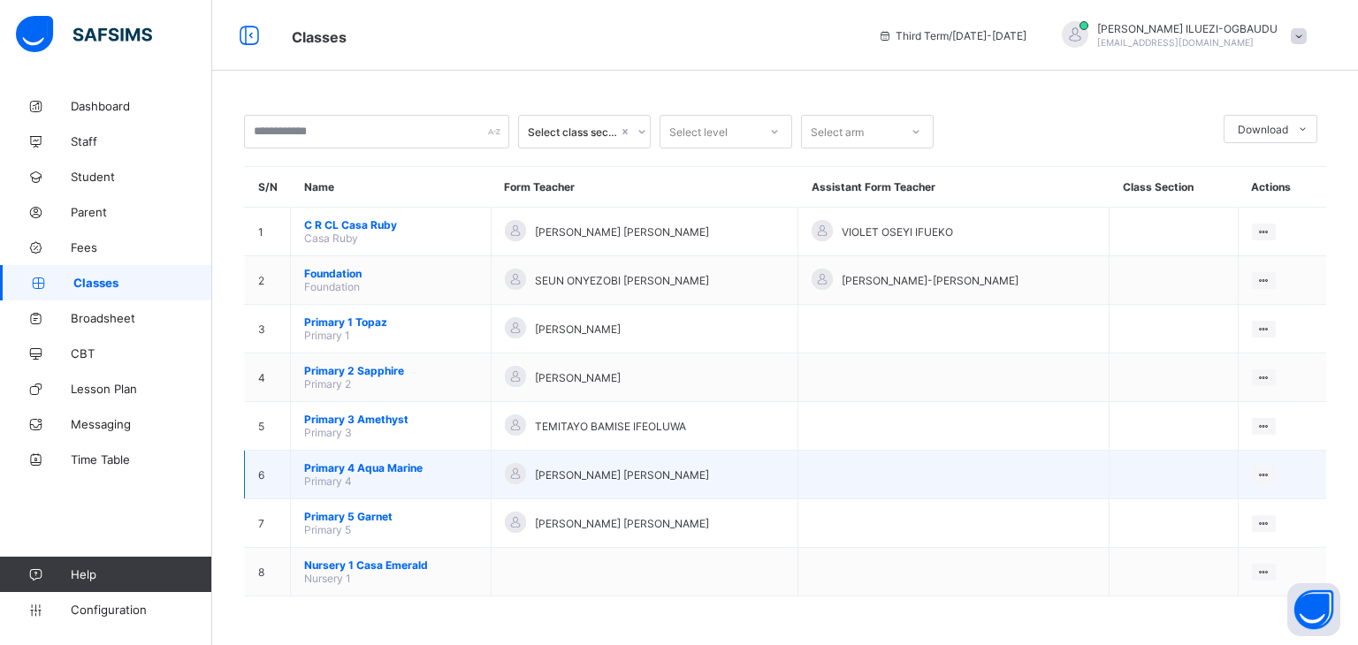
drag, startPoint x: 1269, startPoint y: 528, endPoint x: 887, endPoint y: 488, distance: 383.9
click at [887, 488] on td at bounding box center [953, 475] width 311 height 49
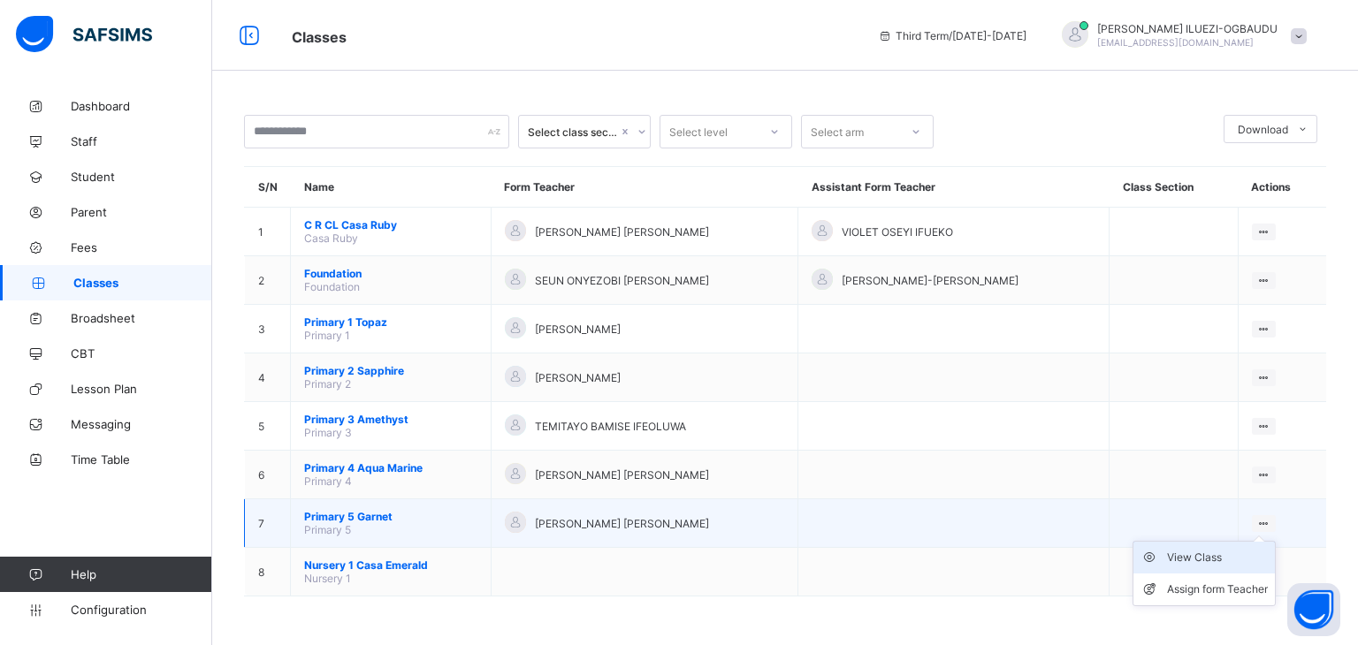
click at [1215, 558] on div "View Class" at bounding box center [1217, 558] width 101 height 18
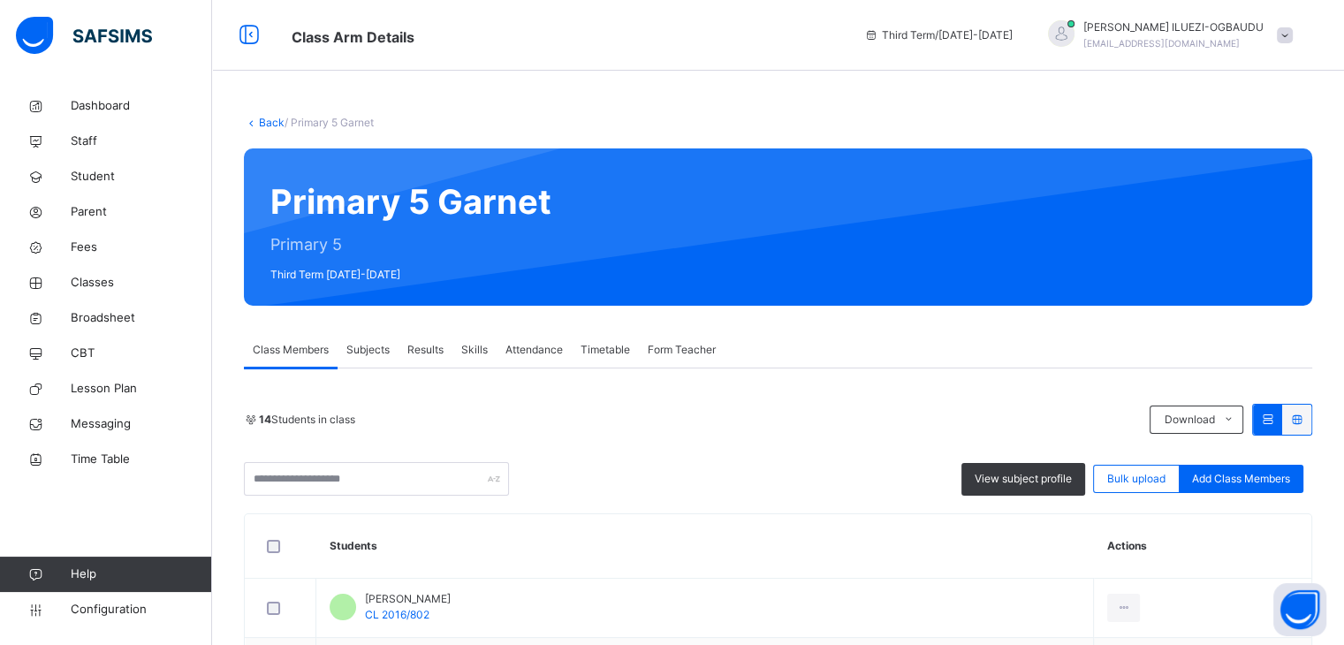
click at [481, 367] on div "Skills" at bounding box center [475, 349] width 44 height 35
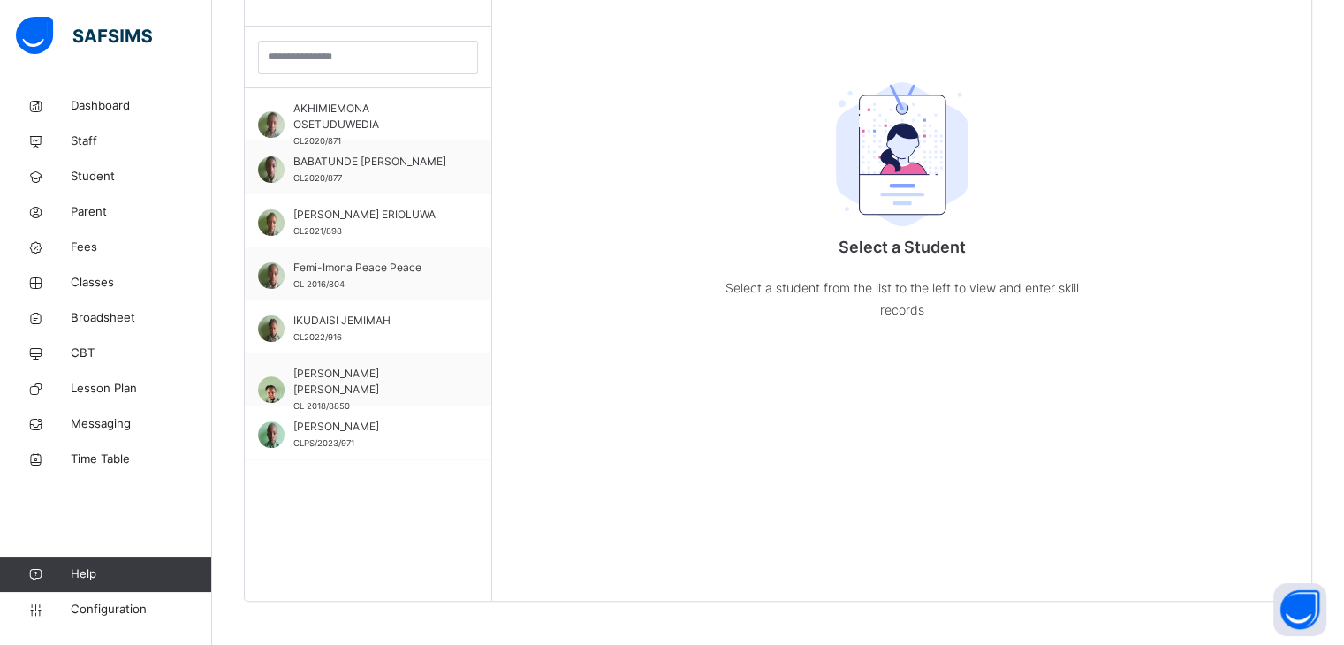
scroll to position [103, 0]
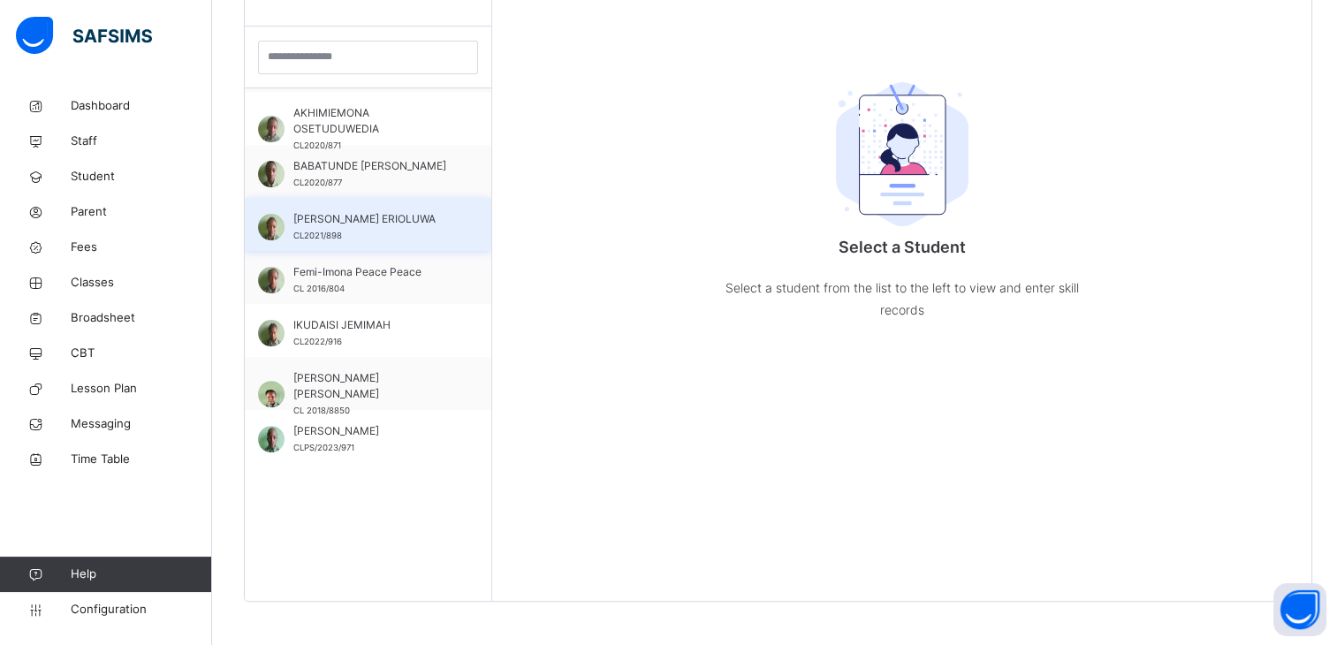
click at [393, 220] on span "[PERSON_NAME] ERIOLUWA" at bounding box center [372, 219] width 158 height 16
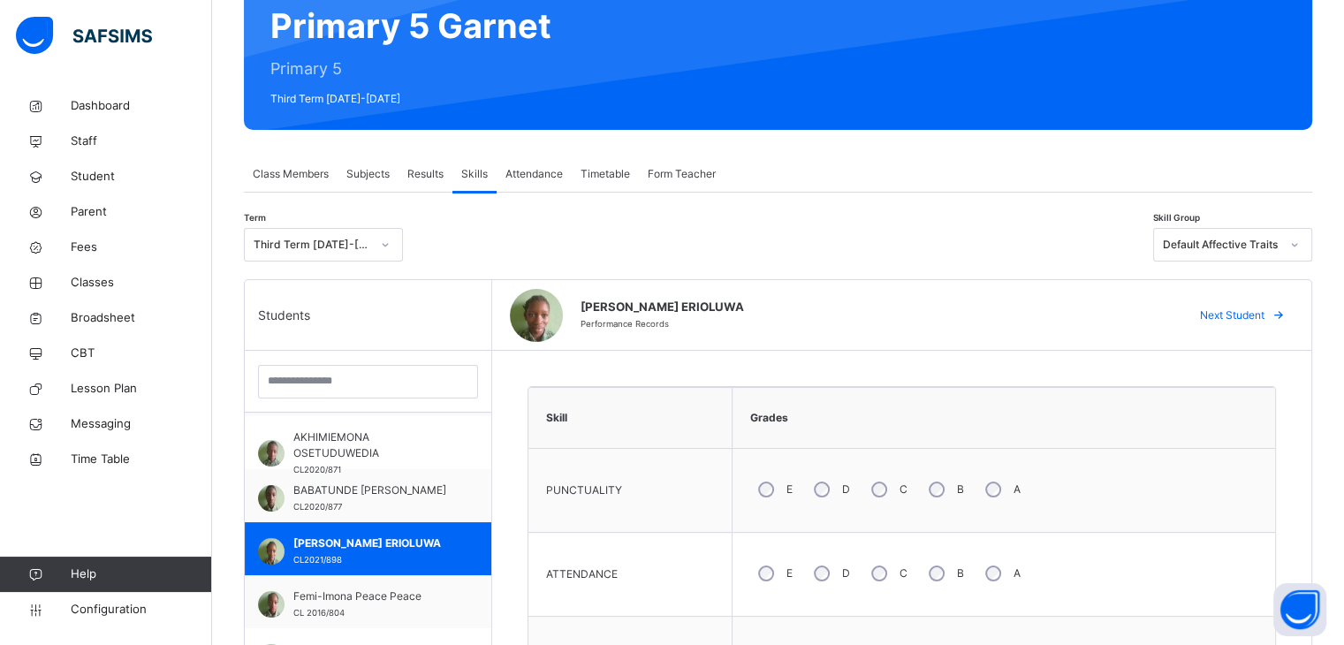
scroll to position [129, 0]
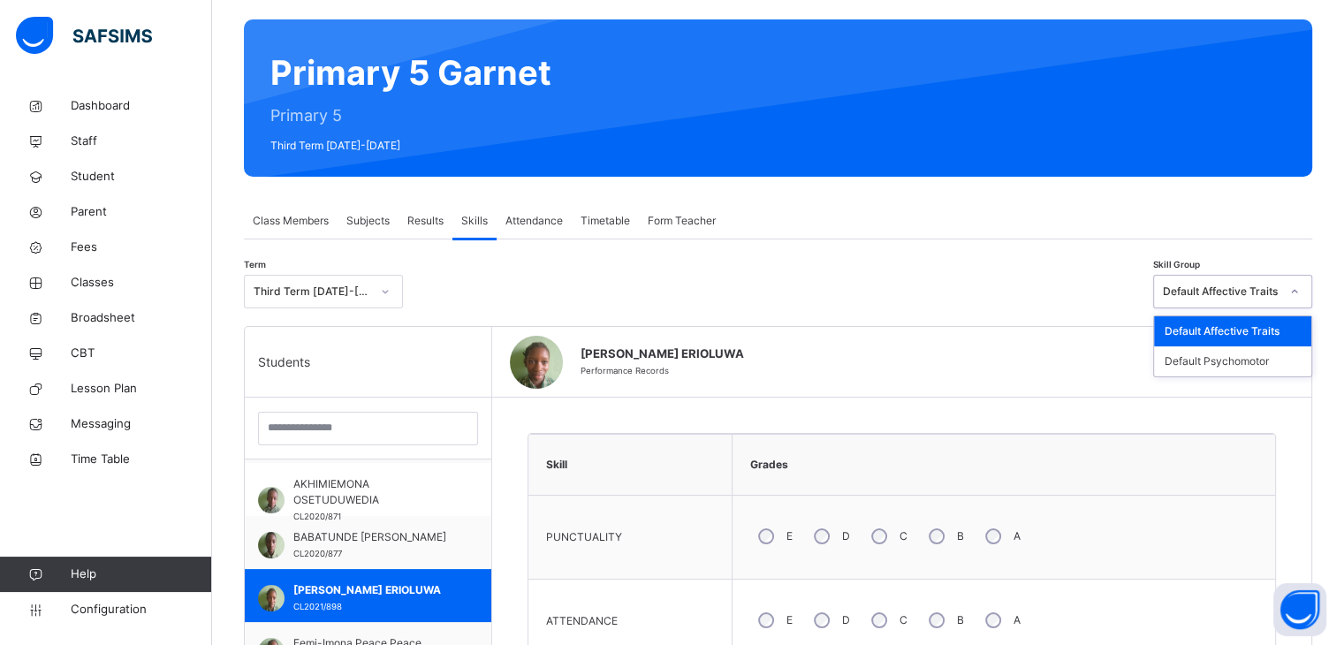
click at [1300, 288] on icon at bounding box center [1295, 292] width 11 height 18
click at [1268, 363] on div "Default Psychomotor" at bounding box center [1232, 361] width 157 height 30
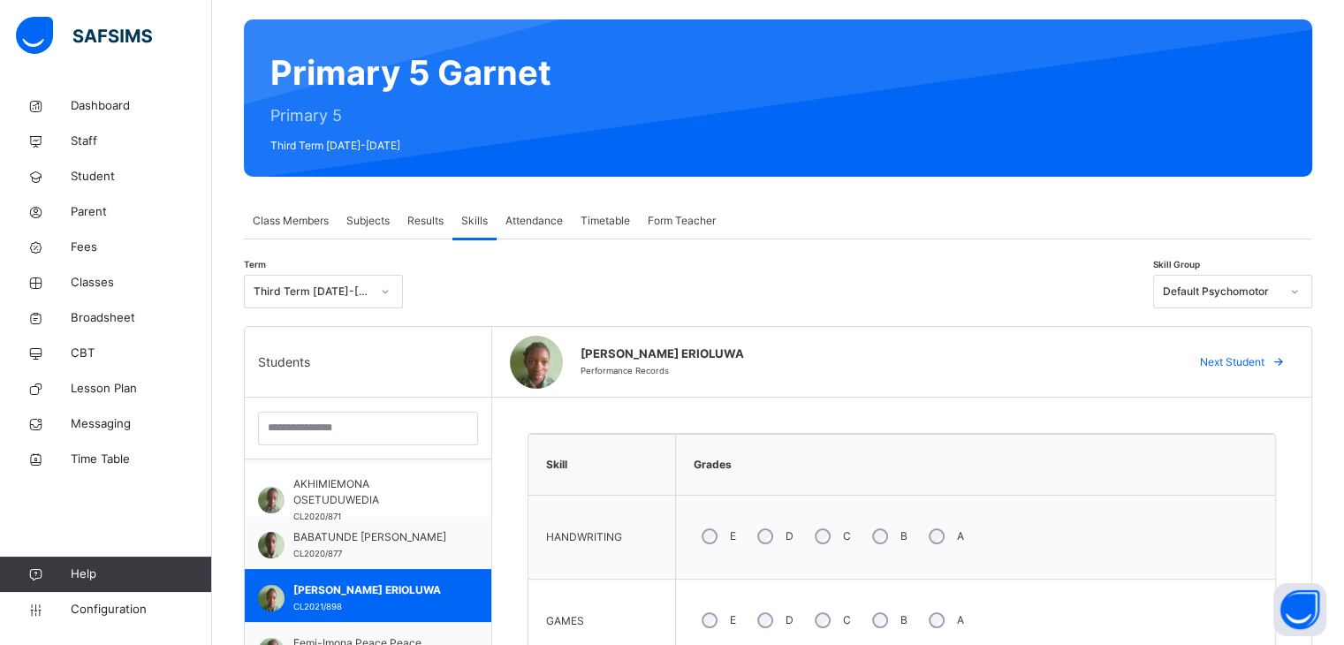
drag, startPoint x: 1343, startPoint y: 386, endPoint x: 1356, endPoint y: 491, distance: 105.1
click at [1344, 491] on html "Class Arm Details Third Term / 2024-2025 VERONICA ILUEZI-OGBAUDU veronica_iluez…" at bounding box center [672, 475] width 1344 height 1209
click at [1207, 529] on div "E D C B A" at bounding box center [976, 537] width 582 height 64
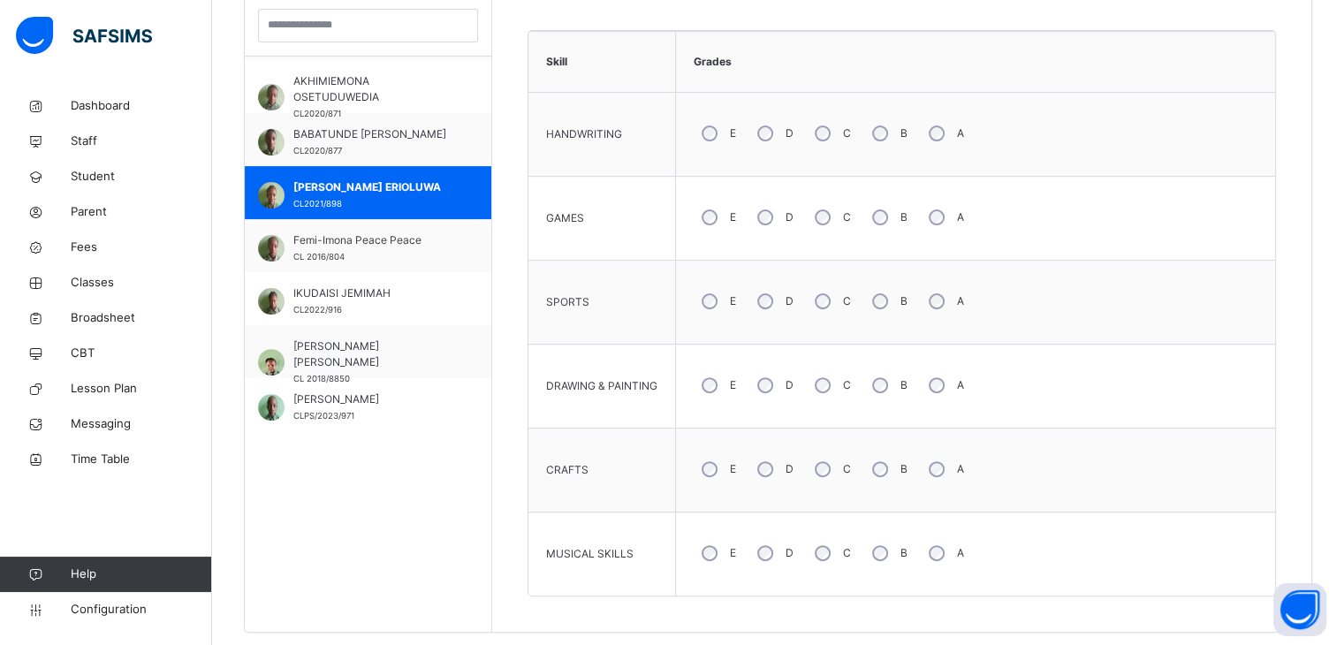
scroll to position [535, 0]
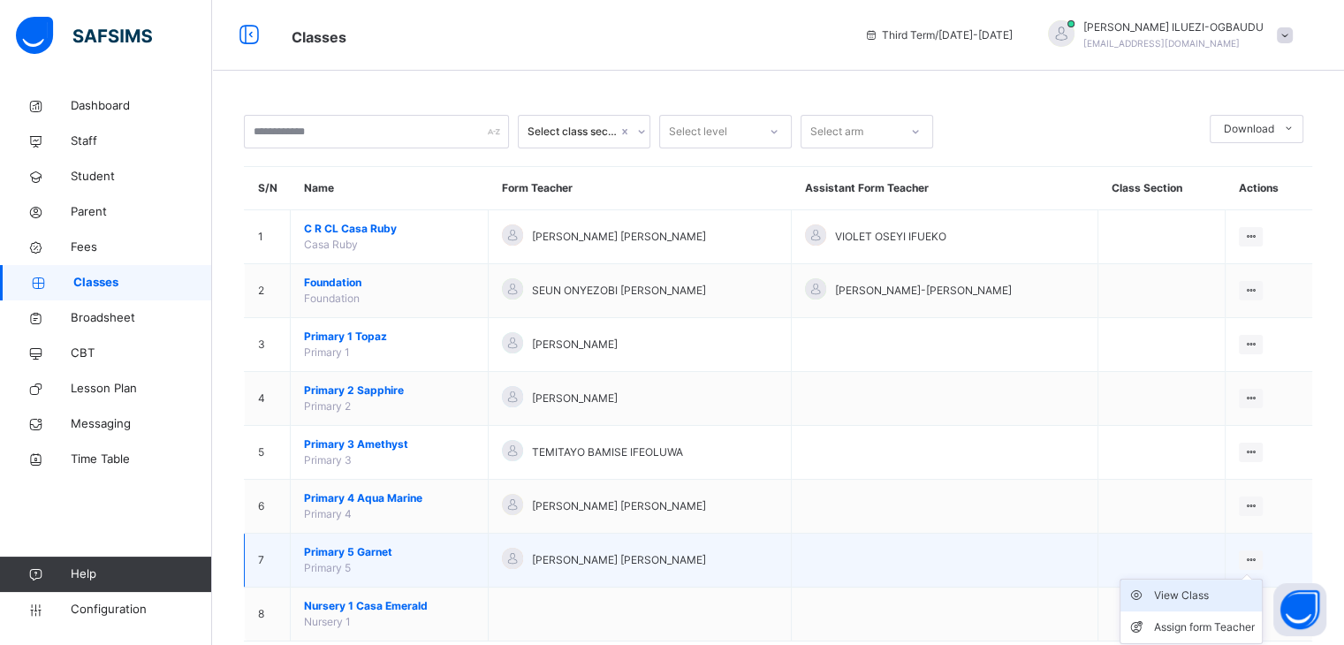
click at [1190, 591] on div "View Class" at bounding box center [1204, 596] width 101 height 18
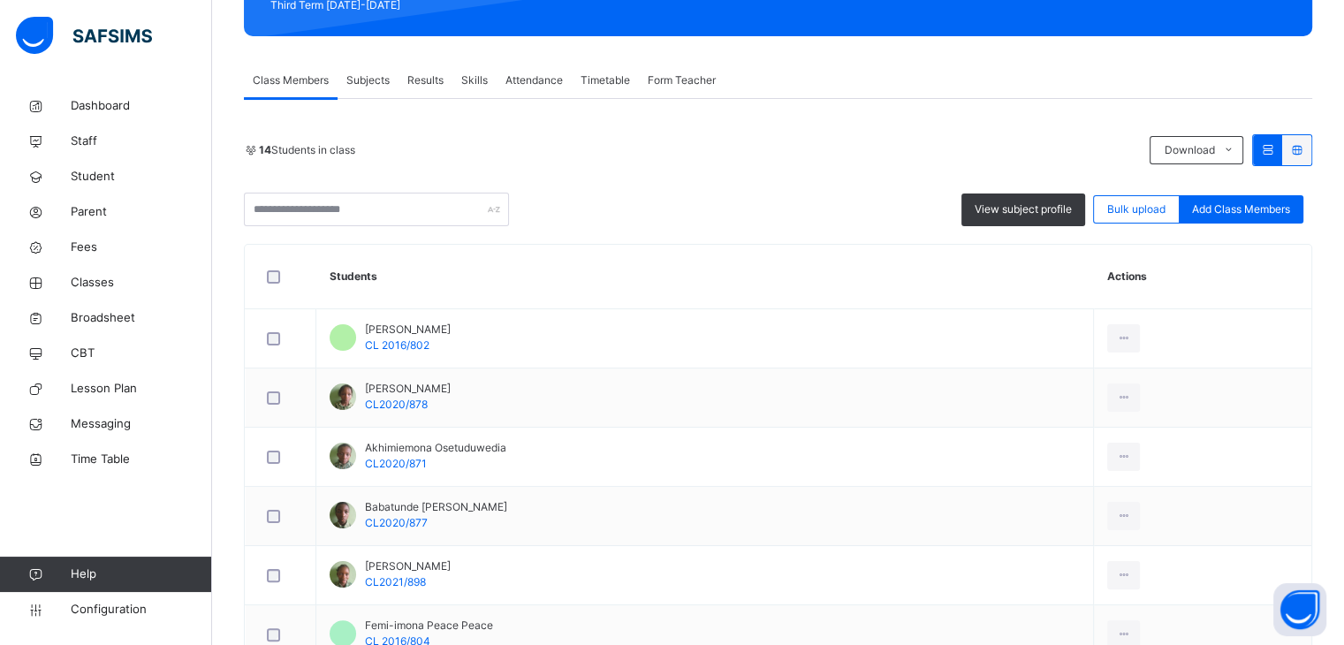
scroll to position [262, 0]
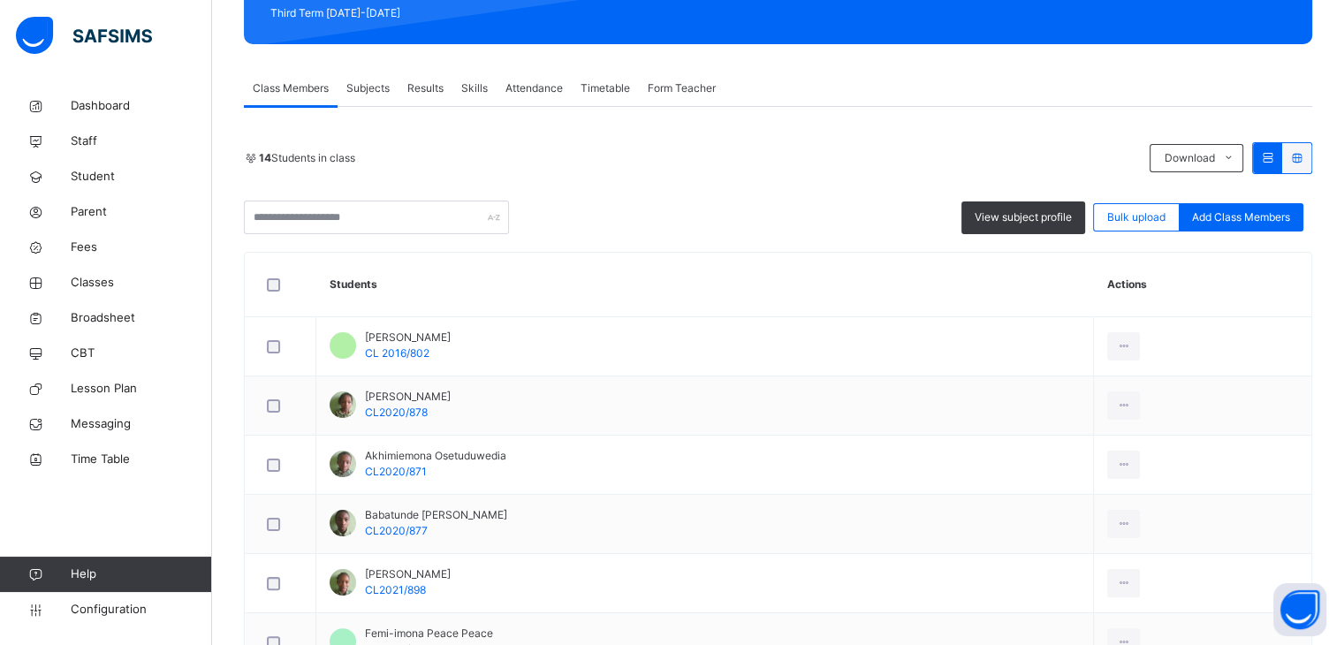
click at [429, 105] on div "Results" at bounding box center [426, 88] width 54 height 35
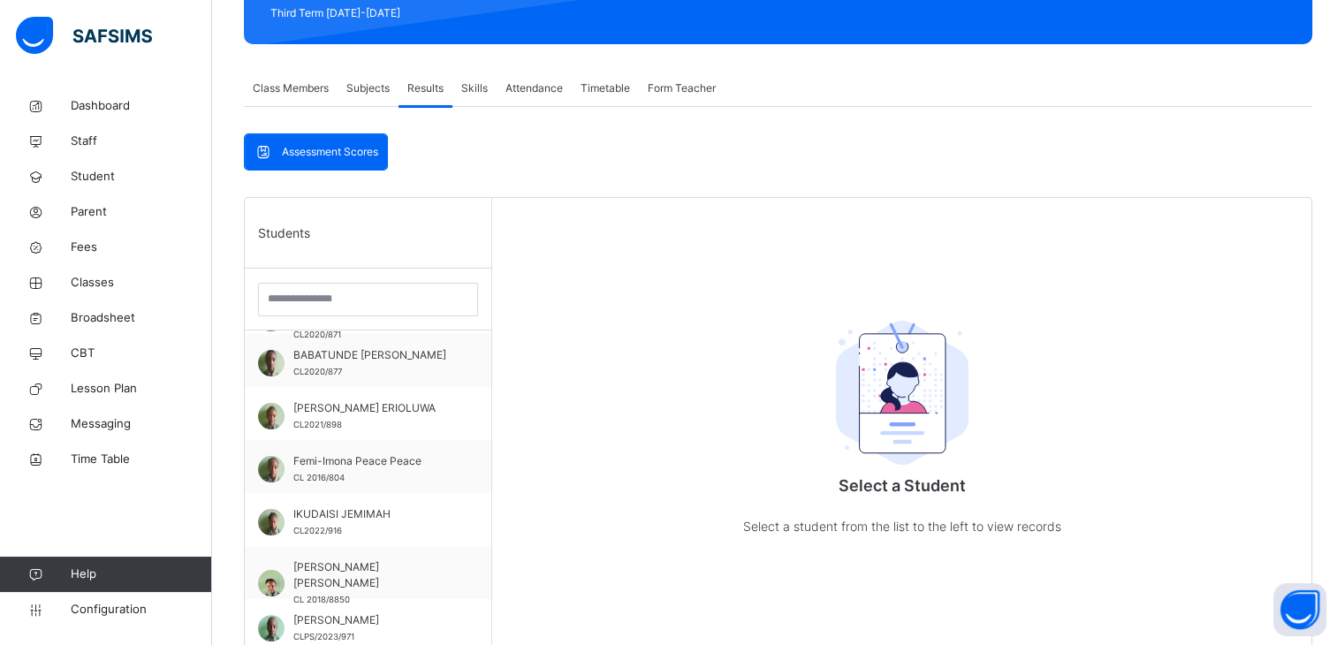
scroll to position [148, 0]
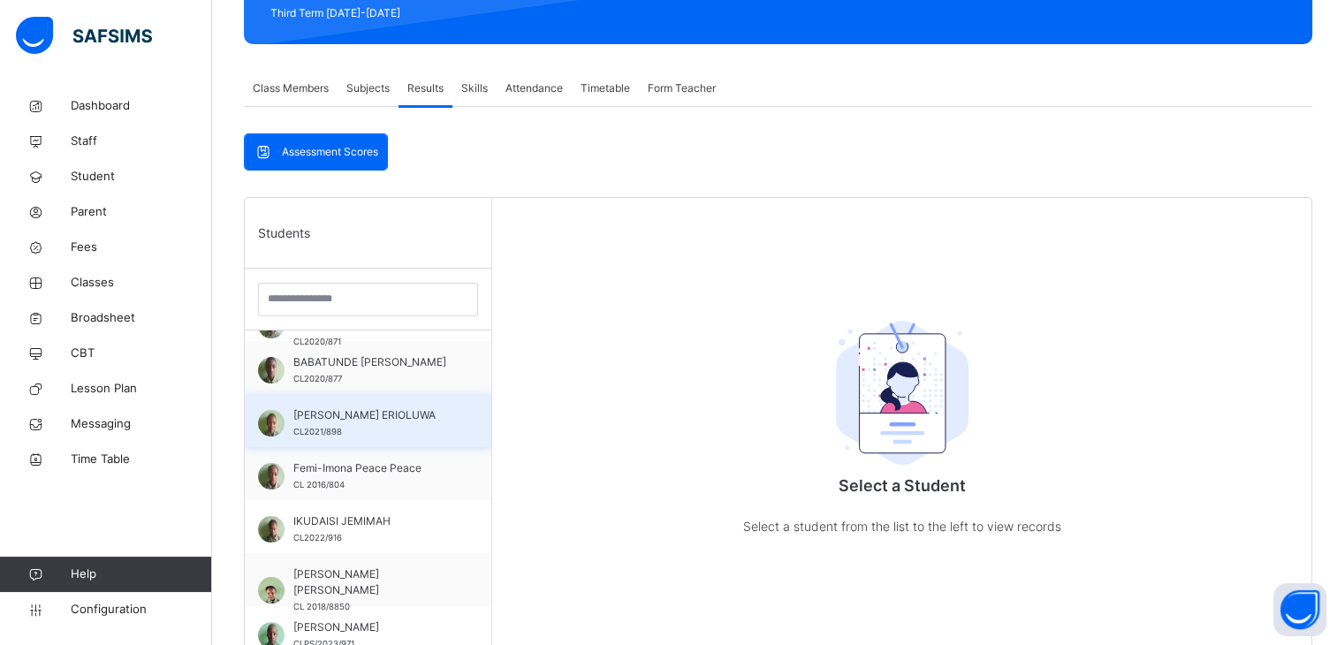
click at [378, 422] on span "[PERSON_NAME] ERIOLUWA" at bounding box center [372, 415] width 158 height 16
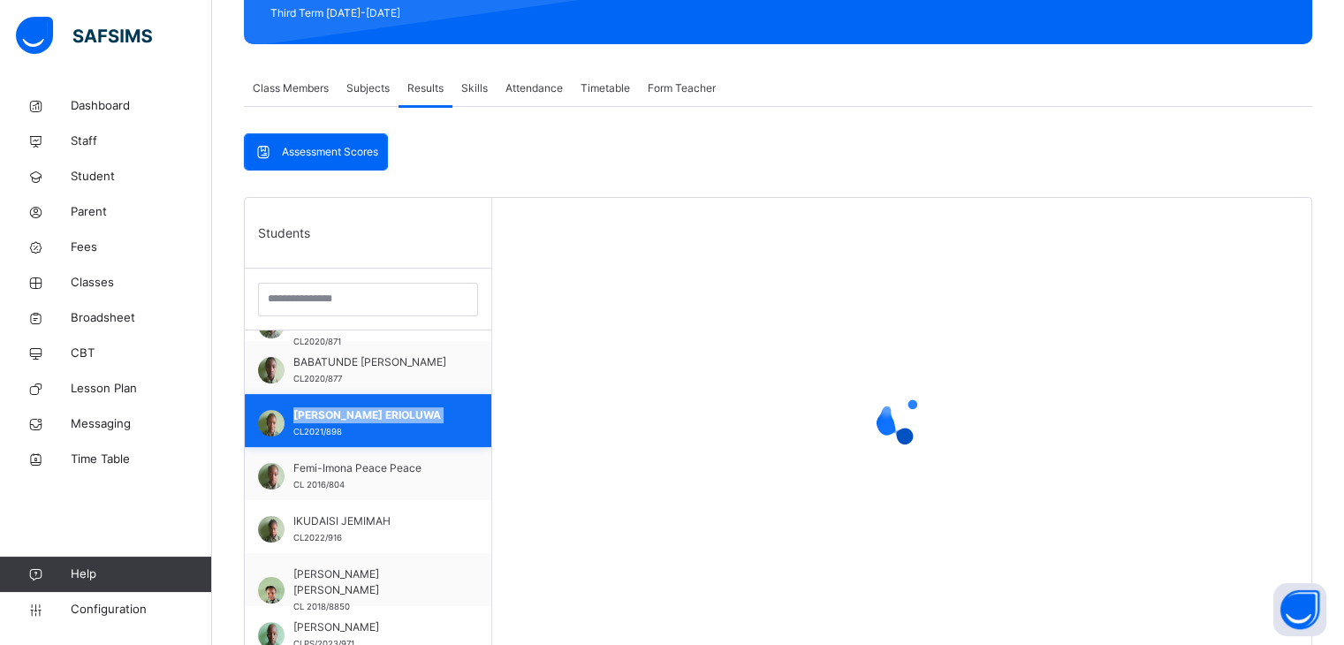
click at [378, 422] on span "[PERSON_NAME] ERIOLUWA" at bounding box center [372, 415] width 158 height 16
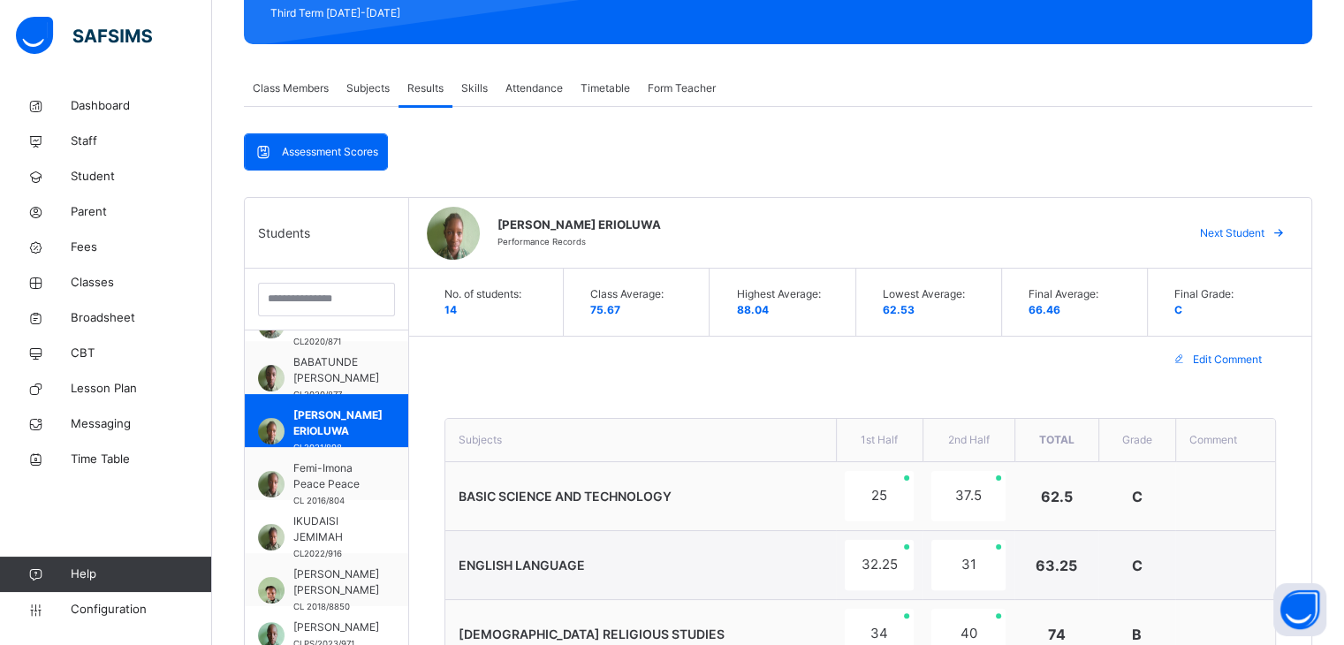
click at [566, 372] on div "Edit Comment" at bounding box center [860, 360] width 902 height 46
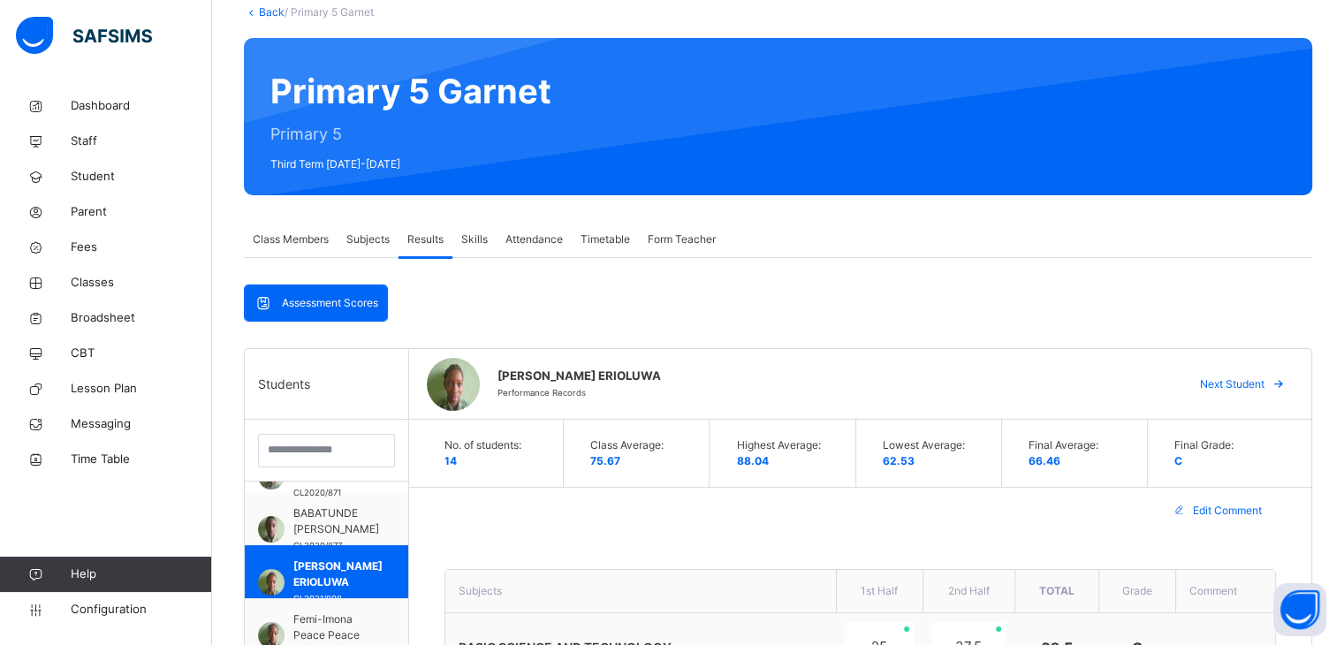
scroll to position [85, 0]
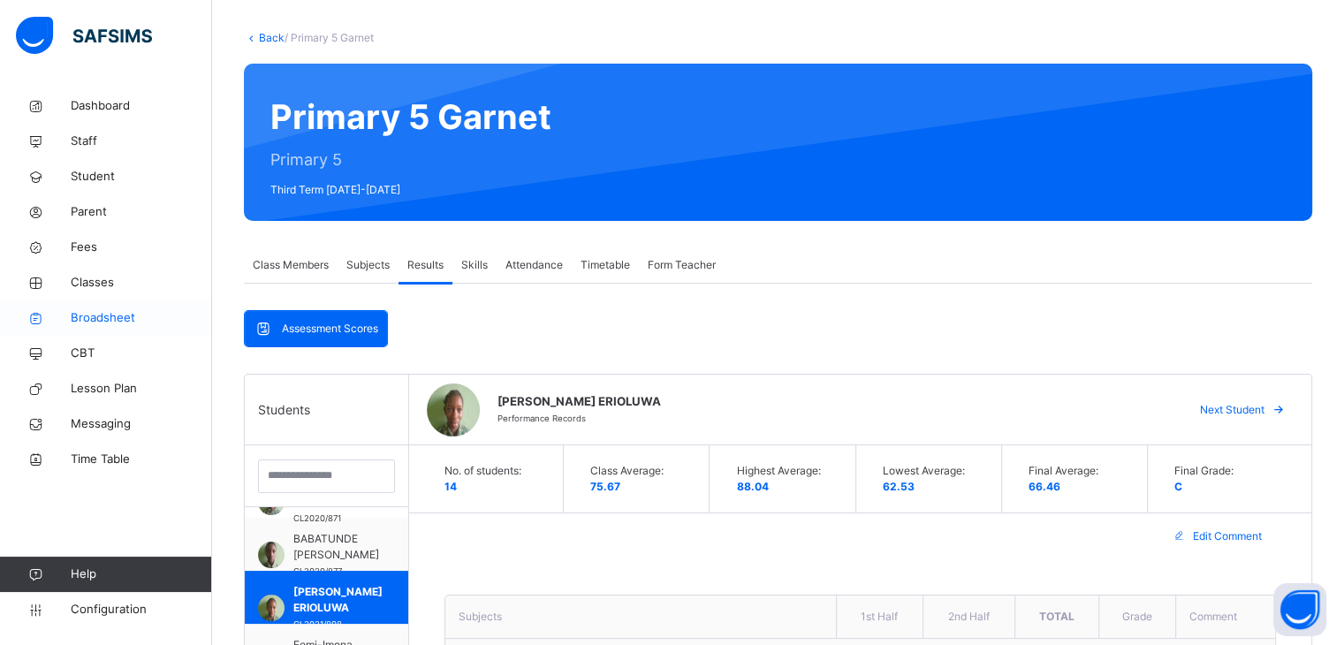
click at [120, 316] on span "Broadsheet" at bounding box center [141, 318] width 141 height 18
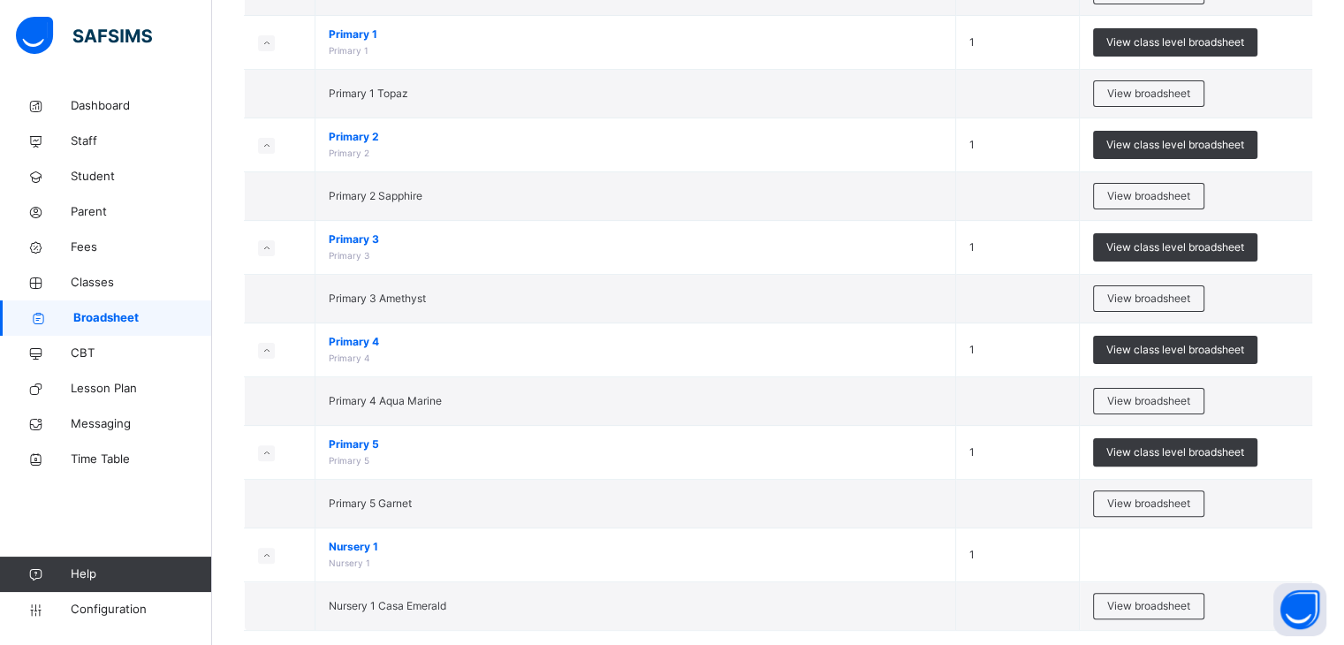
scroll to position [407, 0]
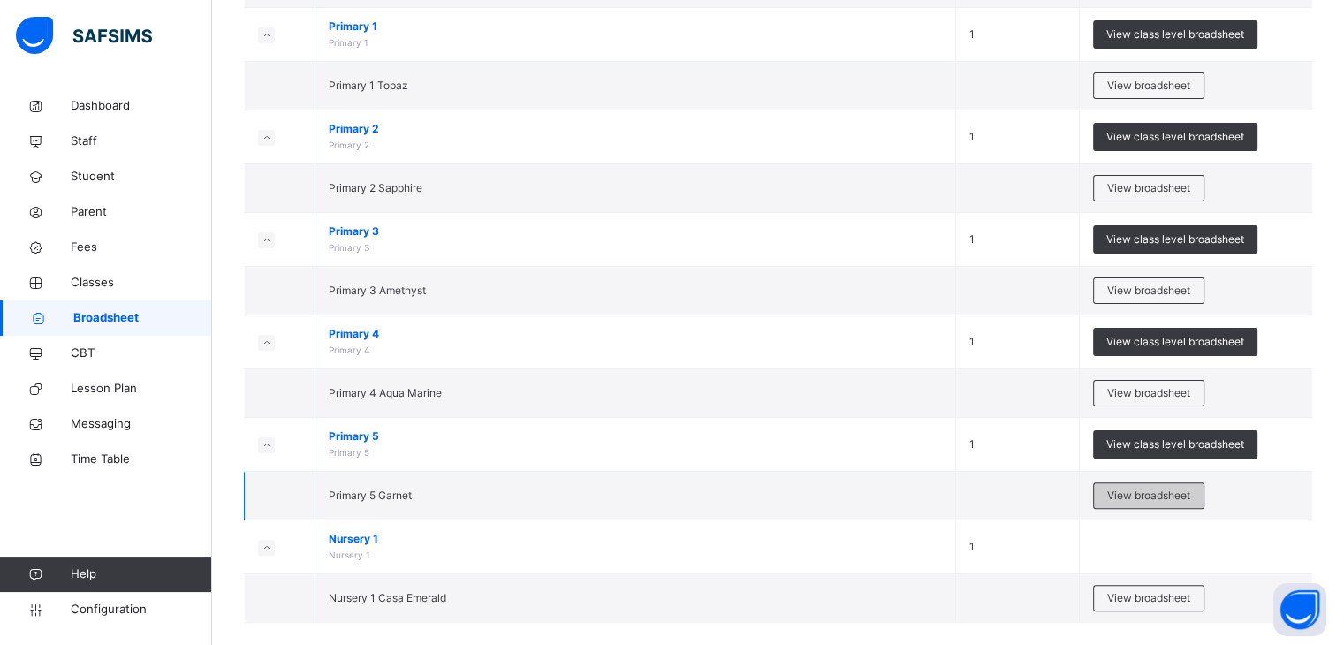
click at [1172, 496] on span "View broadsheet" at bounding box center [1149, 496] width 83 height 16
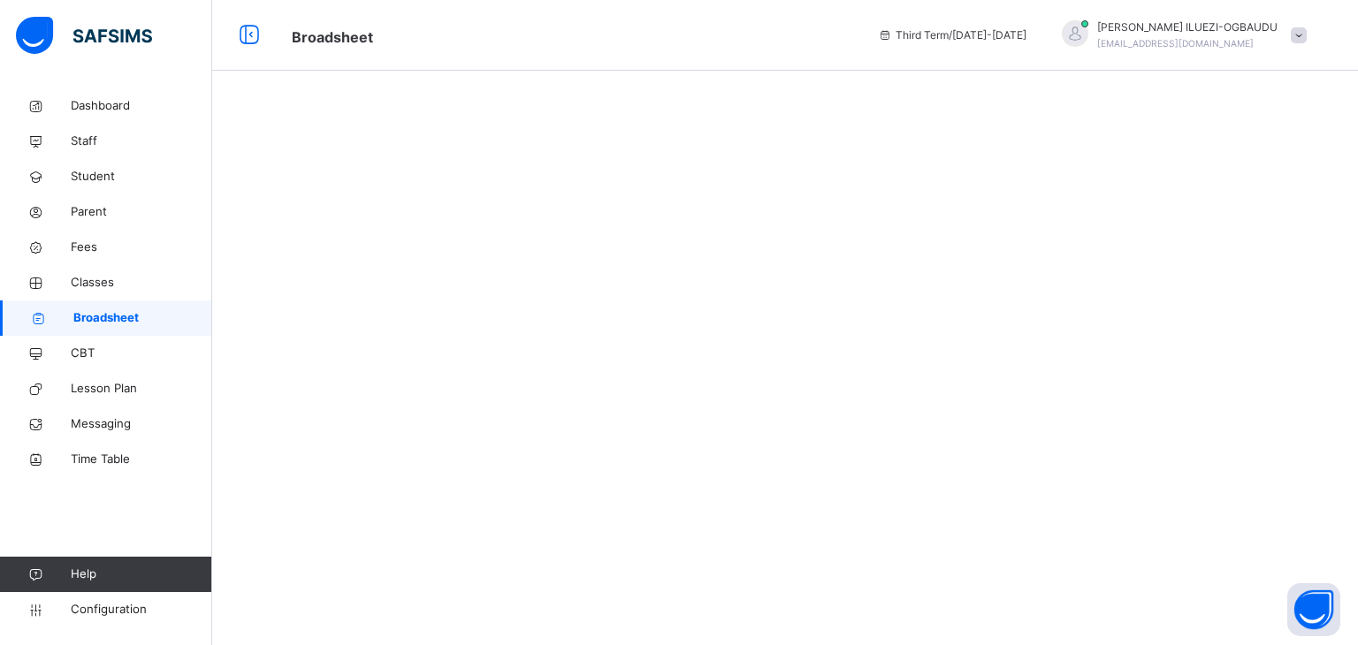
click at [1172, 496] on div at bounding box center [785, 322] width 1146 height 645
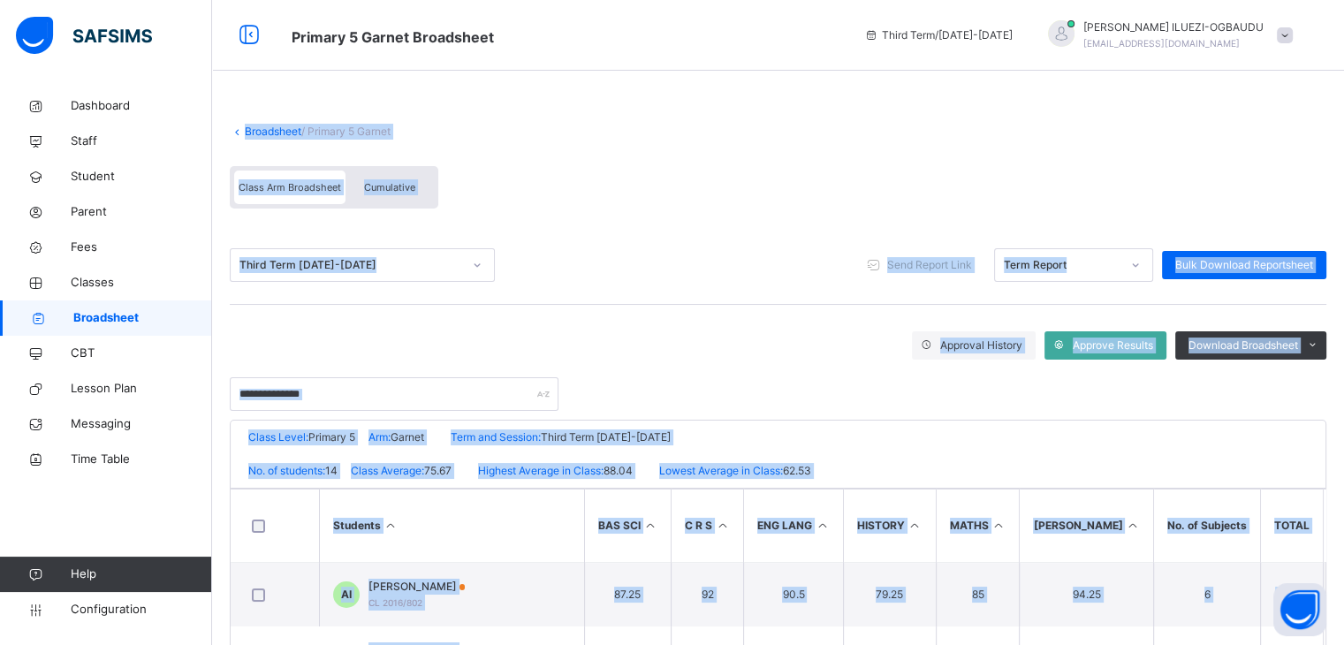
click at [771, 208] on div "Class Arm Broadsheet Cumulative" at bounding box center [778, 191] width 1097 height 69
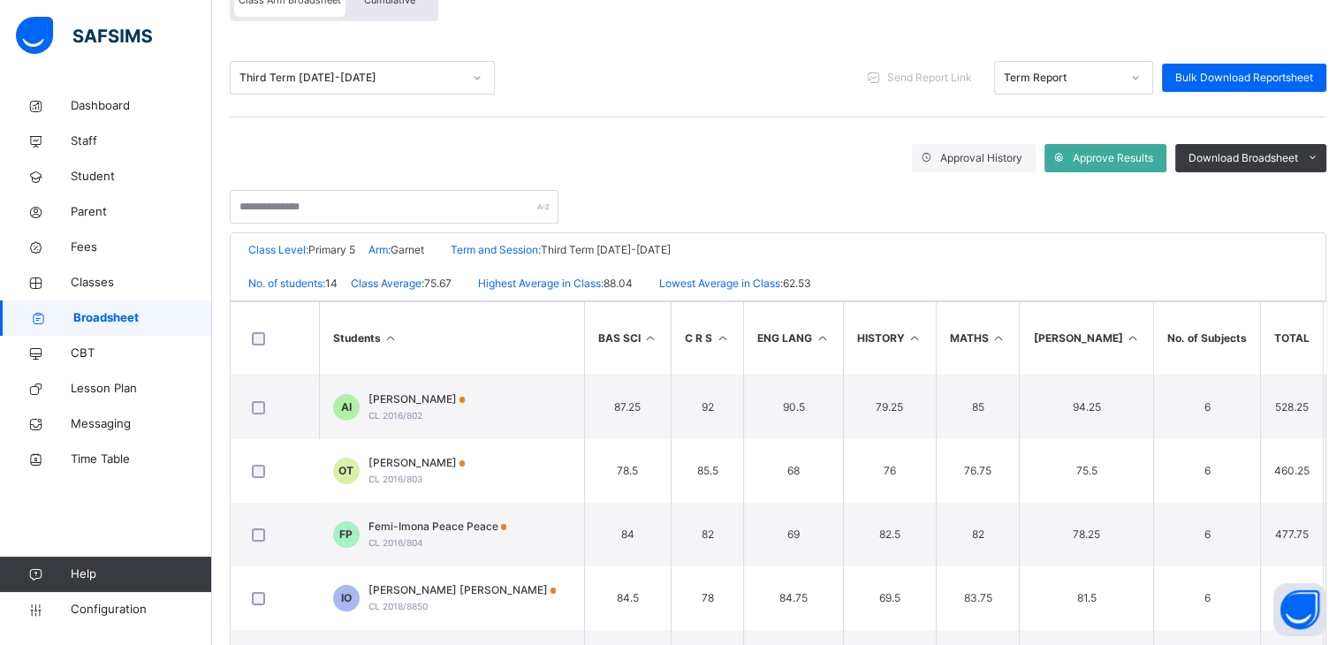
scroll to position [321, 0]
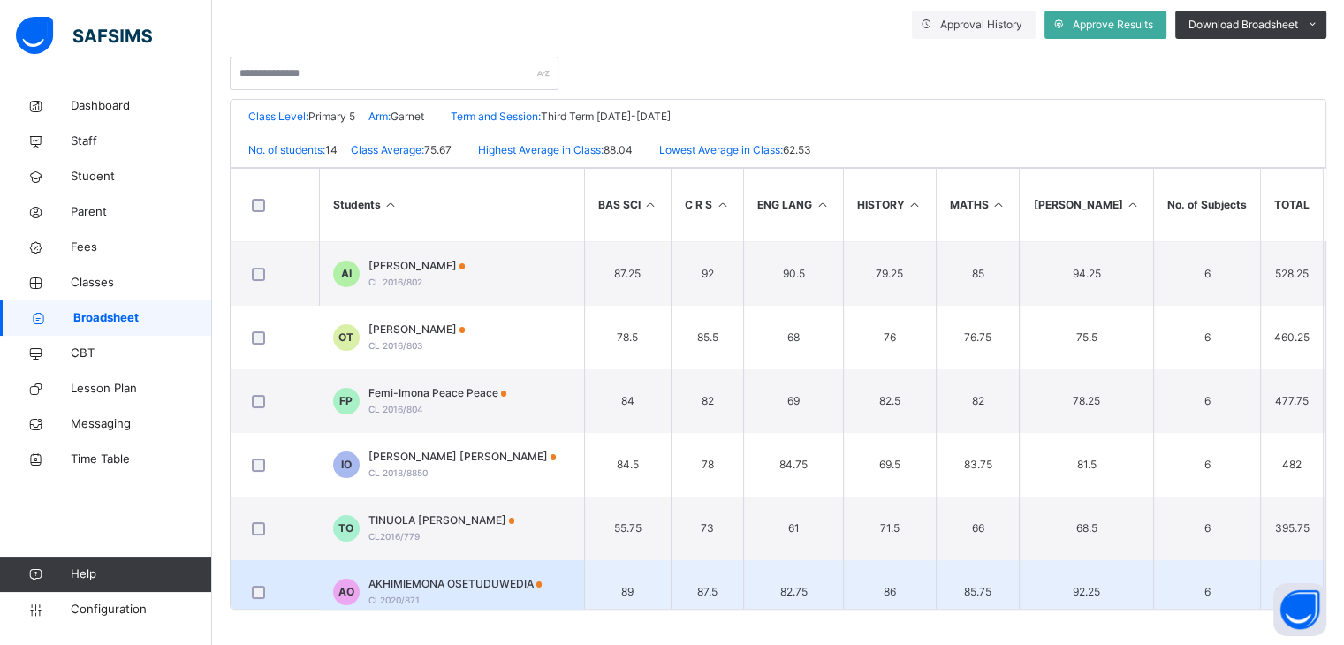
click at [955, 577] on td "85.75" at bounding box center [978, 592] width 84 height 64
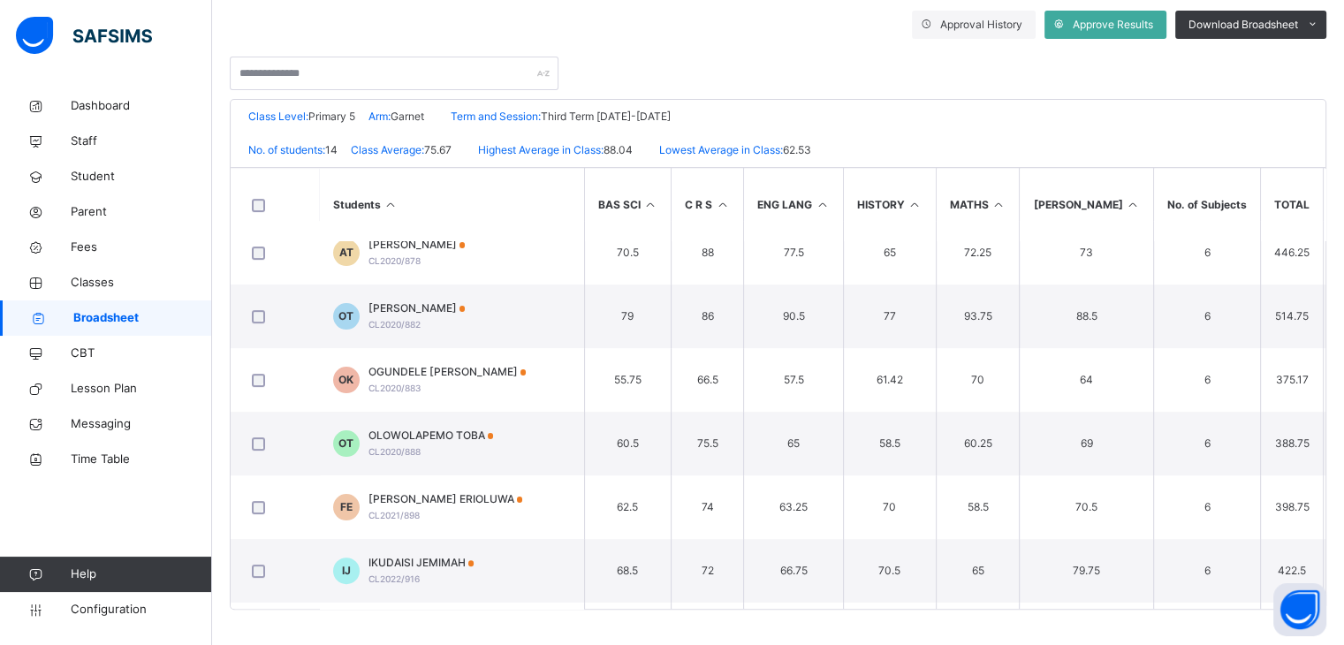
scroll to position [474, 0]
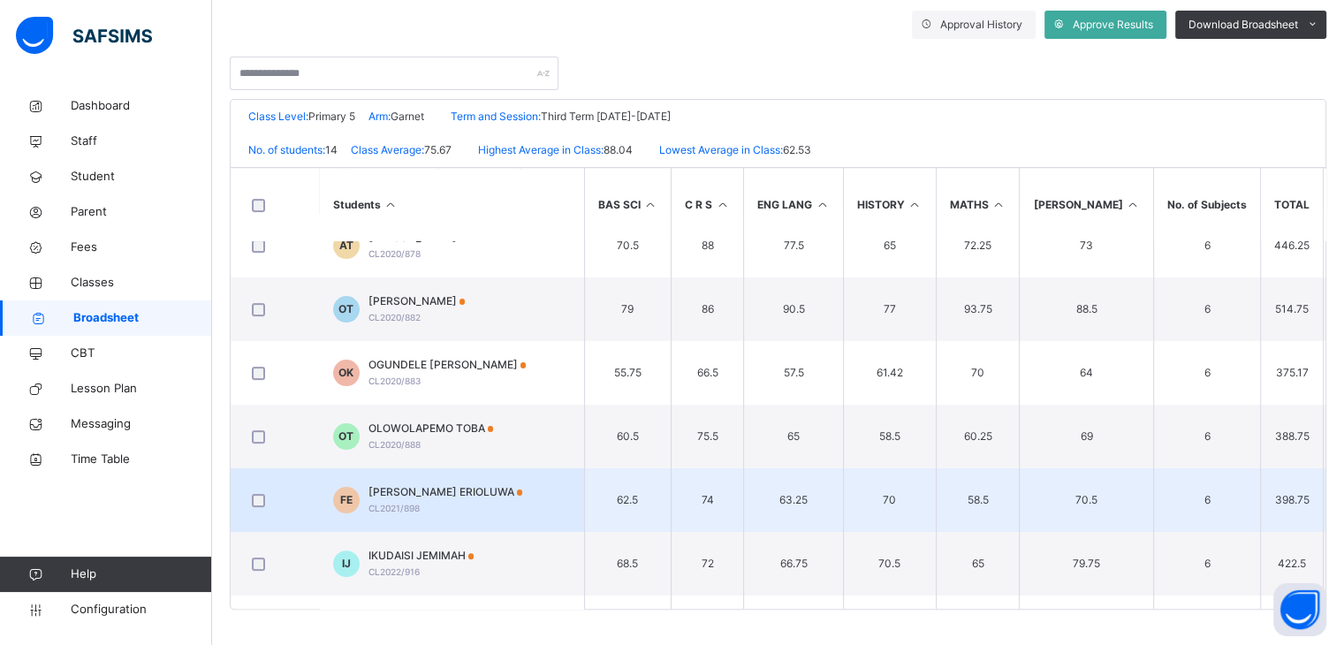
click at [1199, 499] on td "6" at bounding box center [1207, 500] width 107 height 64
click at [498, 512] on td "FE FAKOYA ERIOLUWA CL2021/898" at bounding box center [451, 500] width 265 height 64
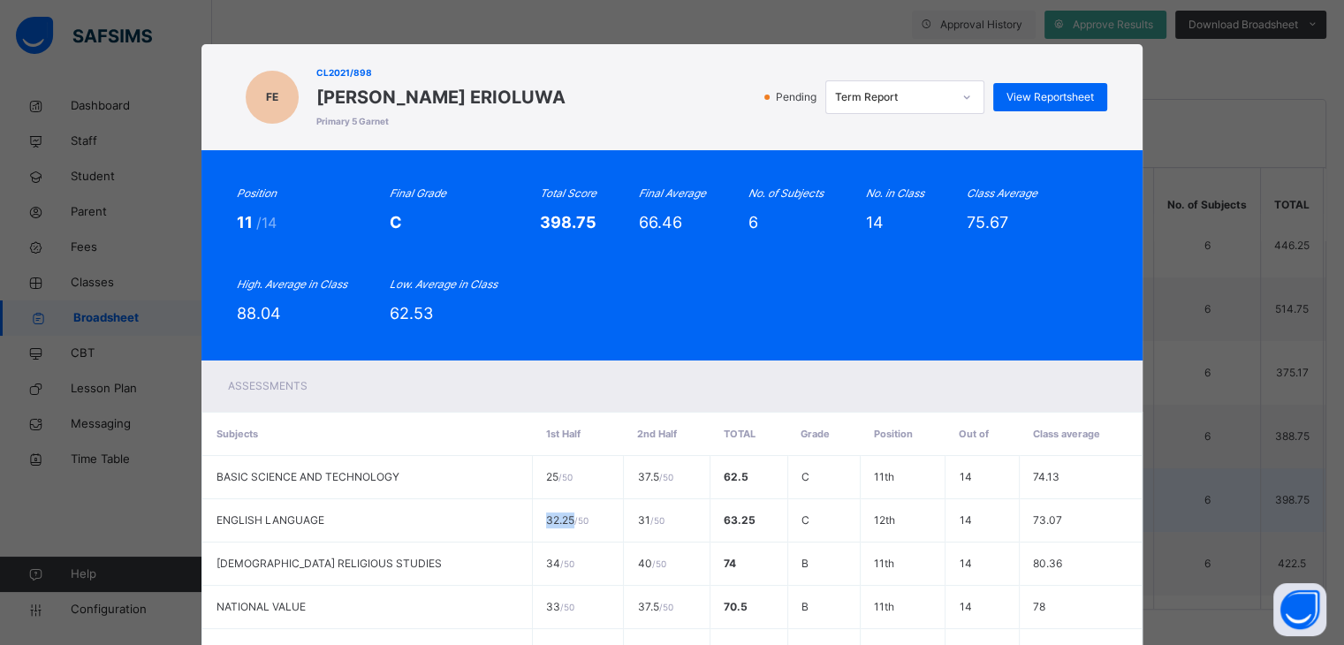
click at [533, 512] on td "32.25 / 50" at bounding box center [578, 520] width 91 height 43
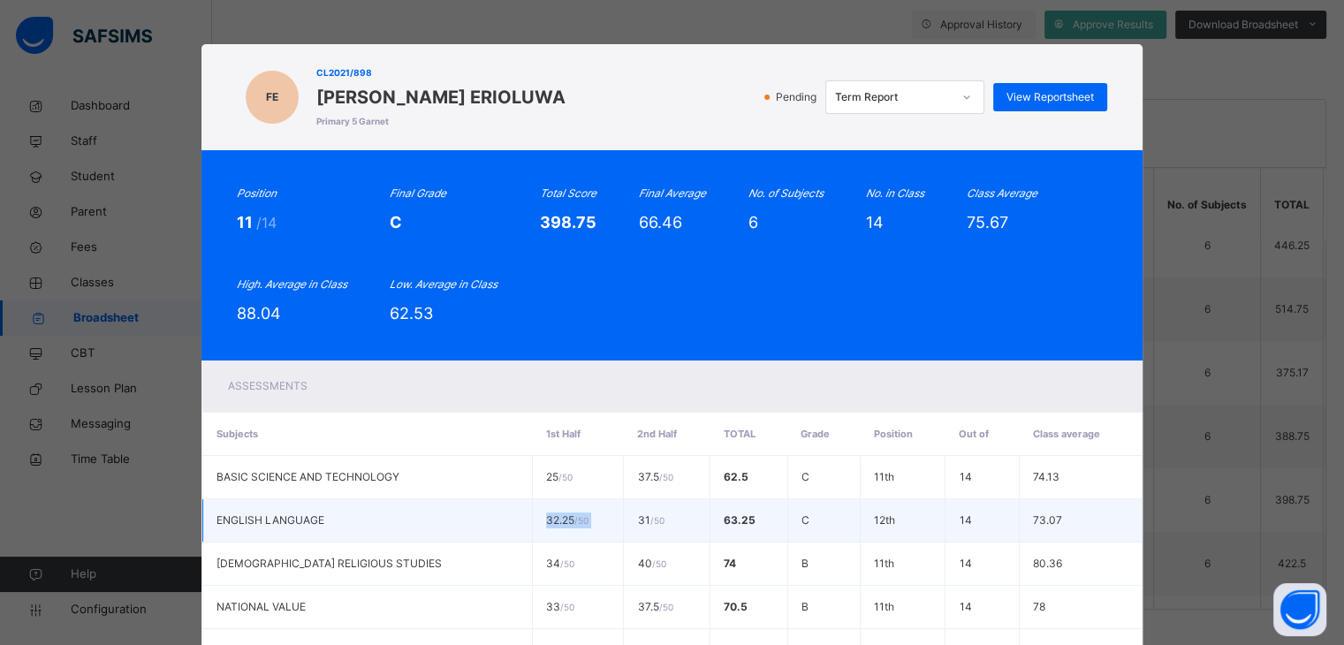
click at [533, 512] on td "32.25 / 50" at bounding box center [578, 520] width 91 height 43
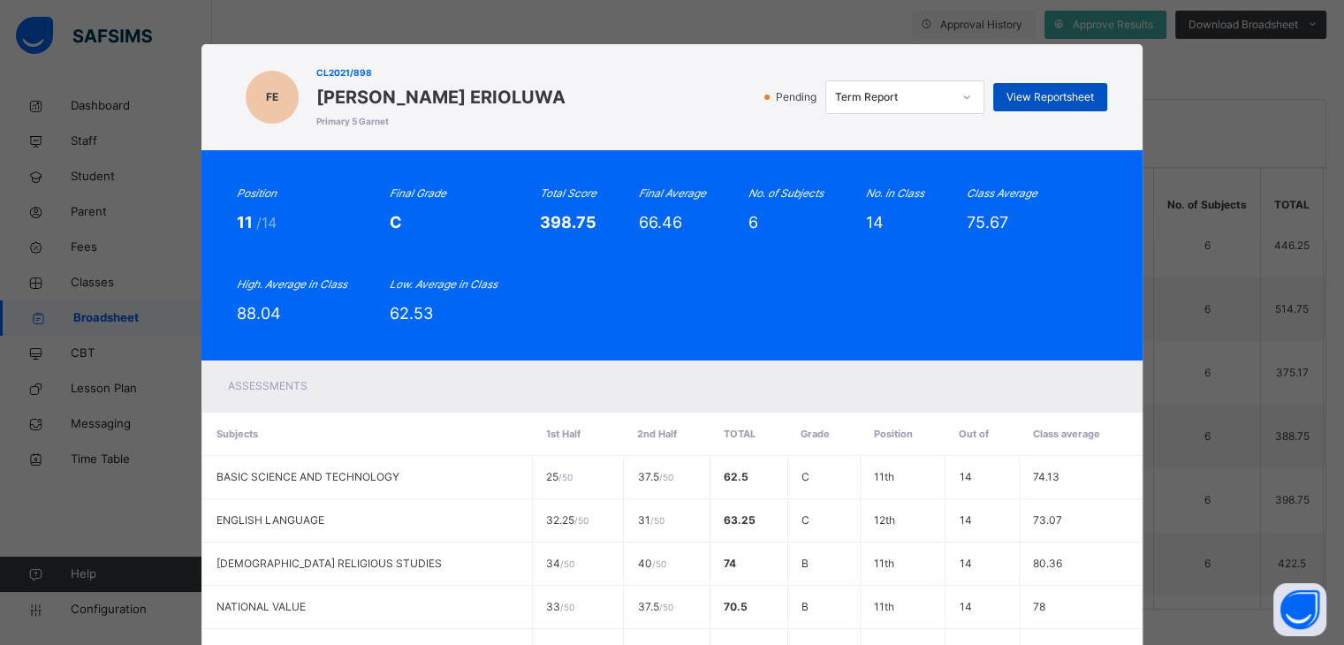
click at [1032, 89] on span "View Reportsheet" at bounding box center [1051, 97] width 88 height 16
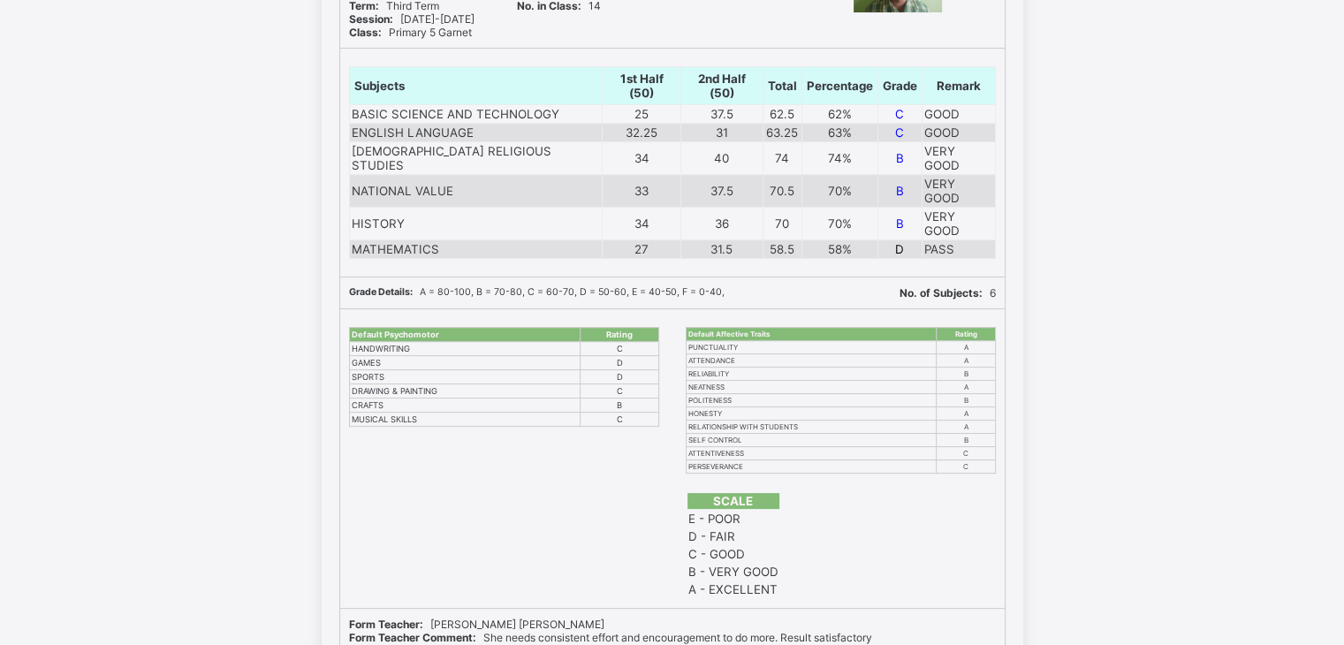
scroll to position [313, 0]
